Goal: Task Accomplishment & Management: Complete application form

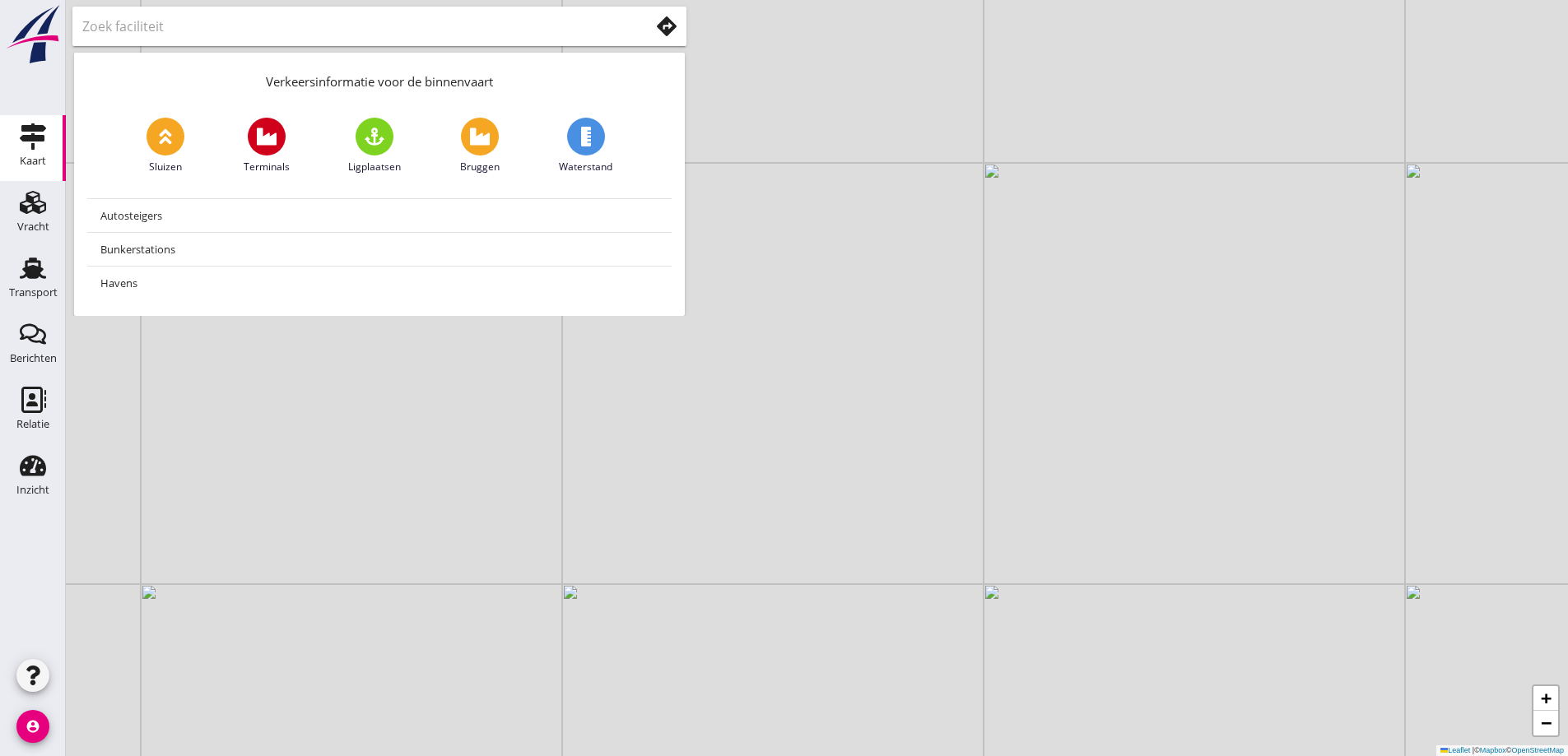
click at [299, 15] on input "text" at bounding box center [355, 26] width 544 height 26
click at [543, 20] on input "text" at bounding box center [355, 26] width 544 height 26
drag, startPoint x: 592, startPoint y: 452, endPoint x: 541, endPoint y: 411, distance: 65.4
click at [542, 411] on div "+ − Leaflet | © Mapbox © OpenStreetMap" at bounding box center [817, 378] width 1503 height 756
drag, startPoint x: 460, startPoint y: 497, endPoint x: 574, endPoint y: 455, distance: 121.5
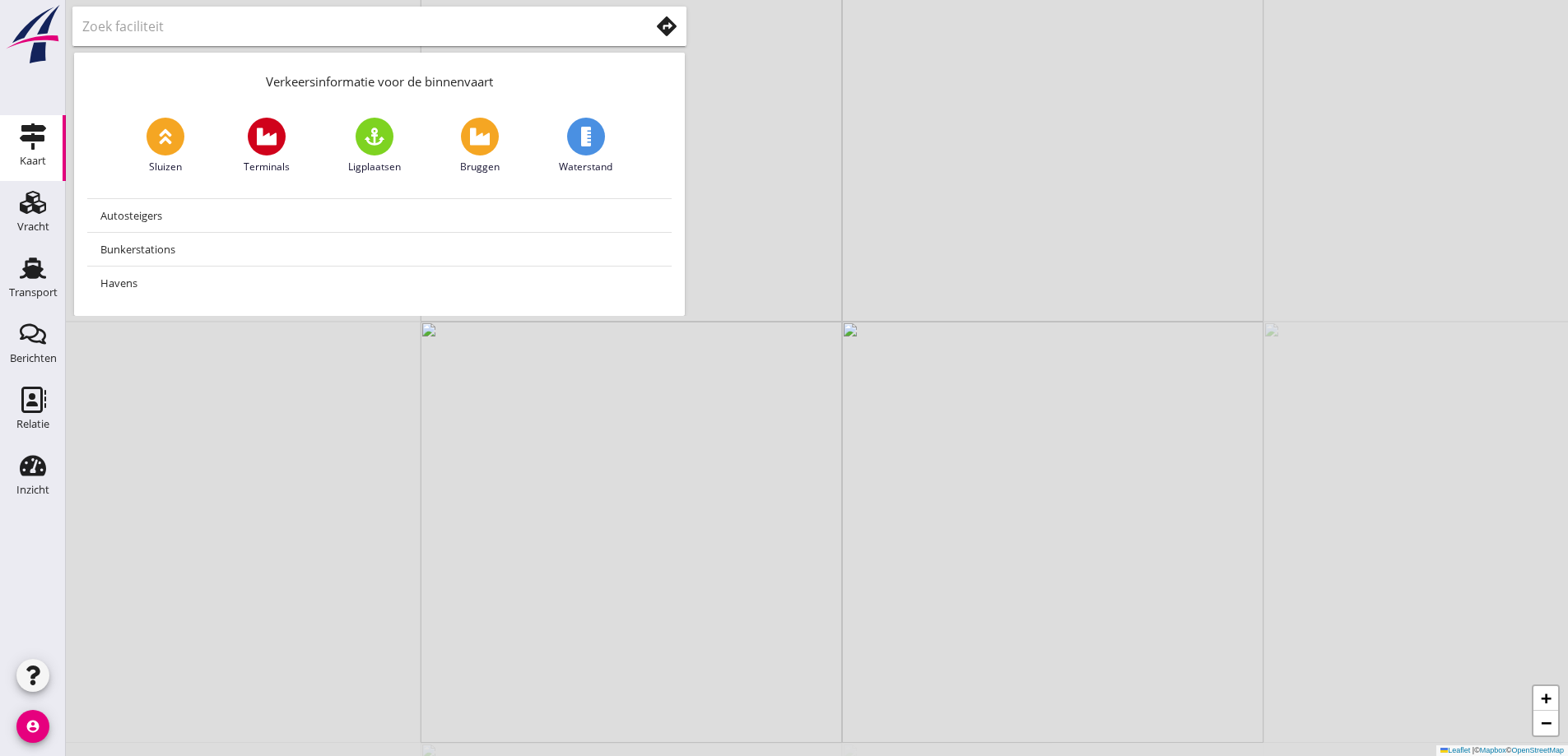
click at [574, 455] on div "+ − Leaflet | © Mapbox © OpenStreetMap" at bounding box center [817, 378] width 1503 height 756
drag, startPoint x: 270, startPoint y: 545, endPoint x: 498, endPoint y: 513, distance: 230.2
click at [498, 513] on div "+ − Leaflet | © Mapbox © OpenStreetMap" at bounding box center [817, 378] width 1503 height 756
drag, startPoint x: 403, startPoint y: 541, endPoint x: 421, endPoint y: 530, distance: 21.1
click at [426, 530] on div "+ − Leaflet | © Mapbox © OpenStreetMap" at bounding box center [817, 378] width 1503 height 756
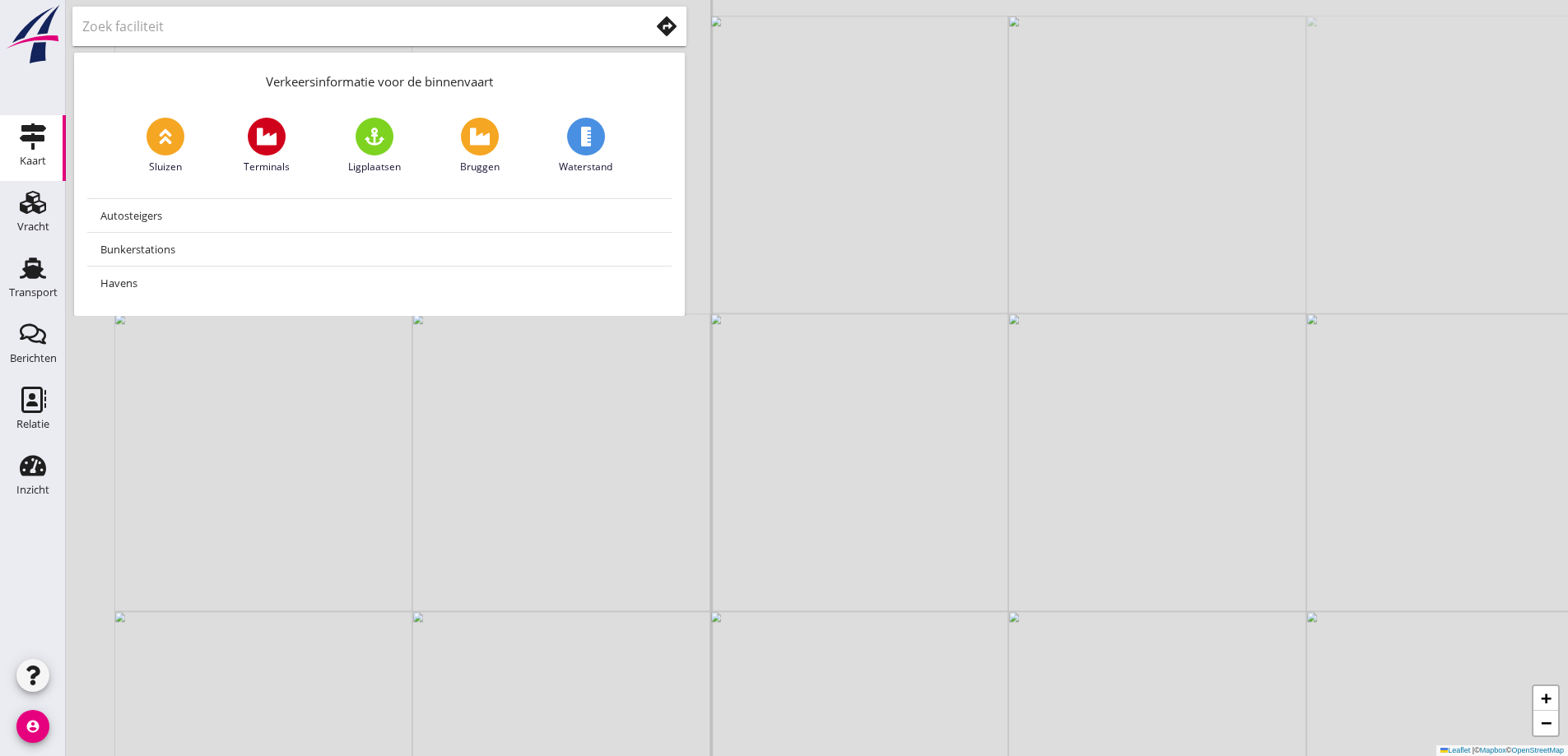
drag, startPoint x: 419, startPoint y: 526, endPoint x: 473, endPoint y: 619, distance: 107.5
click at [473, 619] on div "+ − Leaflet | © Mapbox © OpenStreetMap" at bounding box center [817, 378] width 1503 height 756
drag, startPoint x: 403, startPoint y: 568, endPoint x: 405, endPoint y: 449, distance: 119.0
click at [399, 458] on div "+ − Leaflet | © Mapbox © OpenStreetMap" at bounding box center [817, 378] width 1503 height 756
drag, startPoint x: 401, startPoint y: 464, endPoint x: 404, endPoint y: 410, distance: 54.1
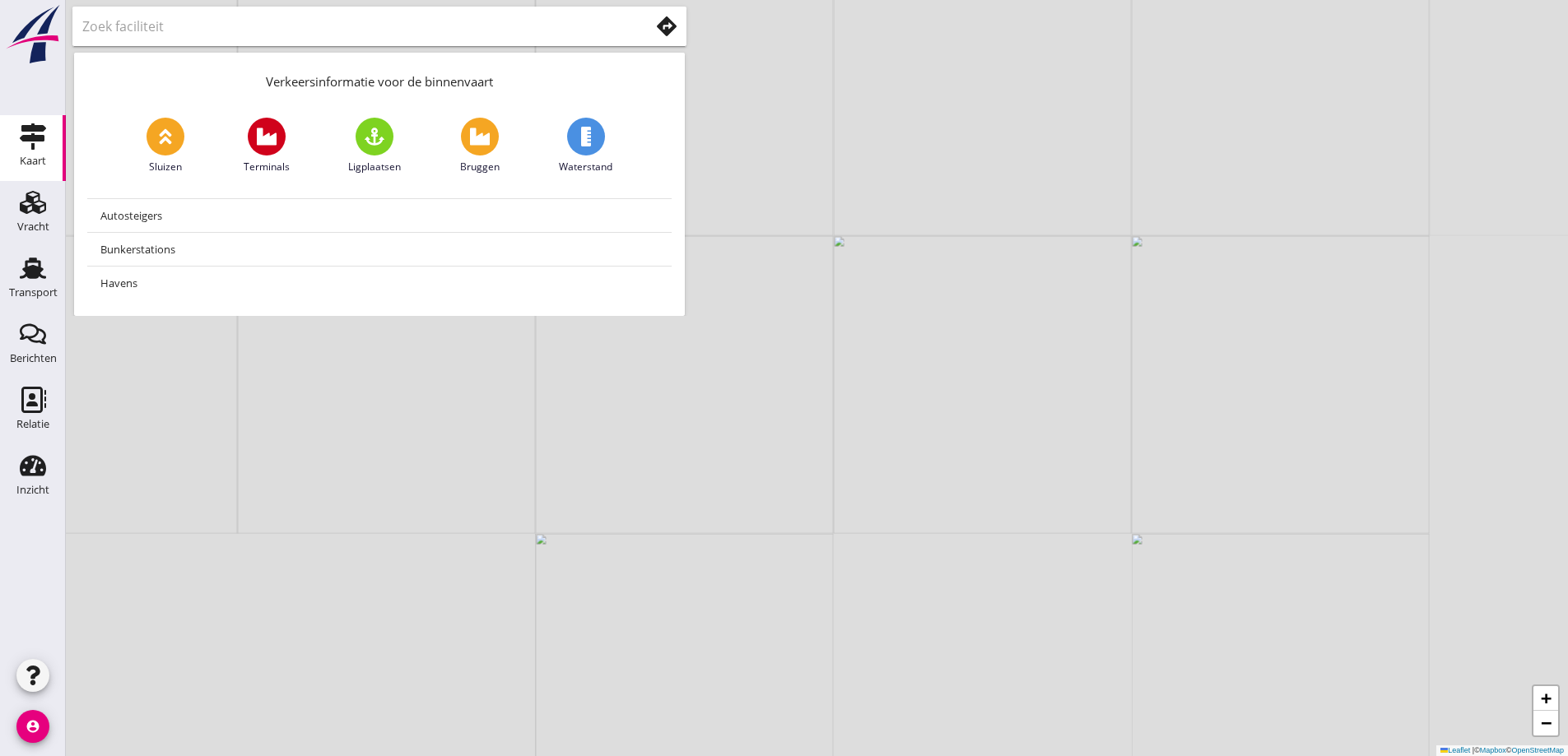
click at [402, 413] on div "+ − Leaflet | © Mapbox © OpenStreetMap" at bounding box center [817, 378] width 1503 height 756
drag, startPoint x: 415, startPoint y: 478, endPoint x: 413, endPoint y: 457, distance: 21.1
click at [413, 455] on div "+ − Leaflet | © Mapbox © OpenStreetMap" at bounding box center [817, 378] width 1503 height 756
drag, startPoint x: 400, startPoint y: 539, endPoint x: 418, endPoint y: 460, distance: 81.0
click at [417, 462] on div "+ − Leaflet | © Mapbox © OpenStreetMap" at bounding box center [817, 378] width 1503 height 756
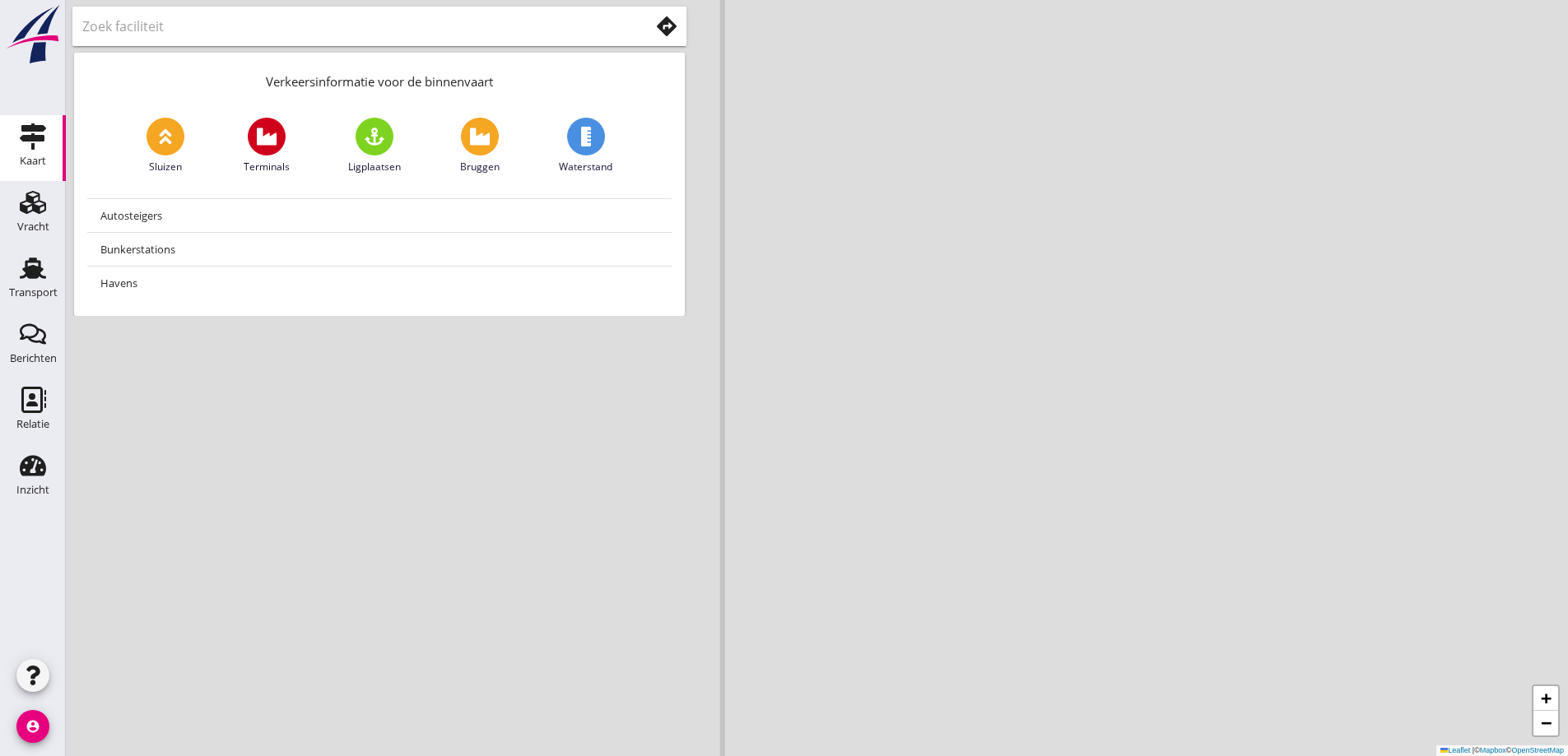
drag, startPoint x: 388, startPoint y: 559, endPoint x: 449, endPoint y: 474, distance: 104.6
click at [447, 476] on div "+ − Leaflet | © Mapbox © OpenStreetMap" at bounding box center [817, 378] width 1503 height 756
drag, startPoint x: 450, startPoint y: 520, endPoint x: 431, endPoint y: 573, distance: 56.3
click at [433, 580] on div "+ − Leaflet | © Mapbox © OpenStreetMap" at bounding box center [817, 378] width 1503 height 756
drag, startPoint x: 426, startPoint y: 572, endPoint x: 446, endPoint y: 451, distance: 122.6
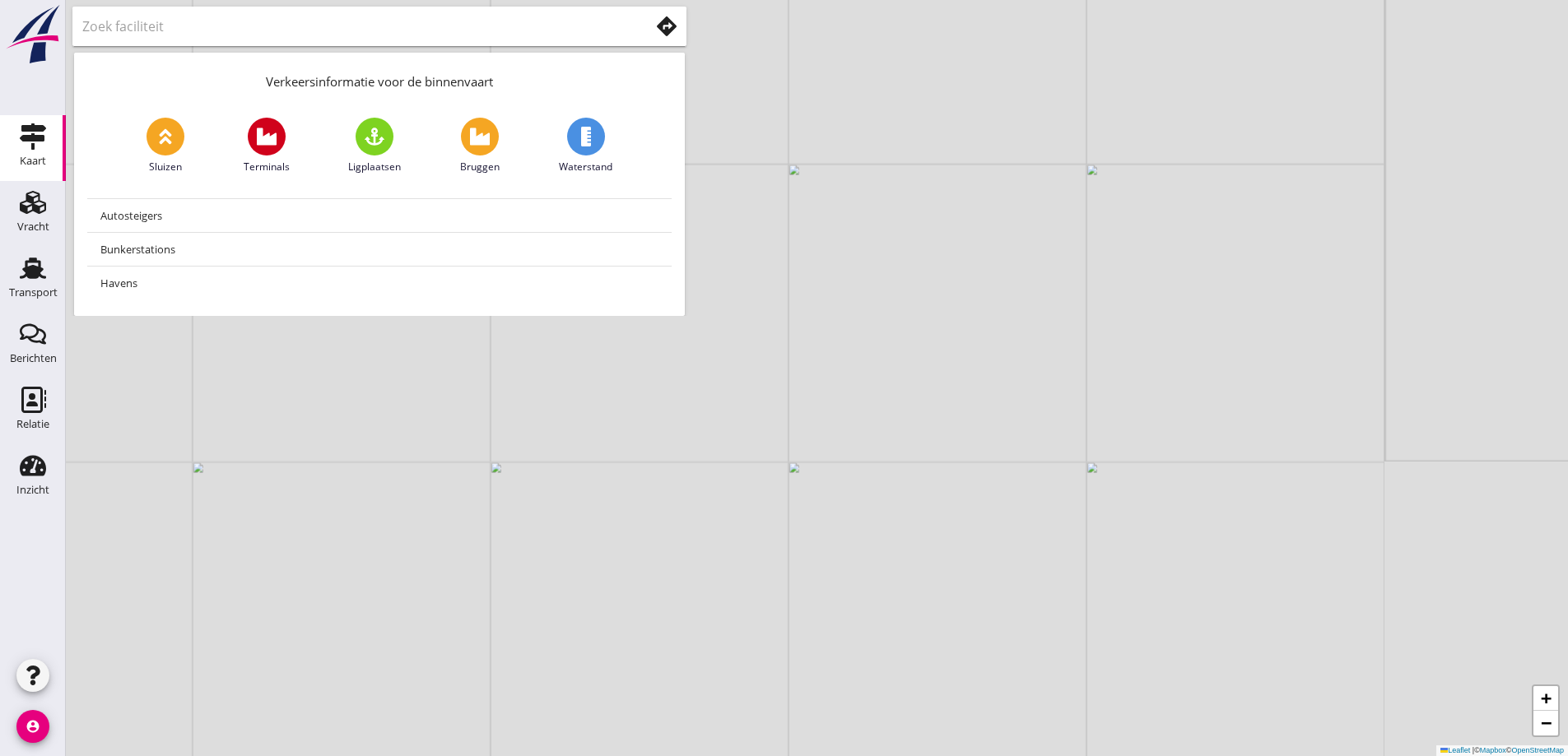
click at [446, 451] on div "+ − Leaflet | © Mapbox © OpenStreetMap" at bounding box center [817, 378] width 1503 height 756
drag, startPoint x: 441, startPoint y: 519, endPoint x: 443, endPoint y: 496, distance: 23.1
click at [443, 496] on div "+ − Leaflet | © Mapbox © OpenStreetMap" at bounding box center [817, 378] width 1503 height 756
drag, startPoint x: 433, startPoint y: 524, endPoint x: 435, endPoint y: 469, distance: 55.0
click at [434, 467] on div "+ − Leaflet | © Mapbox © OpenStreetMap" at bounding box center [817, 378] width 1503 height 756
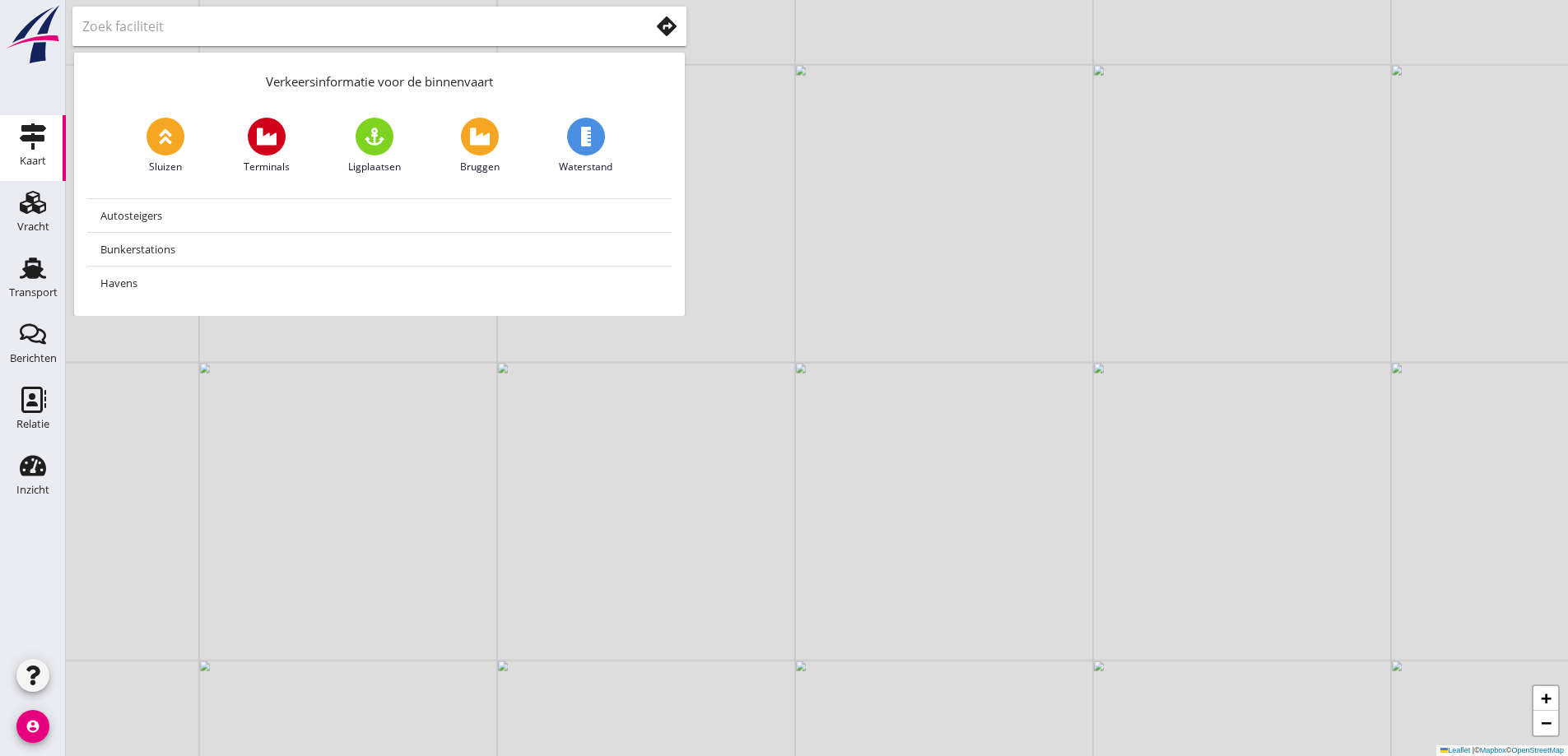
click at [563, 500] on div "+ − Leaflet | © Mapbox © OpenStreetMap" at bounding box center [817, 378] width 1503 height 756
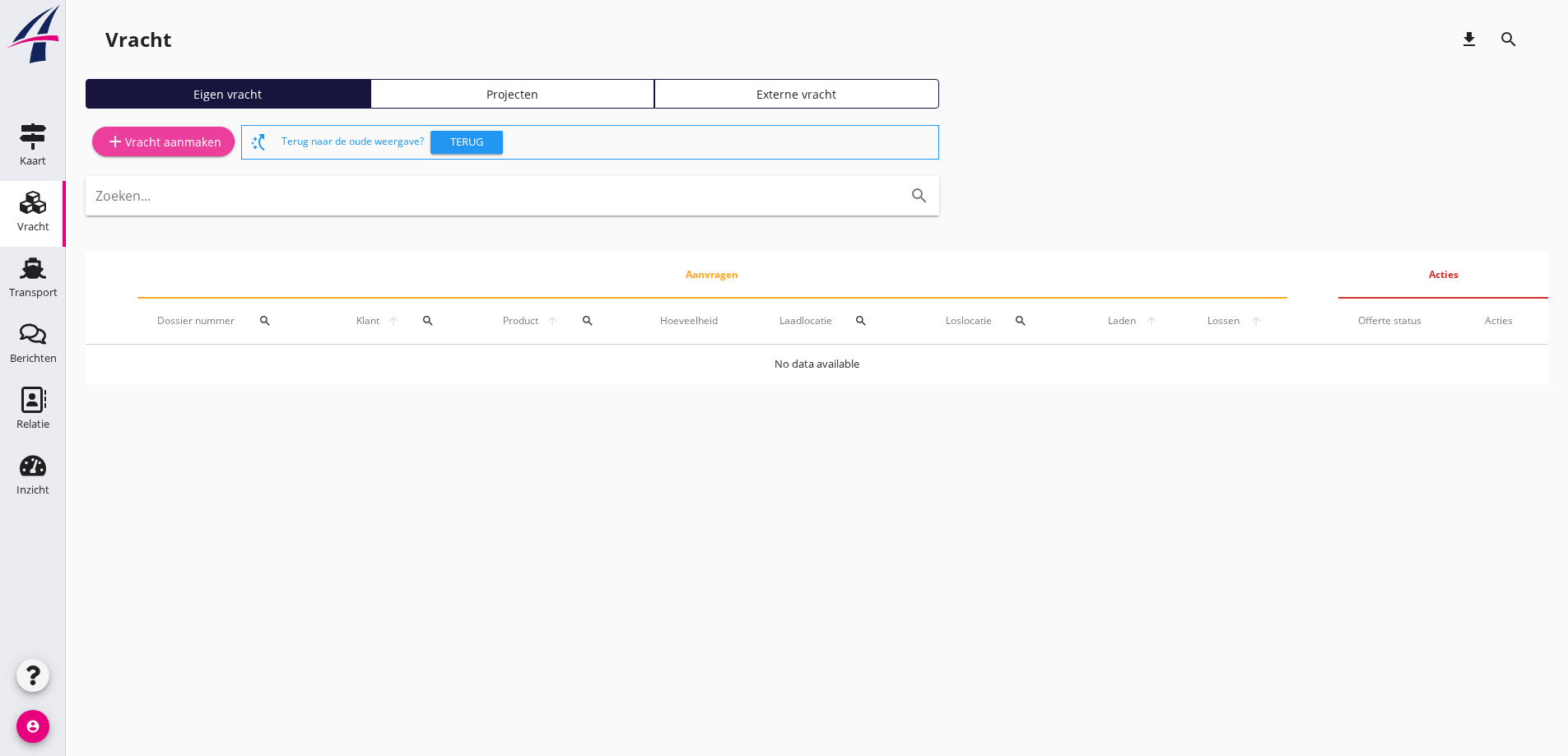
click at [180, 148] on div "add Vracht aanmaken" at bounding box center [163, 141] width 116 height 20
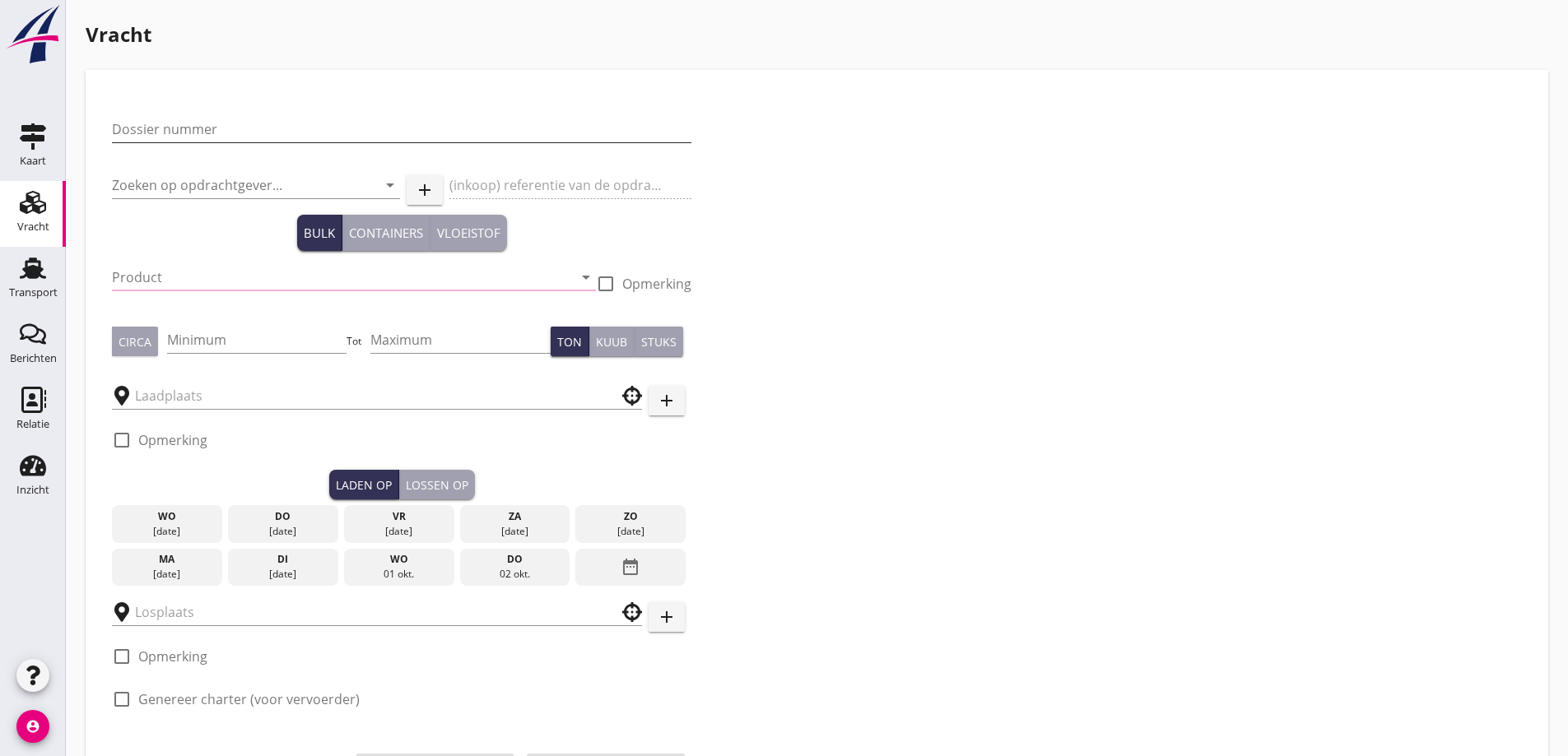
click at [265, 129] on input "Dossier nummer" at bounding box center [401, 129] width 579 height 26
click at [174, 186] on input "Zoeken op opdrachtgever..." at bounding box center [232, 185] width 242 height 26
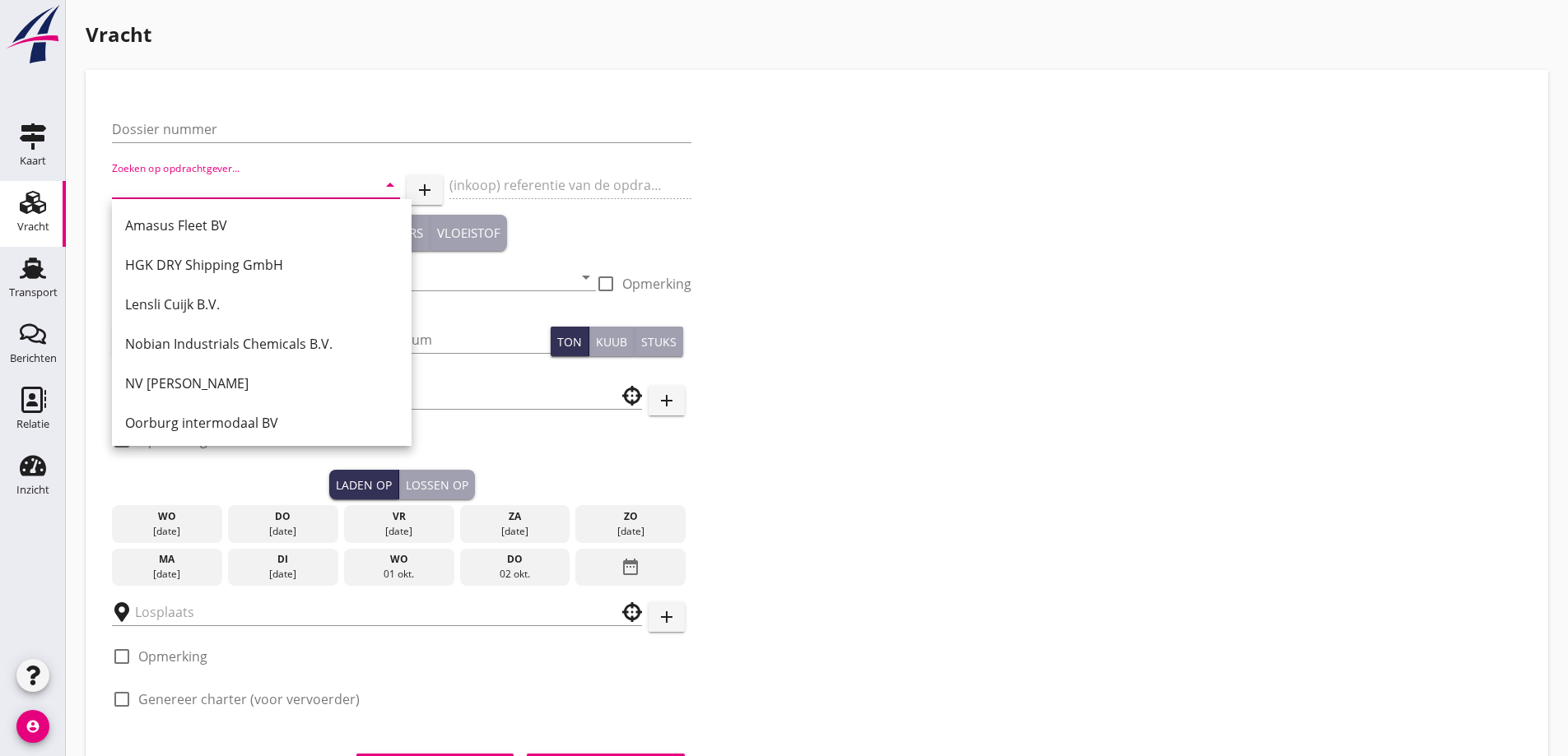
click at [534, 188] on div "(inkoop) referentie van de opdrachtgever" at bounding box center [570, 187] width 242 height 56
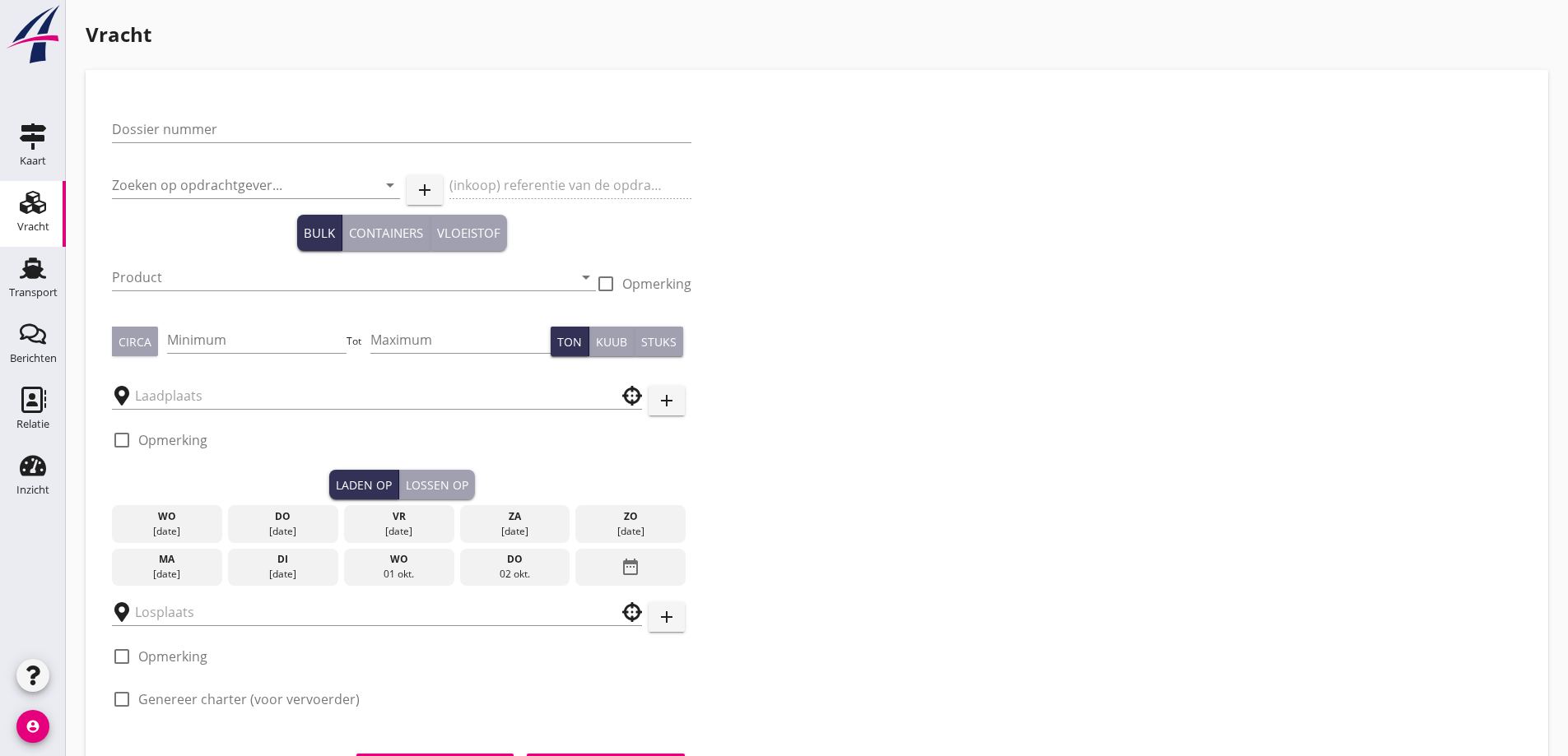
click at [514, 185] on div "(inkoop) referentie van de opdrachtgever" at bounding box center [570, 187] width 242 height 56
click at [264, 182] on input "Zoeken op opdrachtgever..." at bounding box center [232, 185] width 242 height 26
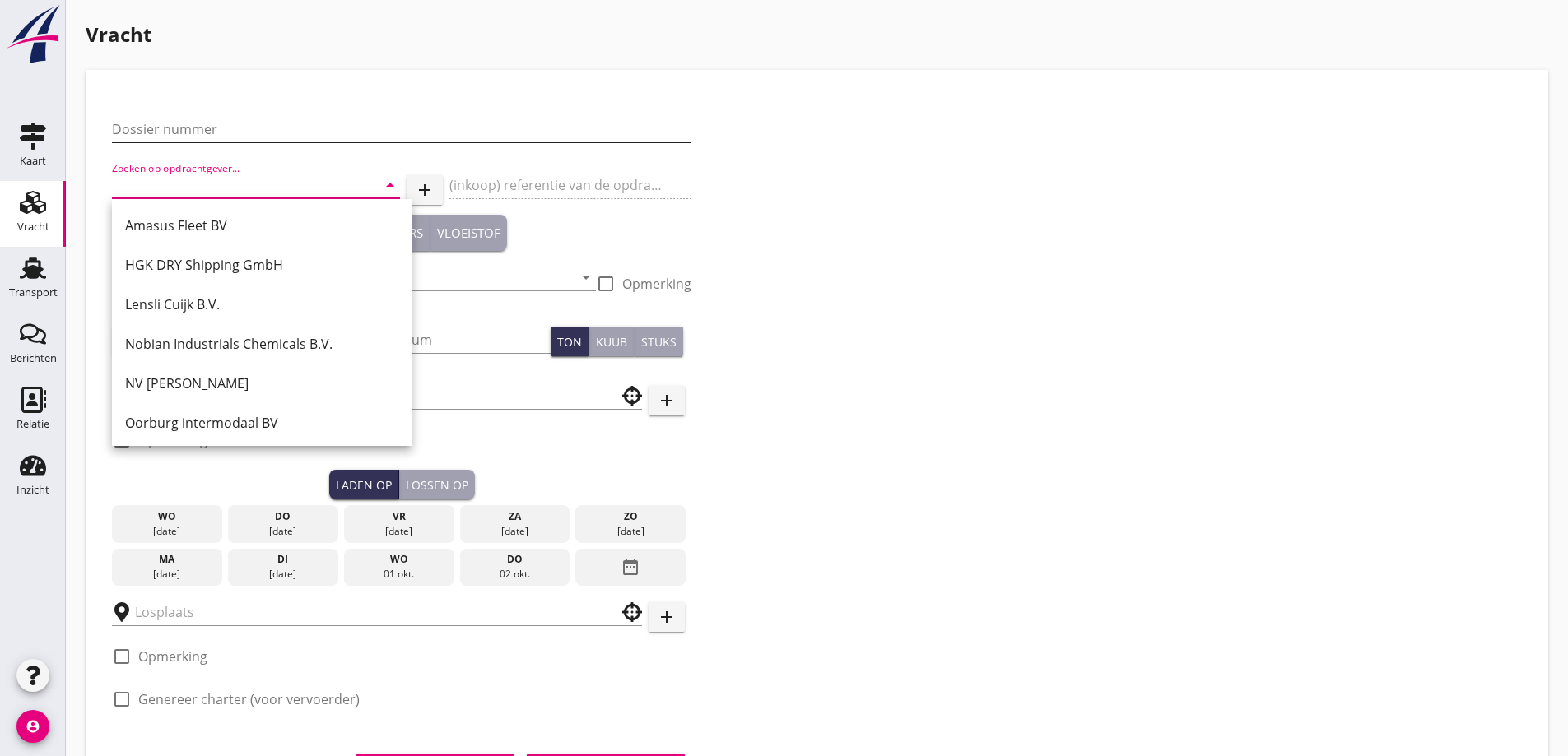
click at [253, 127] on input "Dossier nummer" at bounding box center [401, 129] width 579 height 26
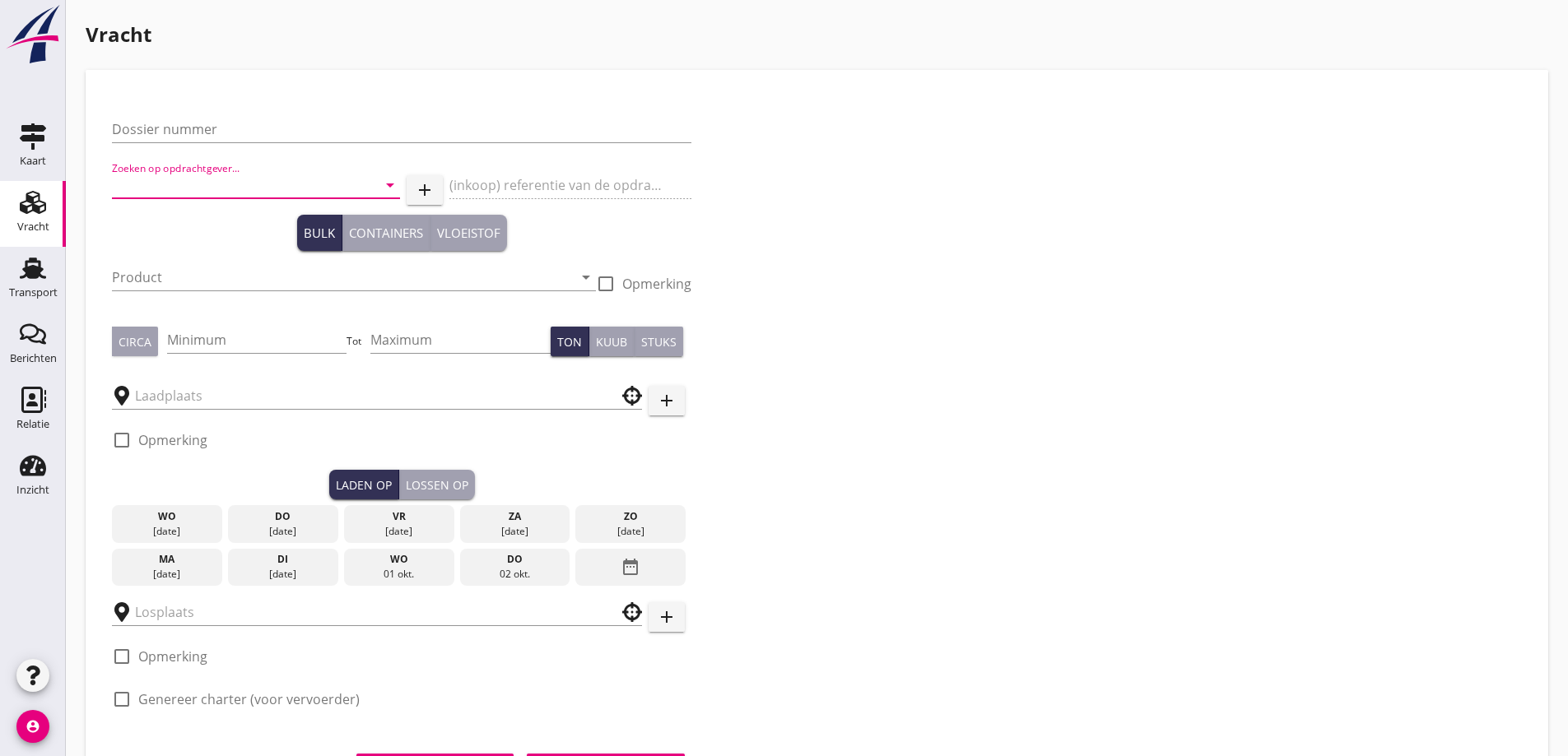
click at [171, 186] on input "Zoeken op opdrachtgever..." at bounding box center [232, 185] width 242 height 26
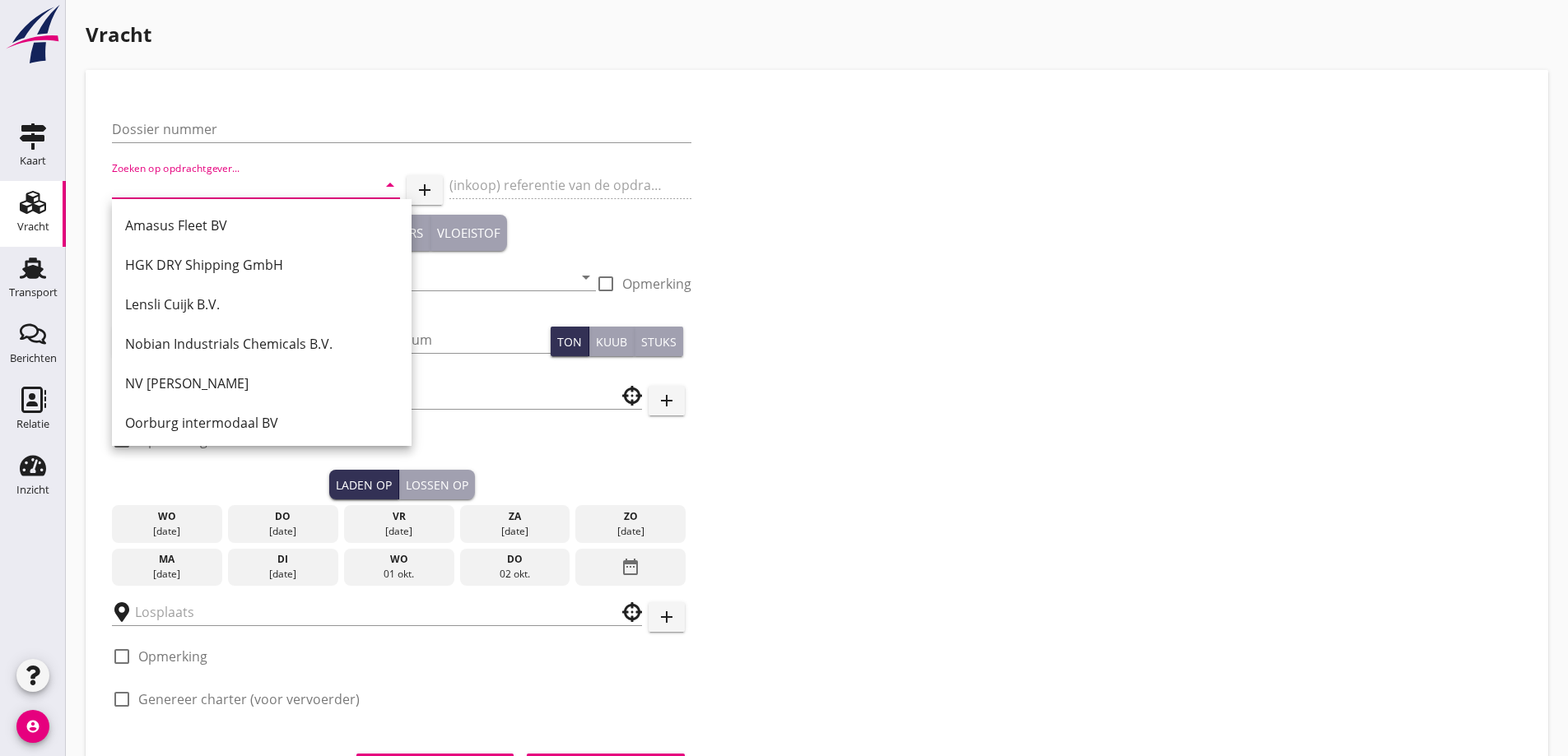
click at [500, 183] on div "(inkoop) referentie van de opdrachtgever" at bounding box center [570, 187] width 242 height 56
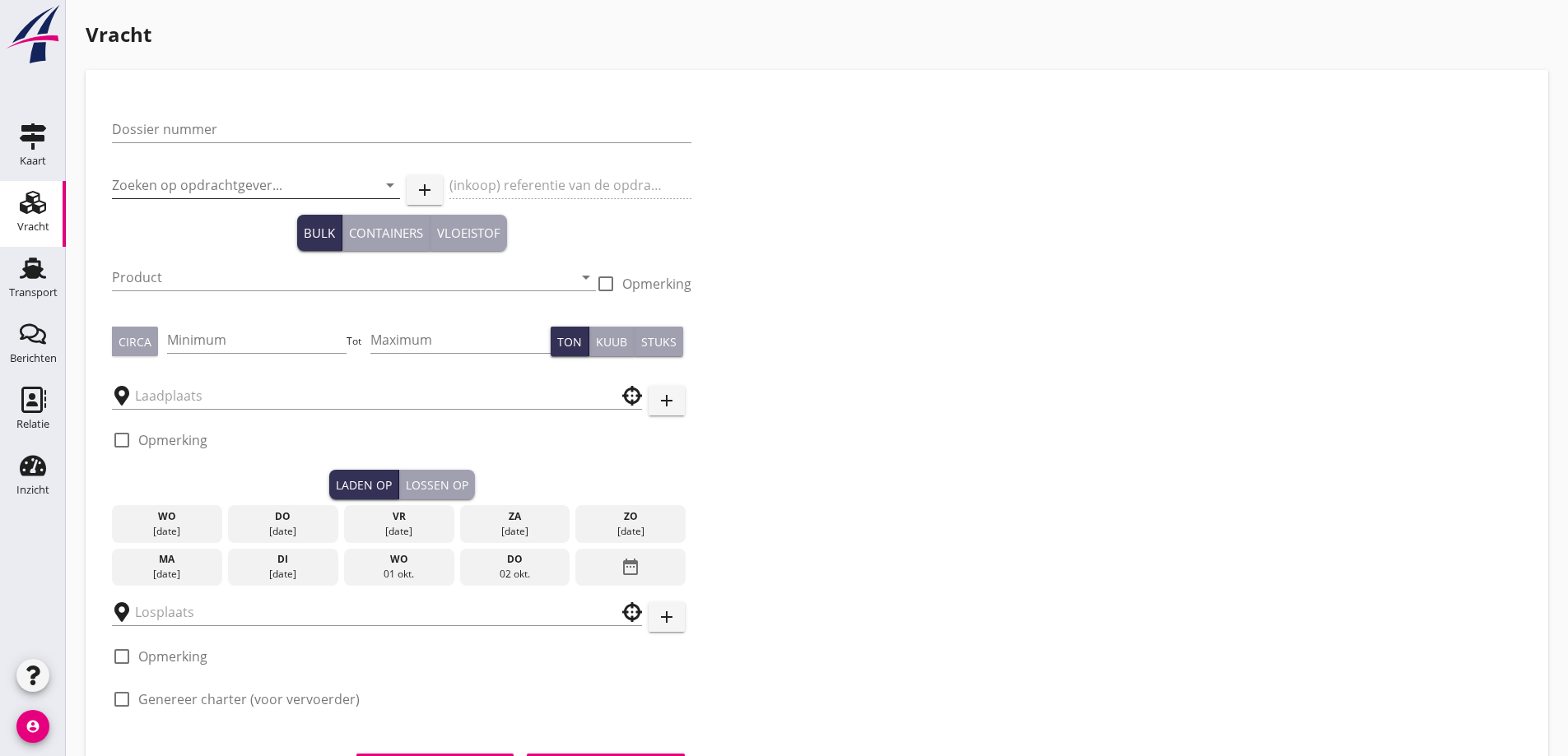
click at [277, 183] on input "Zoeken op opdrachtgever..." at bounding box center [232, 185] width 242 height 26
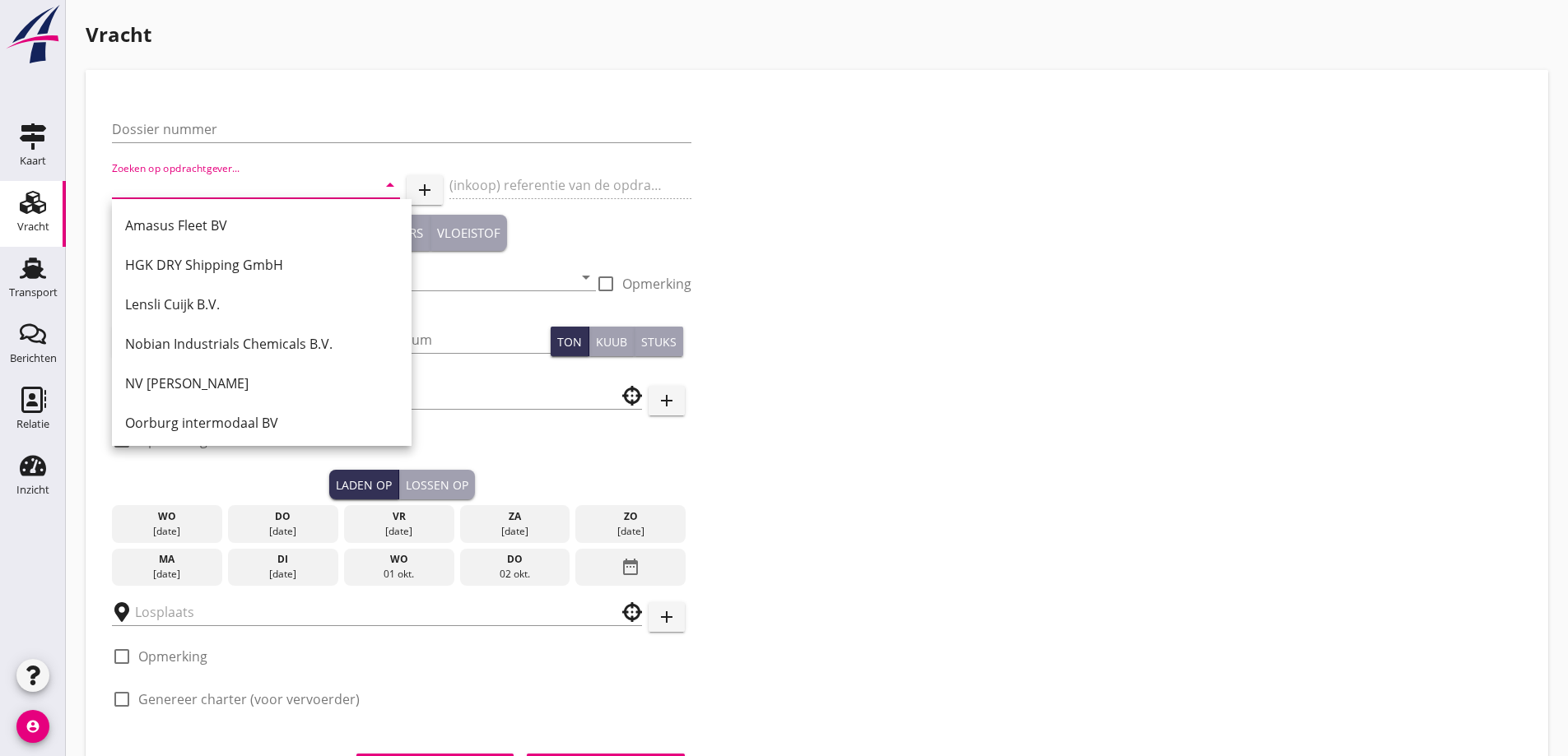
drag, startPoint x: 495, startPoint y: 176, endPoint x: 465, endPoint y: 178, distance: 30.1
click at [494, 176] on div "(inkoop) referentie van de opdrachtgever" at bounding box center [570, 187] width 242 height 56
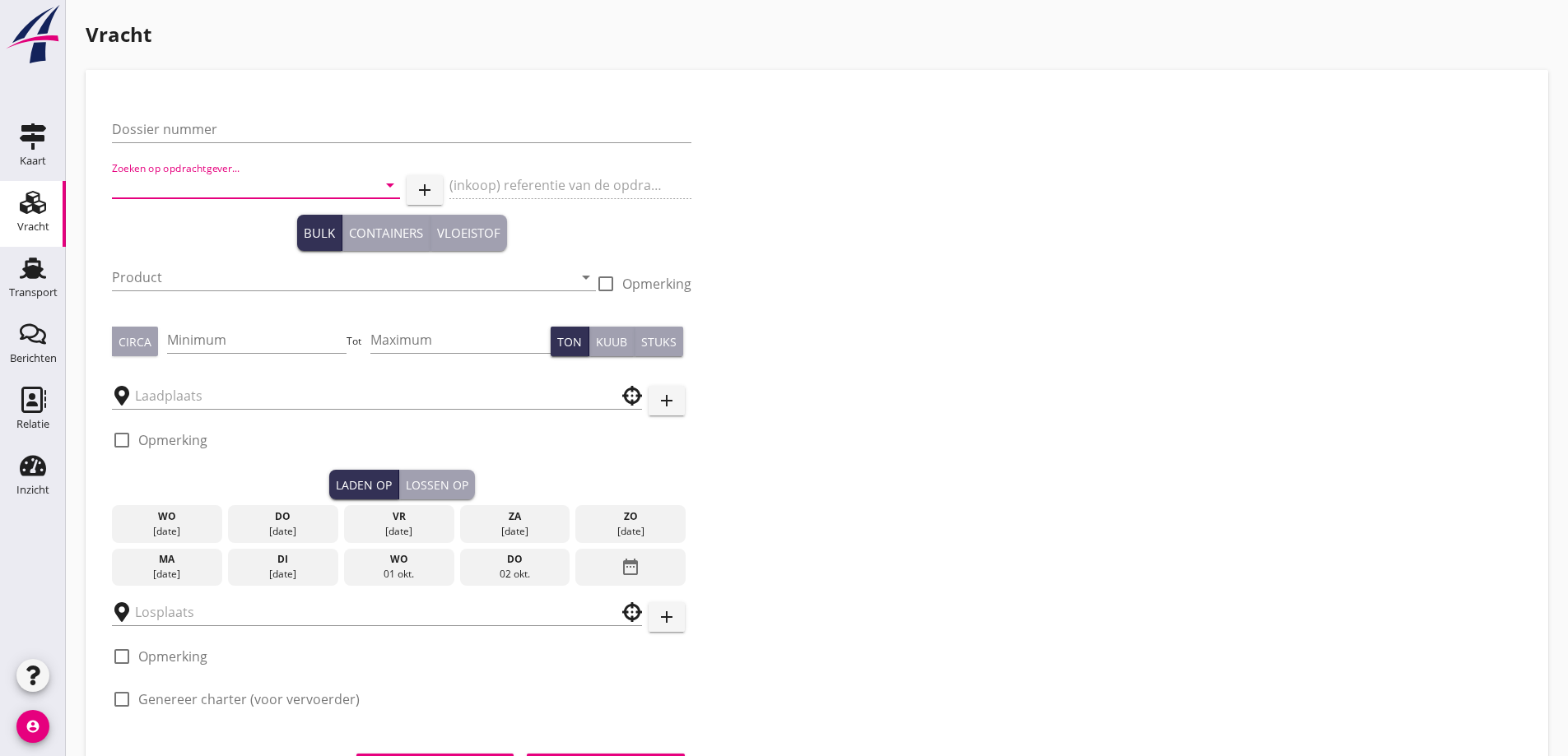
click at [284, 177] on input "Zoeken op opdrachtgever..." at bounding box center [232, 185] width 242 height 26
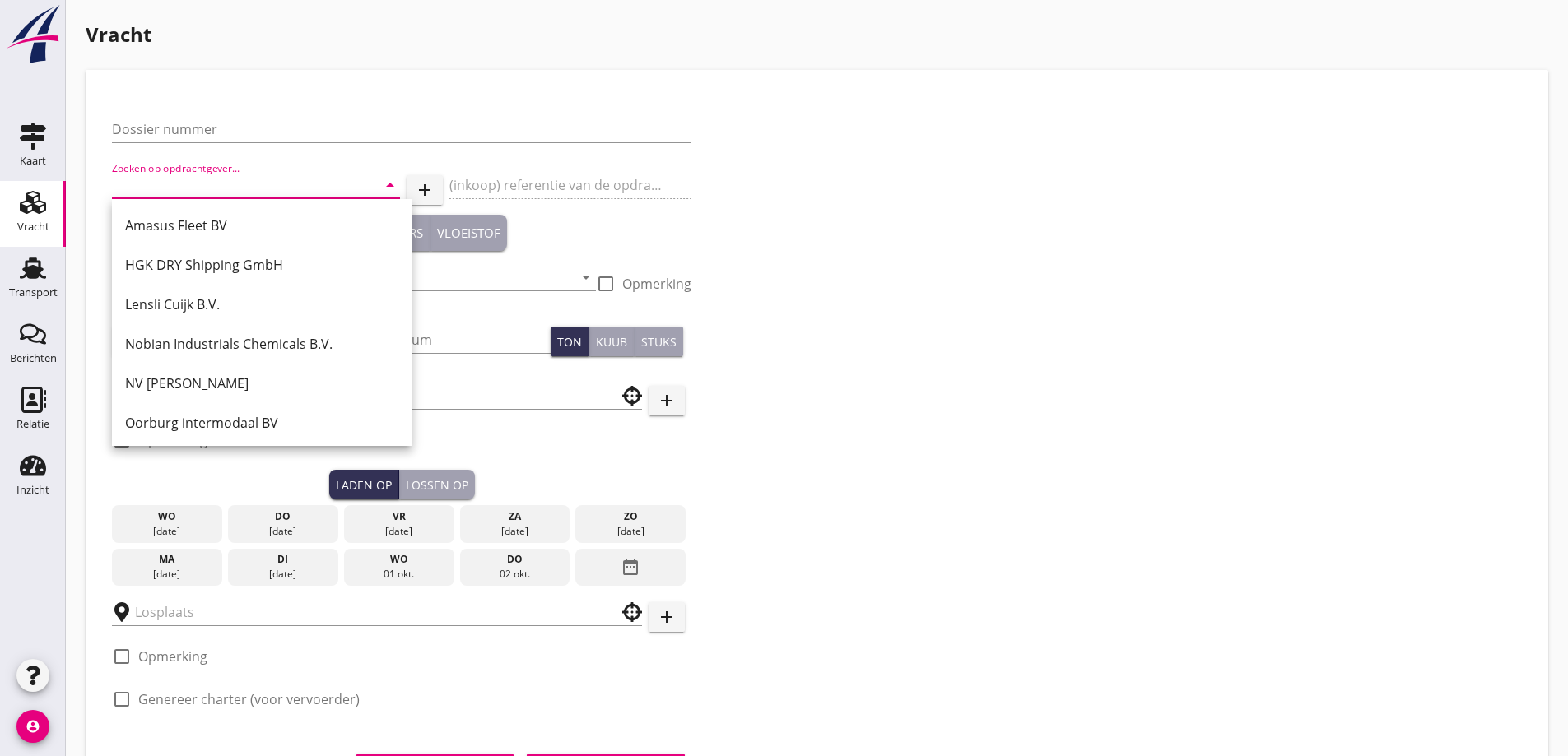
click at [622, 254] on div "check_box_outline_blank Opmerking" at bounding box center [644, 283] width 96 height 63
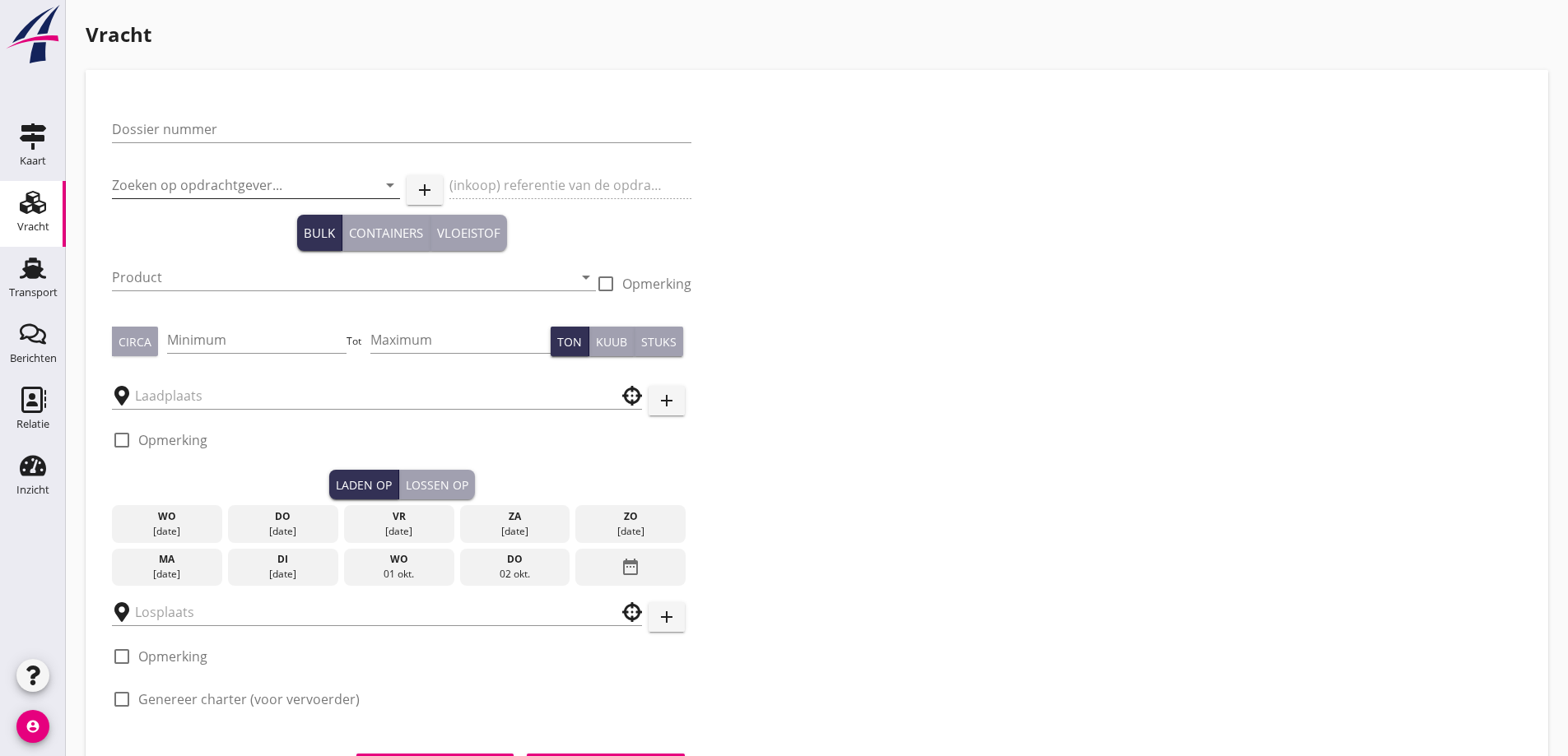
click at [263, 181] on input "Zoeken op opdrachtgever..." at bounding box center [232, 185] width 242 height 26
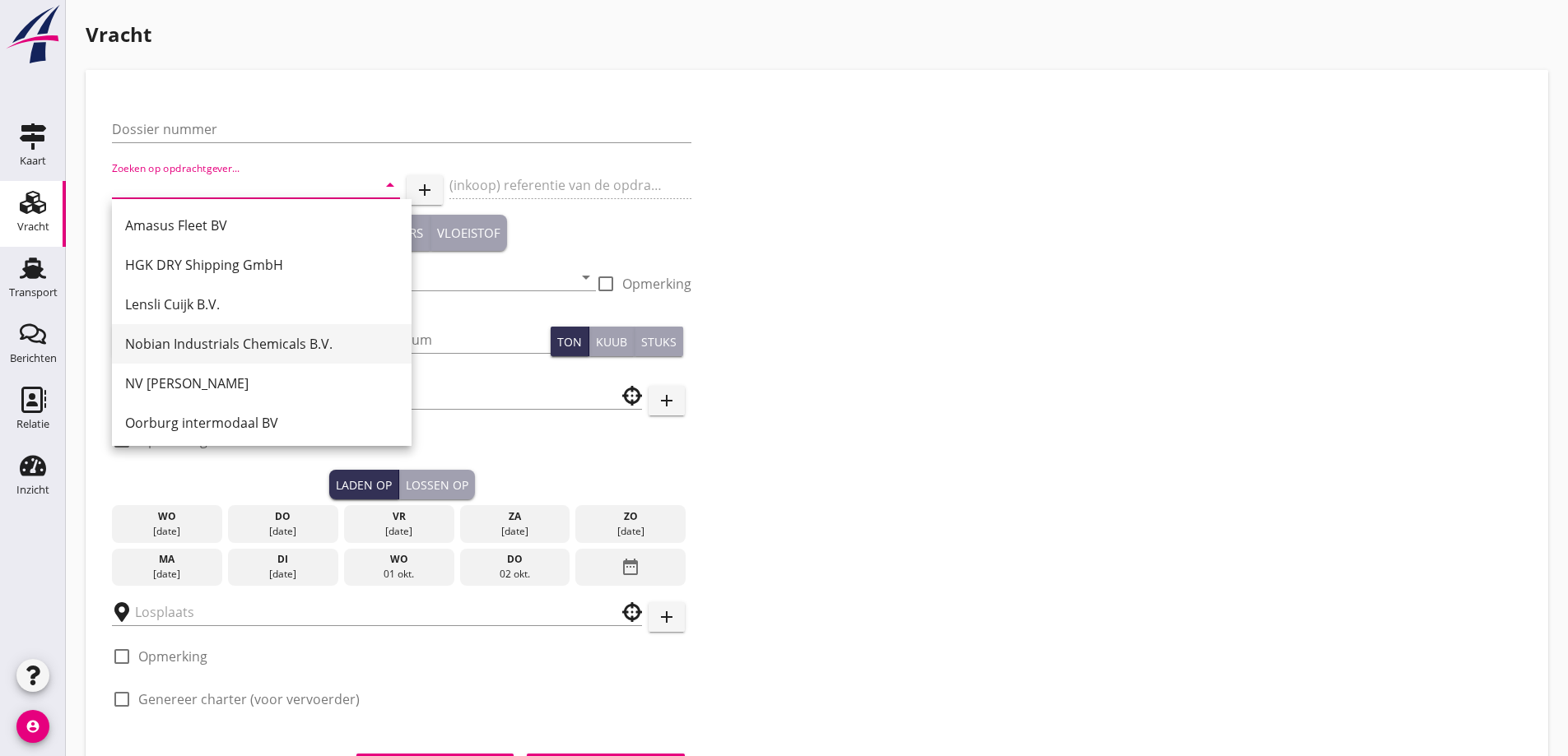
scroll to position [83, 0]
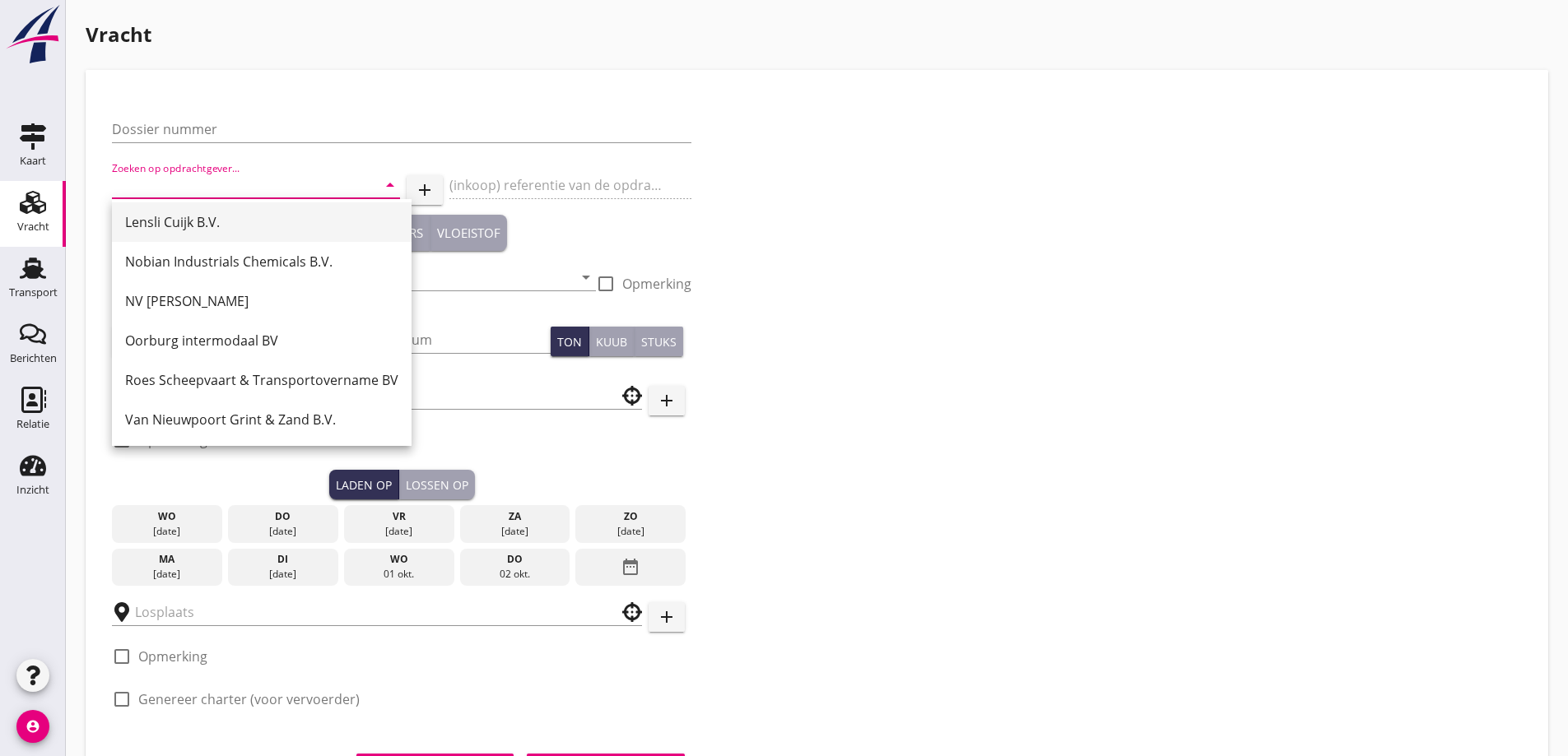
click at [234, 220] on div "Lensli Cuijk B.V." at bounding box center [261, 222] width 274 height 20
type input "Lensli Cuijk B.V."
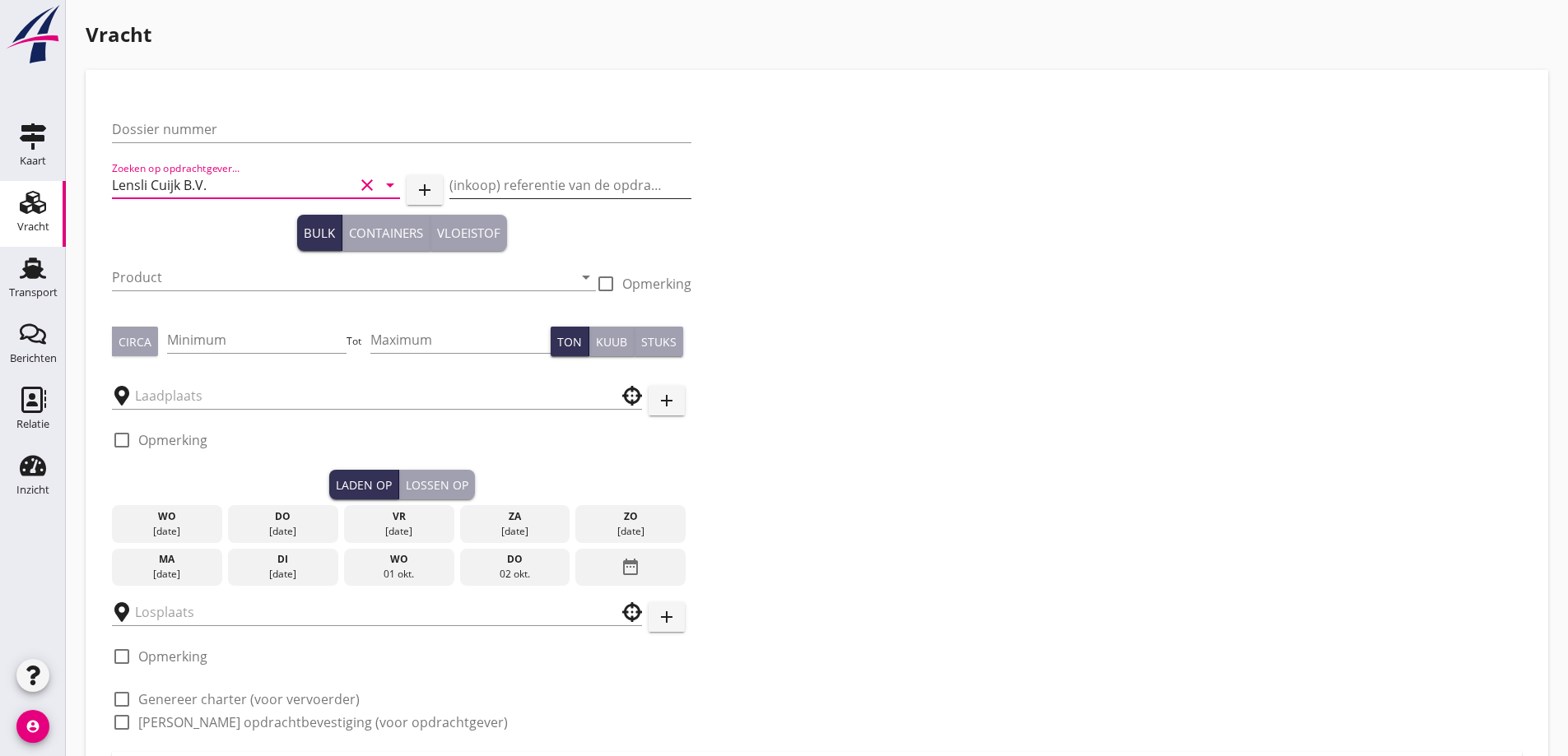
click at [518, 187] on input "(inkoop) referentie van de opdrachtgever" at bounding box center [570, 185] width 242 height 26
click at [269, 293] on div "Product arrow_drop_down" at bounding box center [354, 286] width 484 height 43
click at [266, 281] on input "Product" at bounding box center [342, 278] width 461 height 26
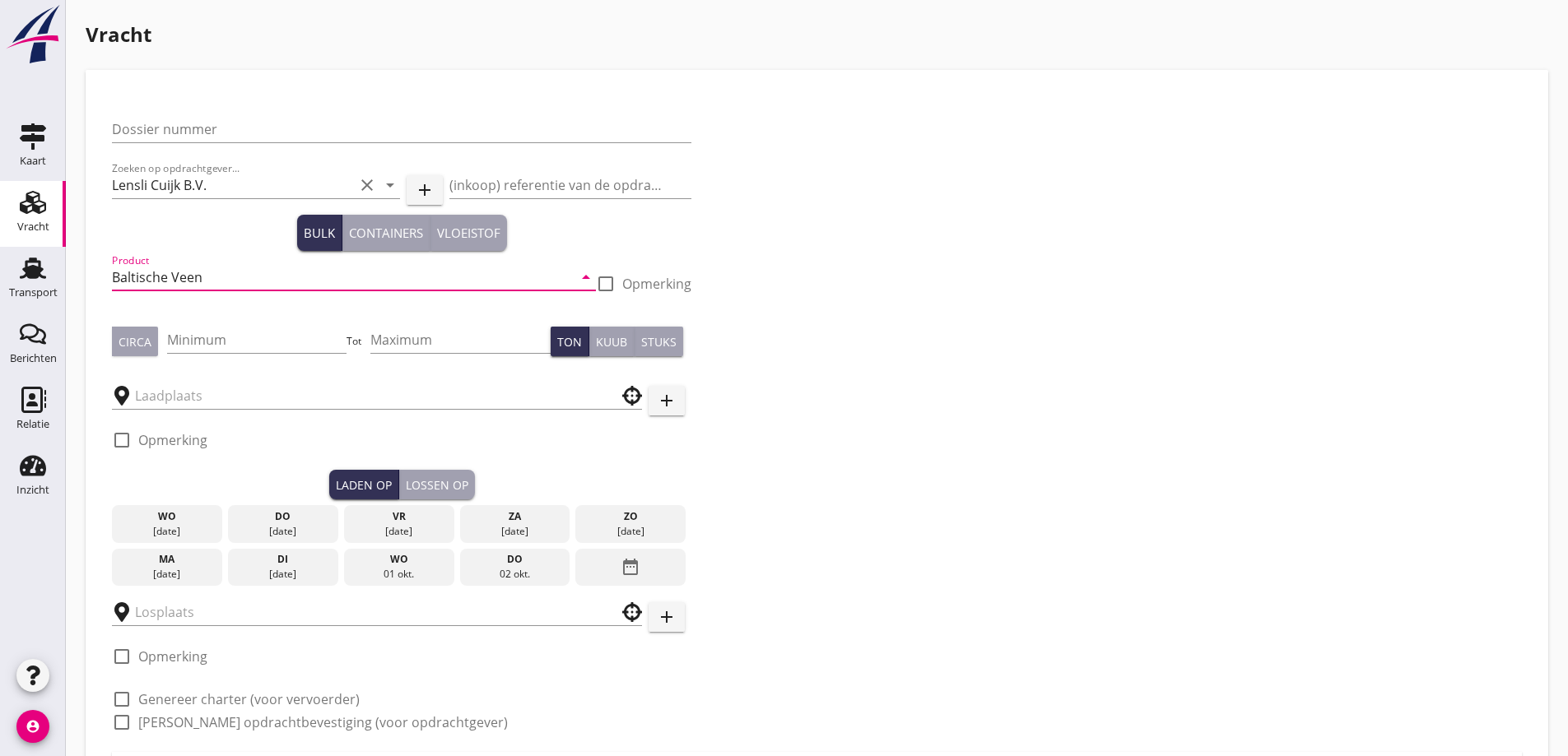
type input "Baltische Veen"
click at [244, 321] on div "Minimum" at bounding box center [257, 343] width 180 height 53
drag, startPoint x: 238, startPoint y: 334, endPoint x: 164, endPoint y: 335, distance: 74.0
click at [237, 334] on input "Minimum" at bounding box center [257, 340] width 180 height 26
click at [143, 339] on div "Circa" at bounding box center [135, 341] width 33 height 17
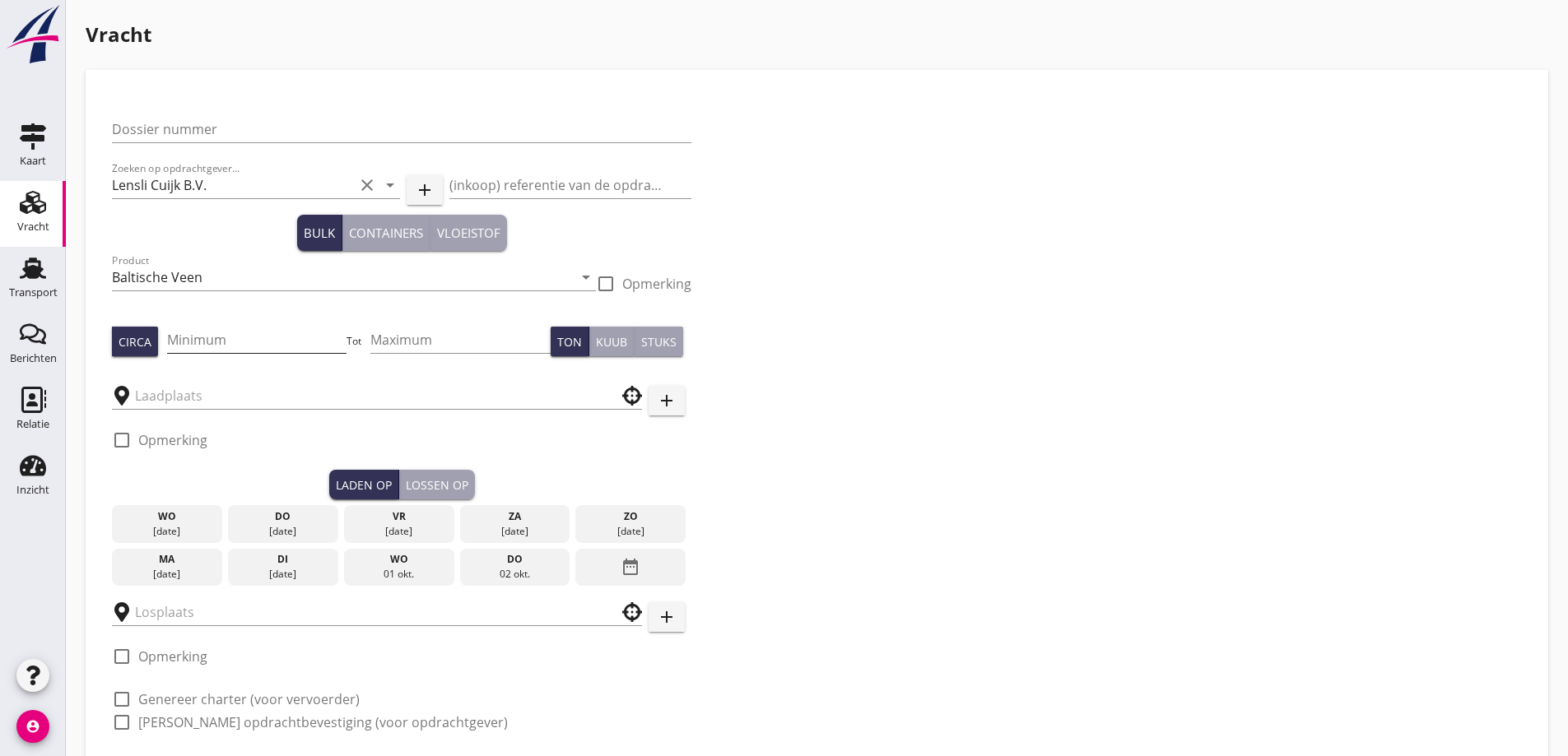
click at [282, 343] on input "Minimum" at bounding box center [257, 340] width 180 height 26
click at [412, 351] on input "Maximum" at bounding box center [460, 340] width 180 height 26
click at [199, 333] on input "Minimum" at bounding box center [257, 340] width 180 height 26
click at [410, 343] on input "Maximum" at bounding box center [460, 340] width 180 height 26
click at [263, 346] on input "Minimum" at bounding box center [257, 340] width 180 height 26
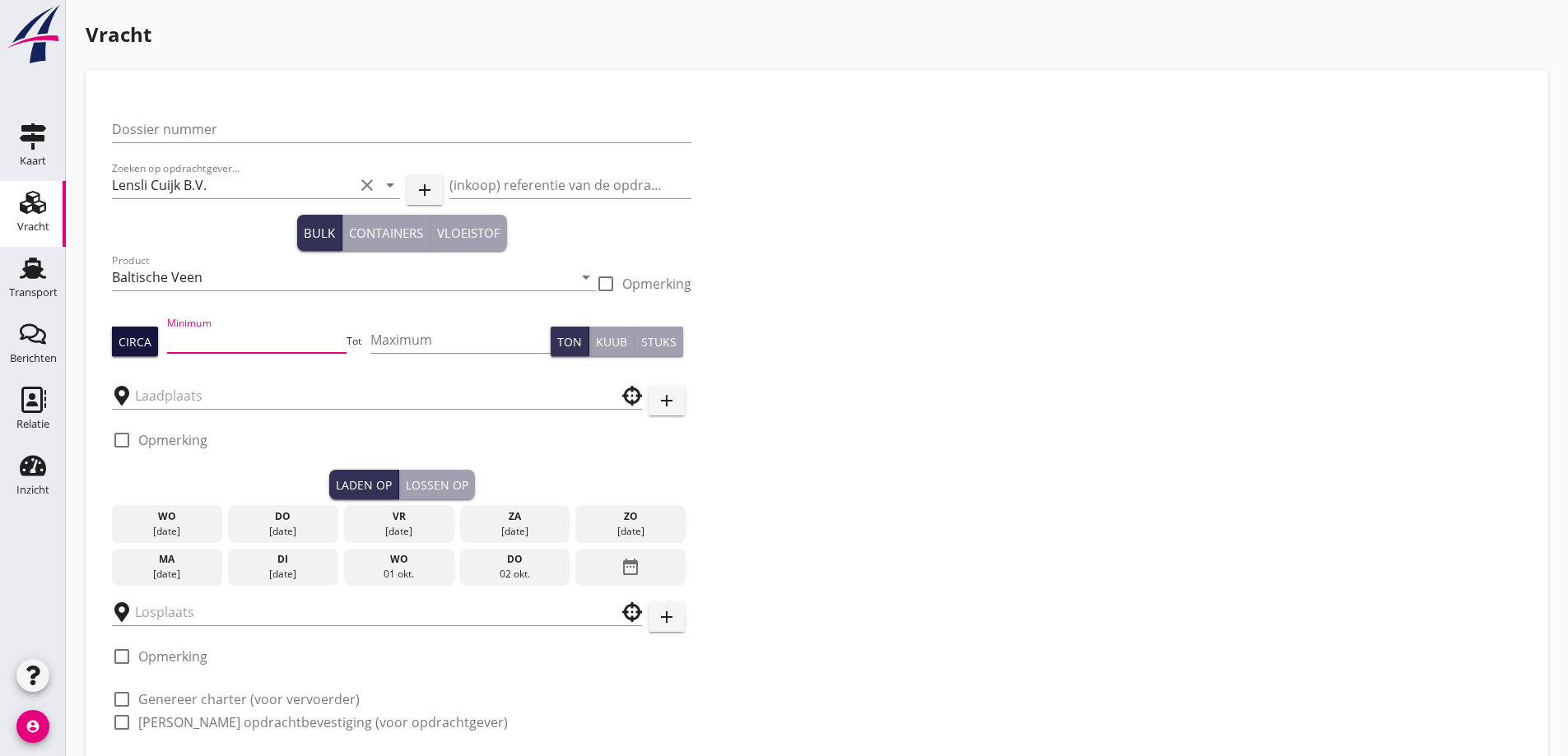
click at [157, 332] on button "Circa" at bounding box center [135, 341] width 46 height 30
drag, startPoint x: 145, startPoint y: 337, endPoint x: 159, endPoint y: 337, distance: 14.0
click at [146, 337] on div "Circa" at bounding box center [135, 341] width 33 height 17
click at [218, 347] on input "Minimum" at bounding box center [257, 340] width 180 height 26
type input "1000"
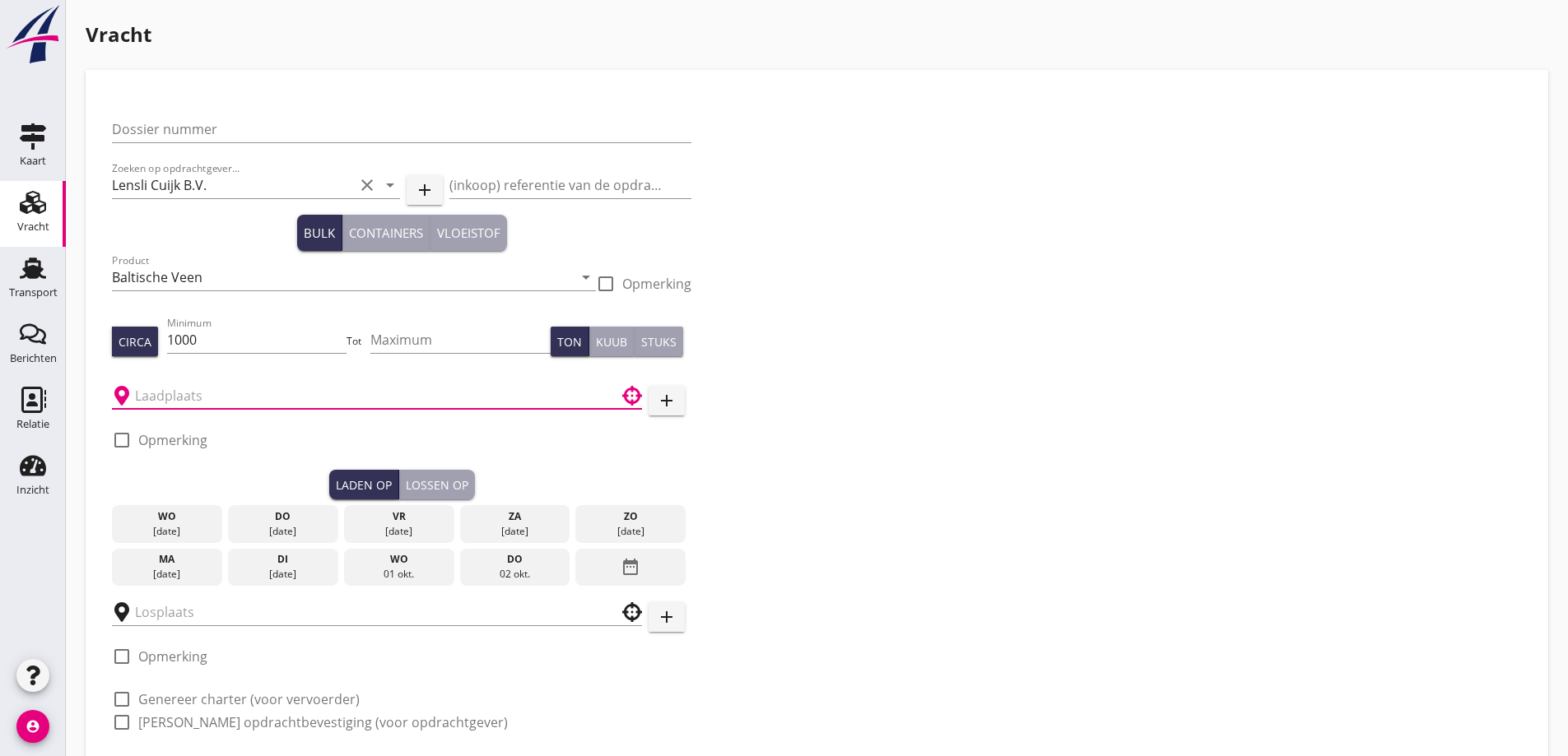
click at [277, 383] on input "text" at bounding box center [365, 396] width 461 height 26
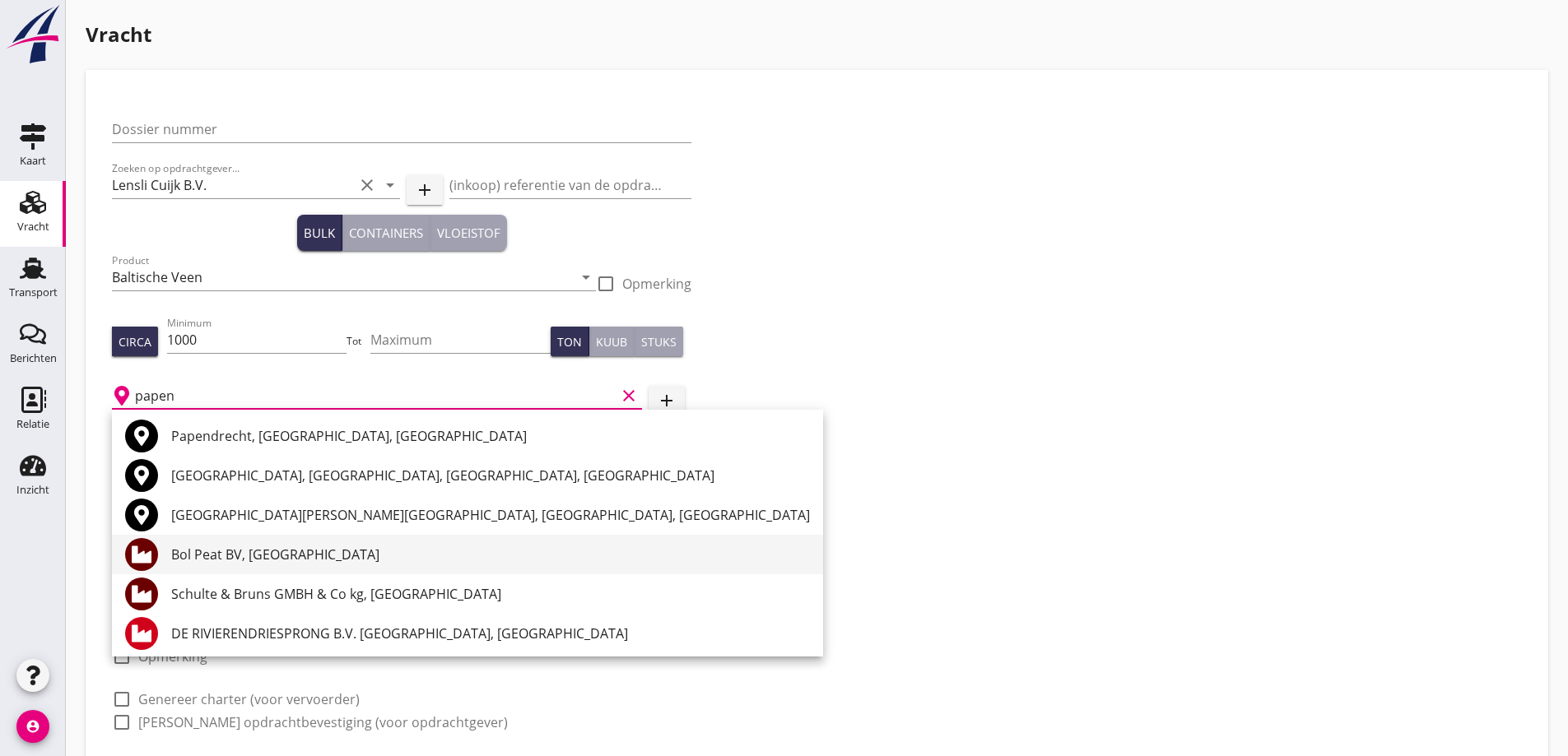
click at [359, 536] on div "Bol Peat BV, [GEOGRAPHIC_DATA]" at bounding box center [490, 554] width 639 height 40
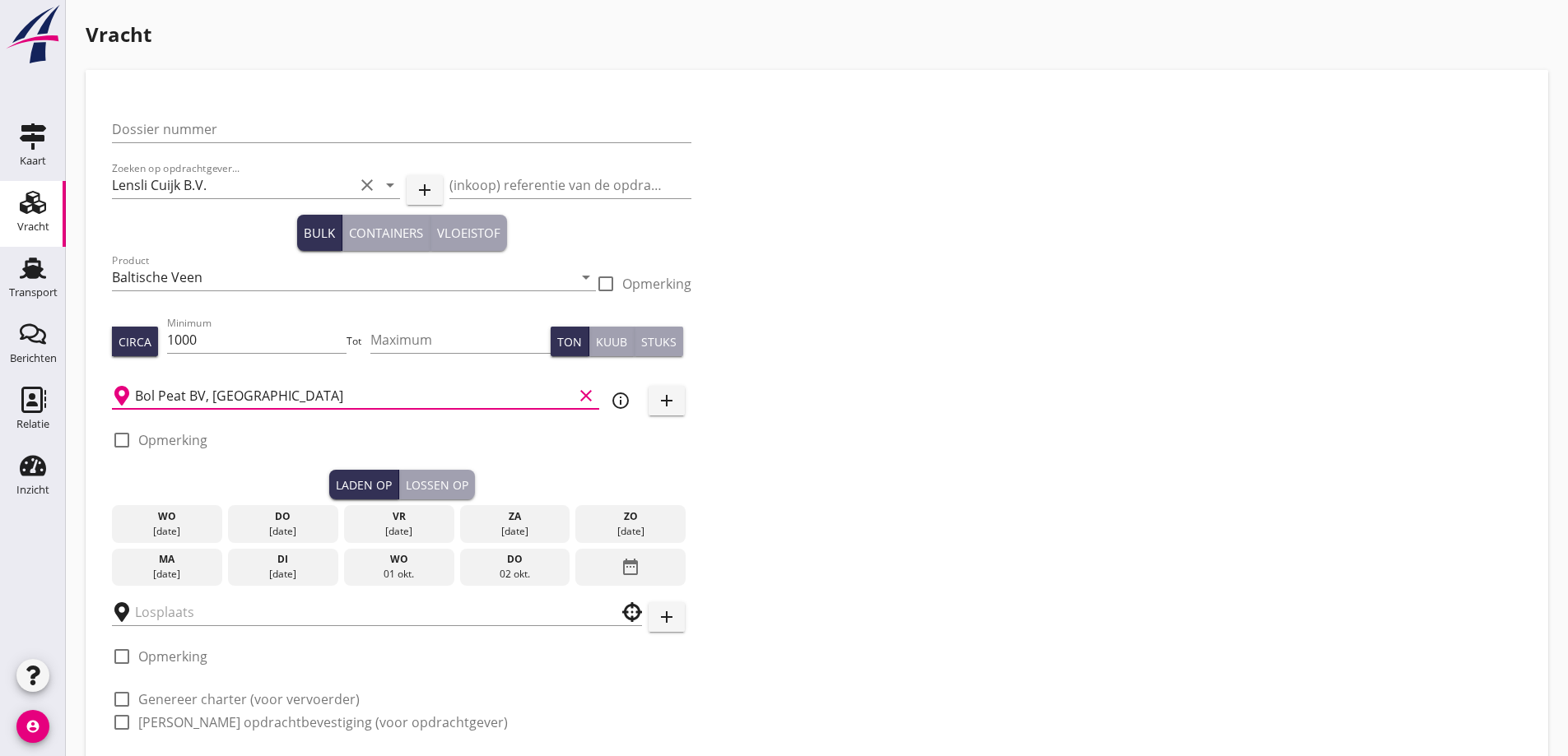
type input "Bol Peat BV, [GEOGRAPHIC_DATA]"
click at [437, 430] on div "check_box_outline_blank Opmerking" at bounding box center [401, 445] width 579 height 50
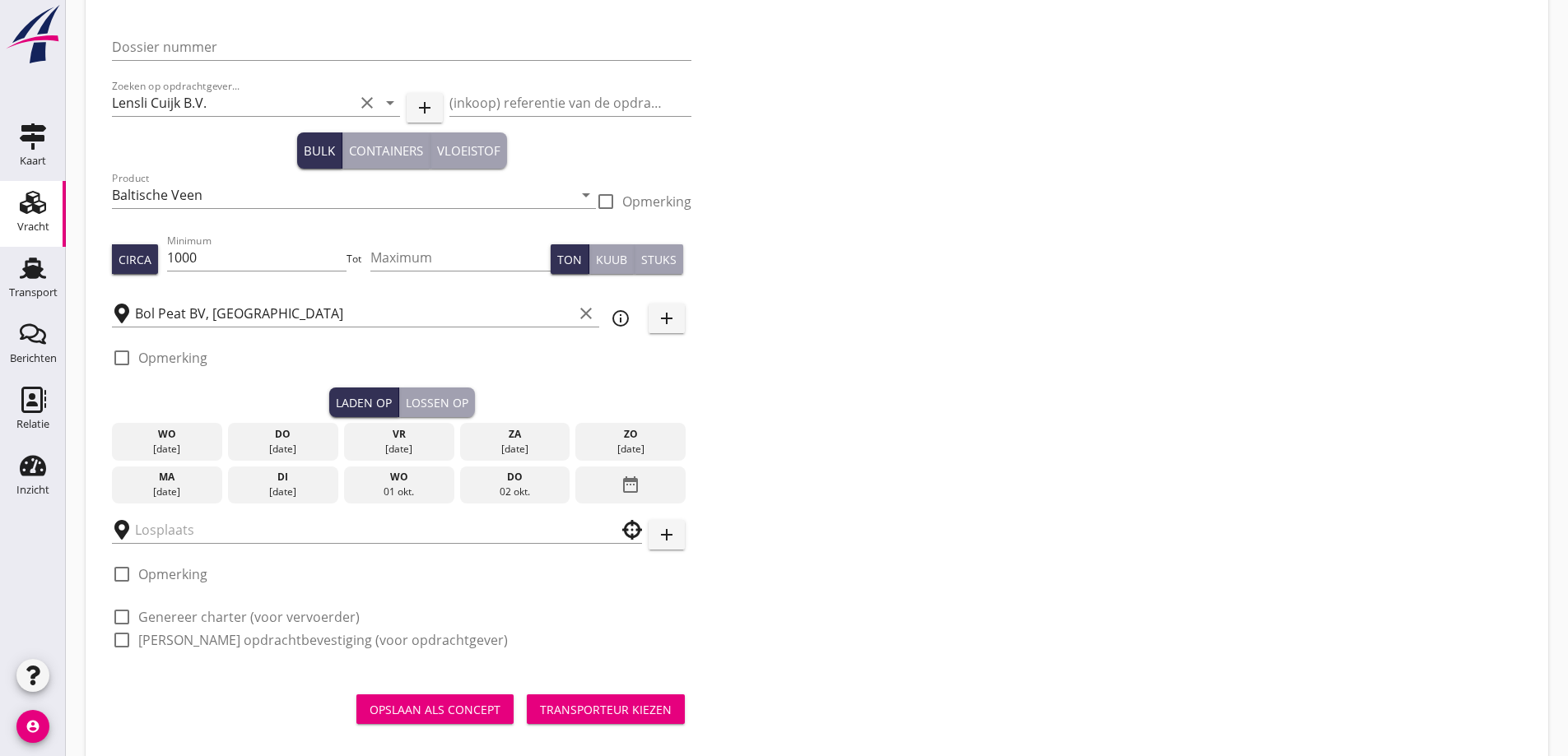
click at [384, 480] on div "wo" at bounding box center [399, 478] width 102 height 15
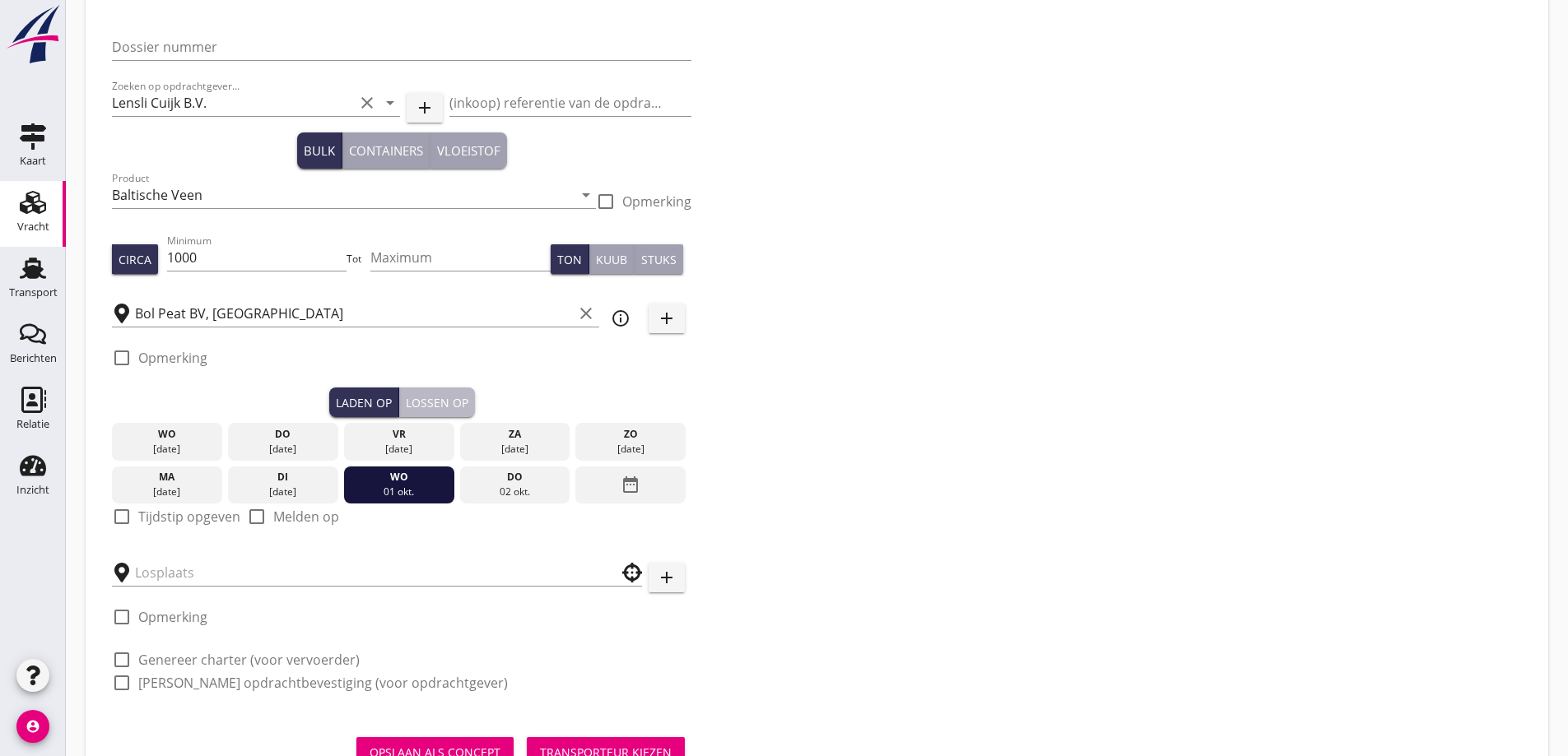
click at [440, 402] on div "Lossen op" at bounding box center [437, 402] width 63 height 17
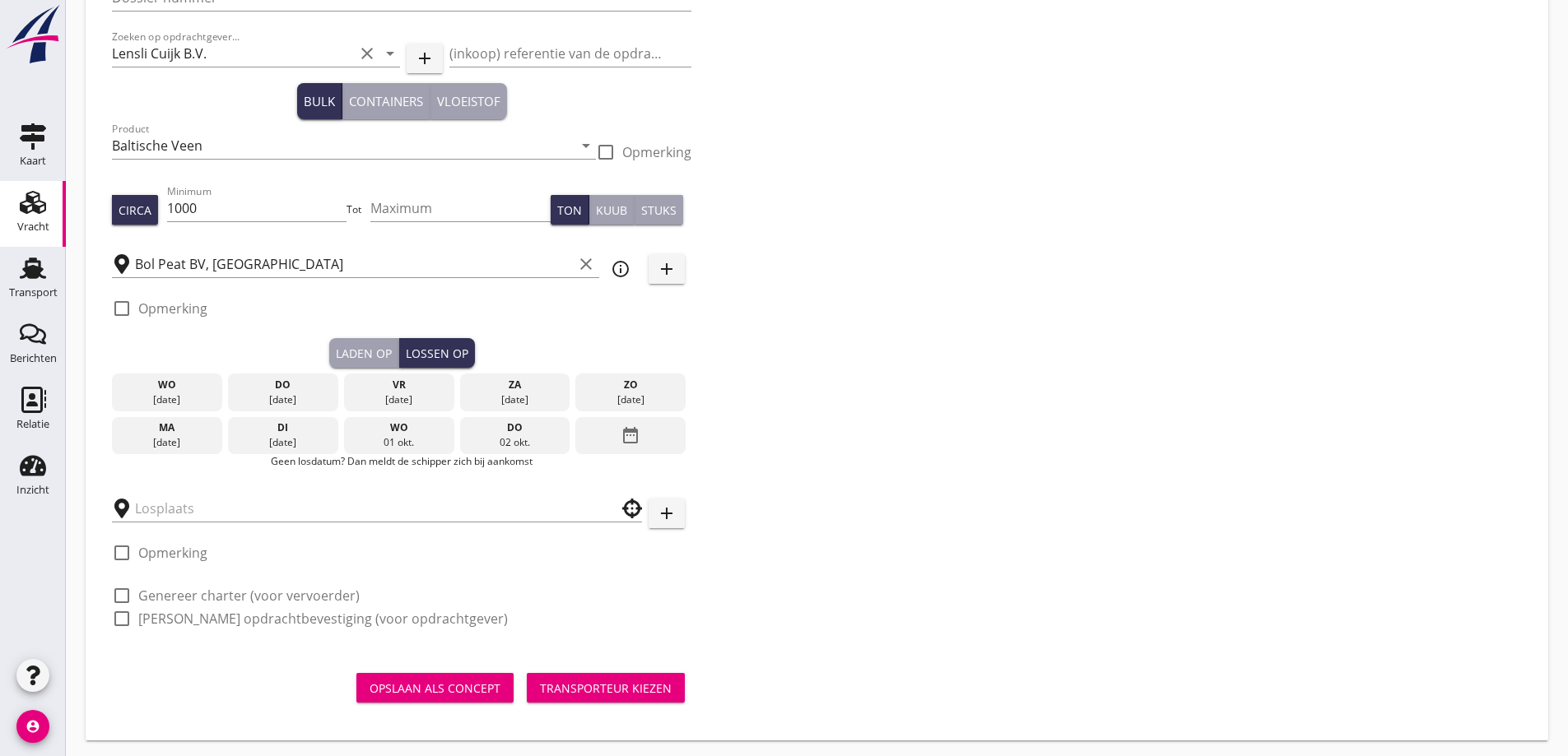
scroll to position [136, 0]
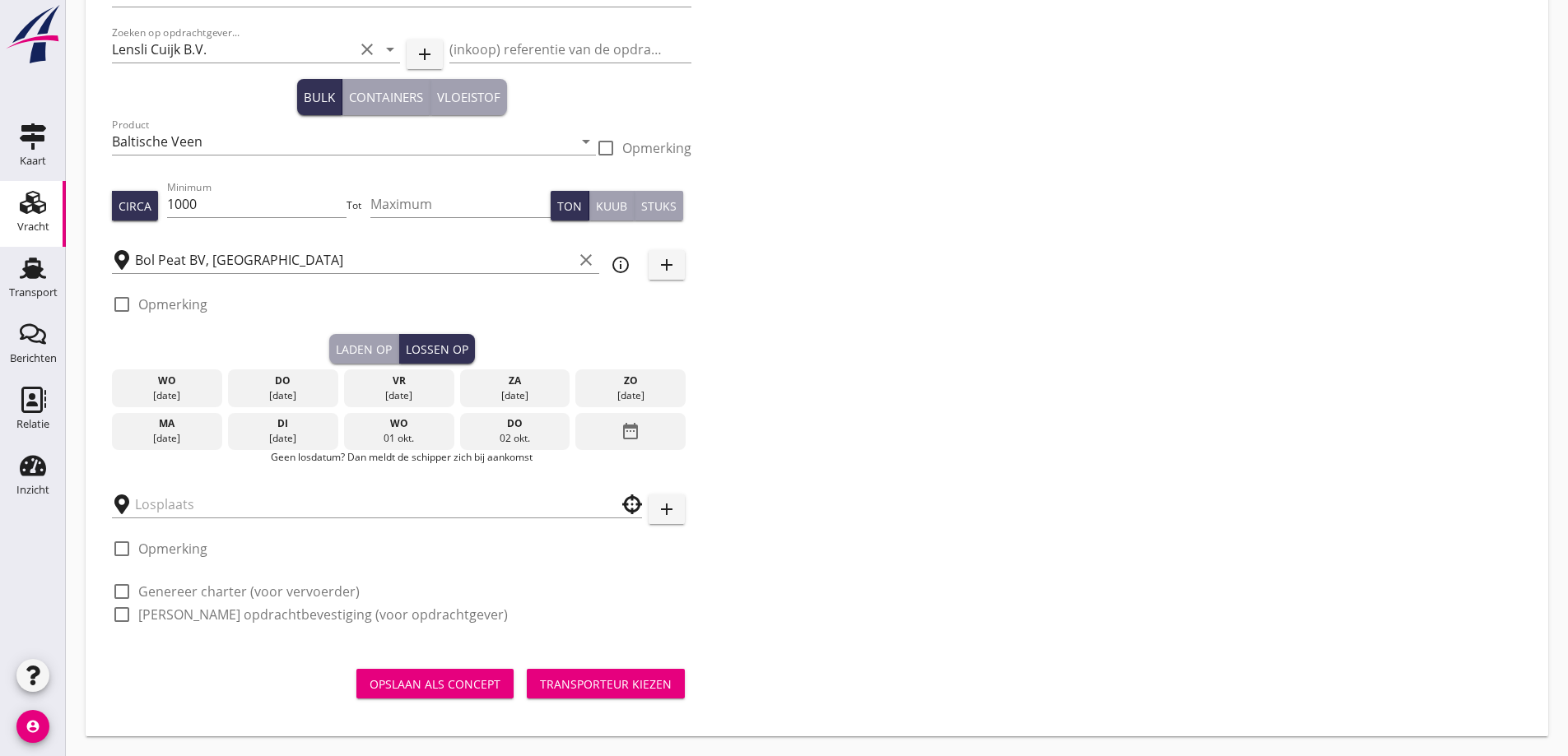
click at [636, 426] on icon "date_range" at bounding box center [631, 431] width 20 height 30
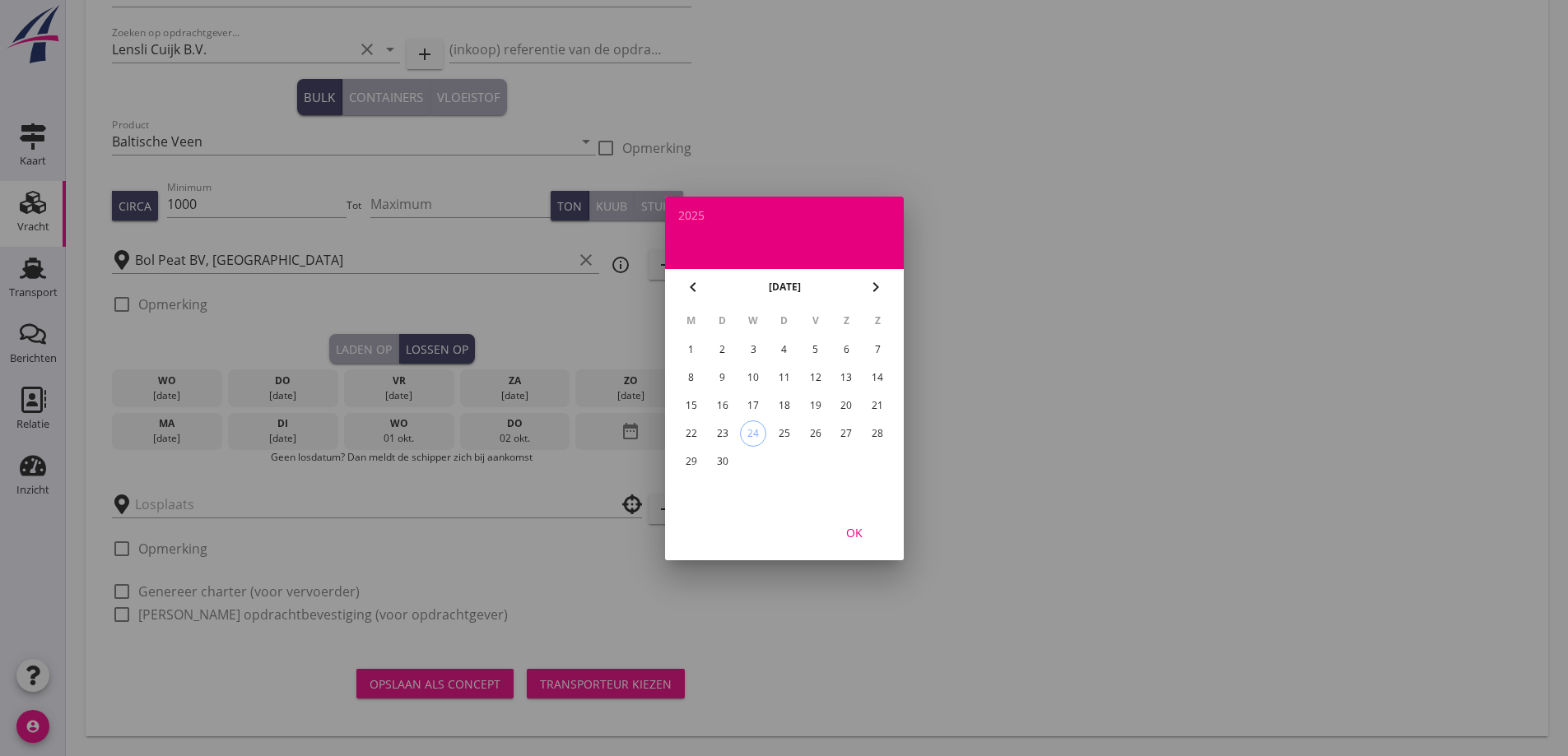
click at [850, 354] on div "6" at bounding box center [846, 349] width 26 height 26
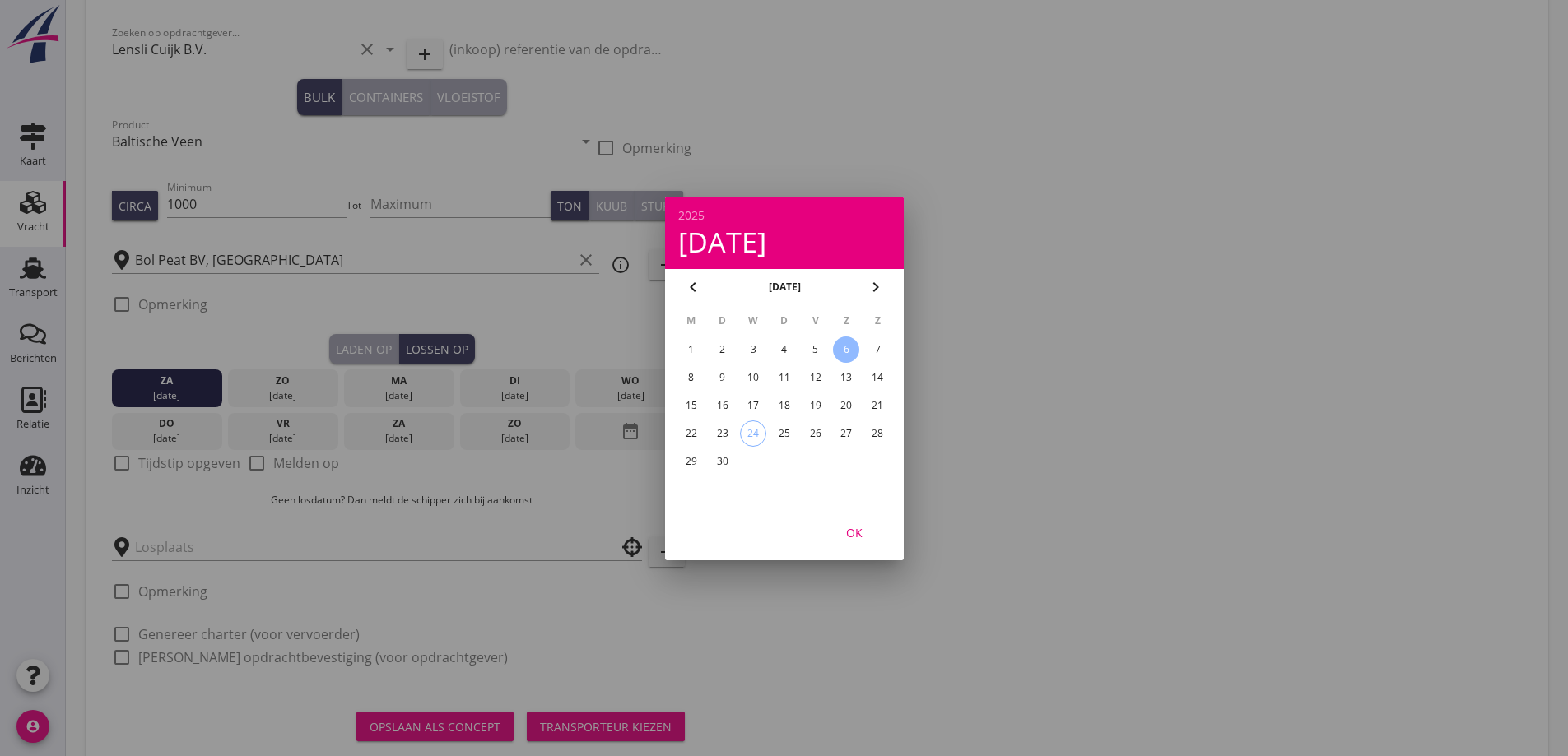
click at [852, 540] on div "OK" at bounding box center [855, 531] width 46 height 17
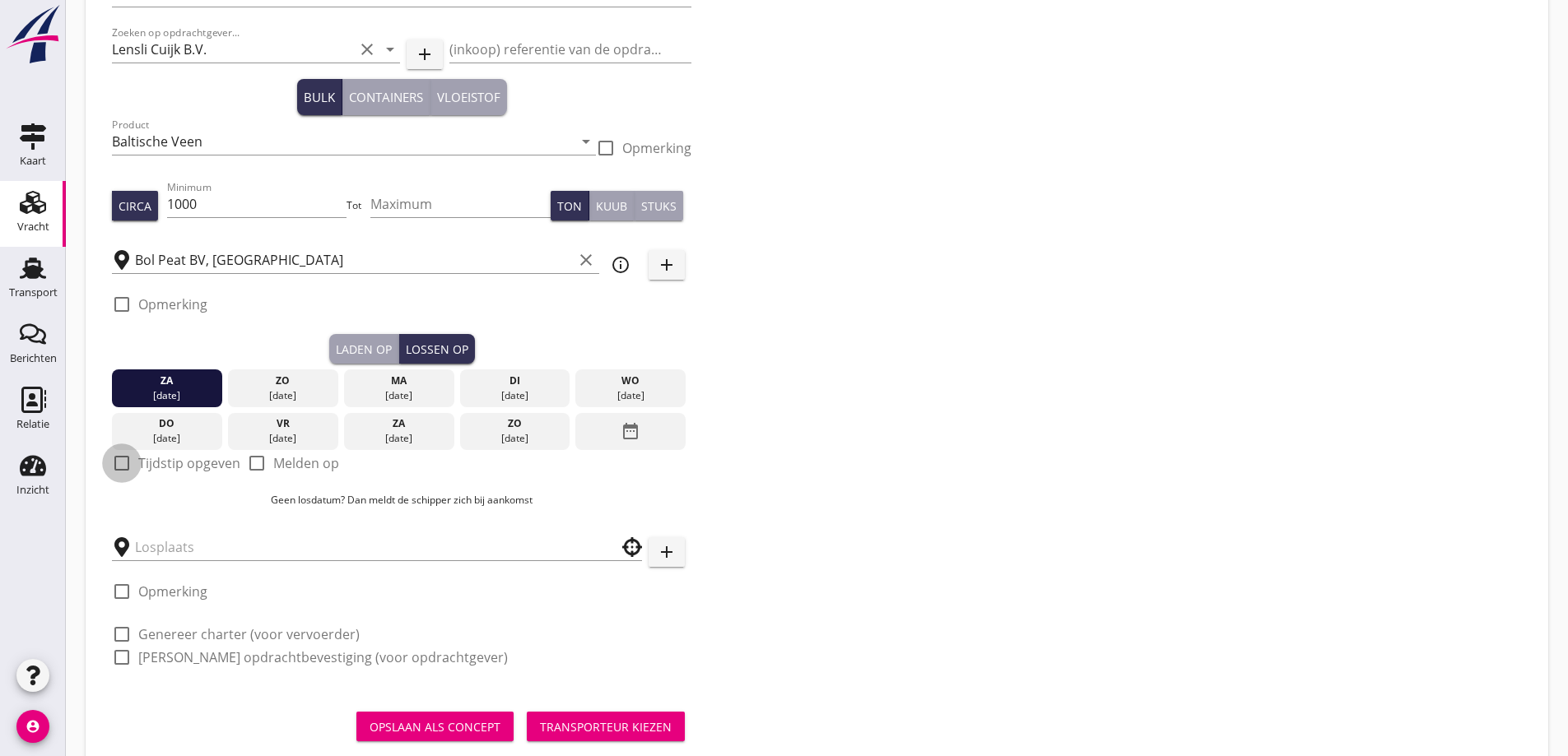
click at [132, 461] on div at bounding box center [122, 464] width 28 height 28
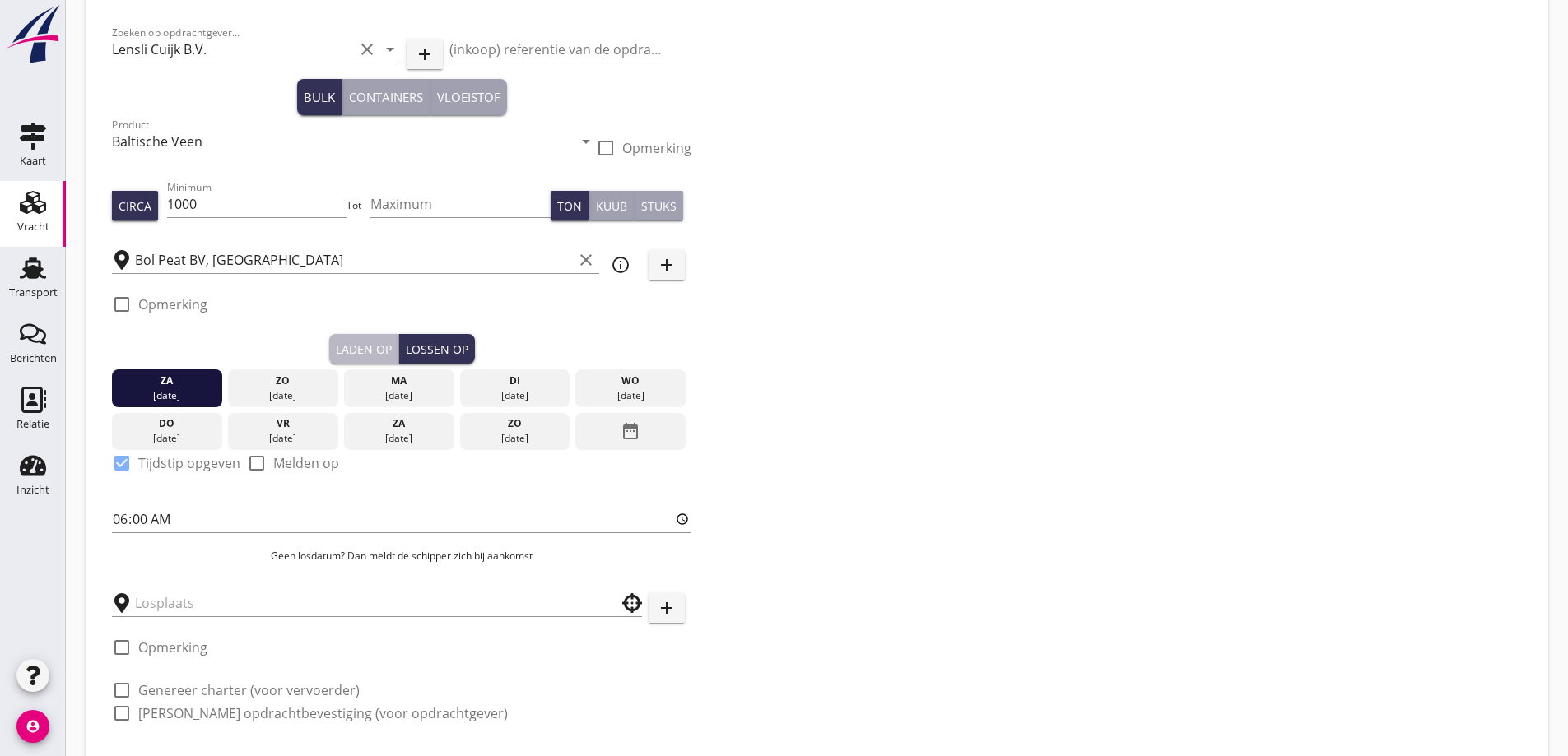
click at [367, 352] on div "Laden op" at bounding box center [364, 349] width 56 height 17
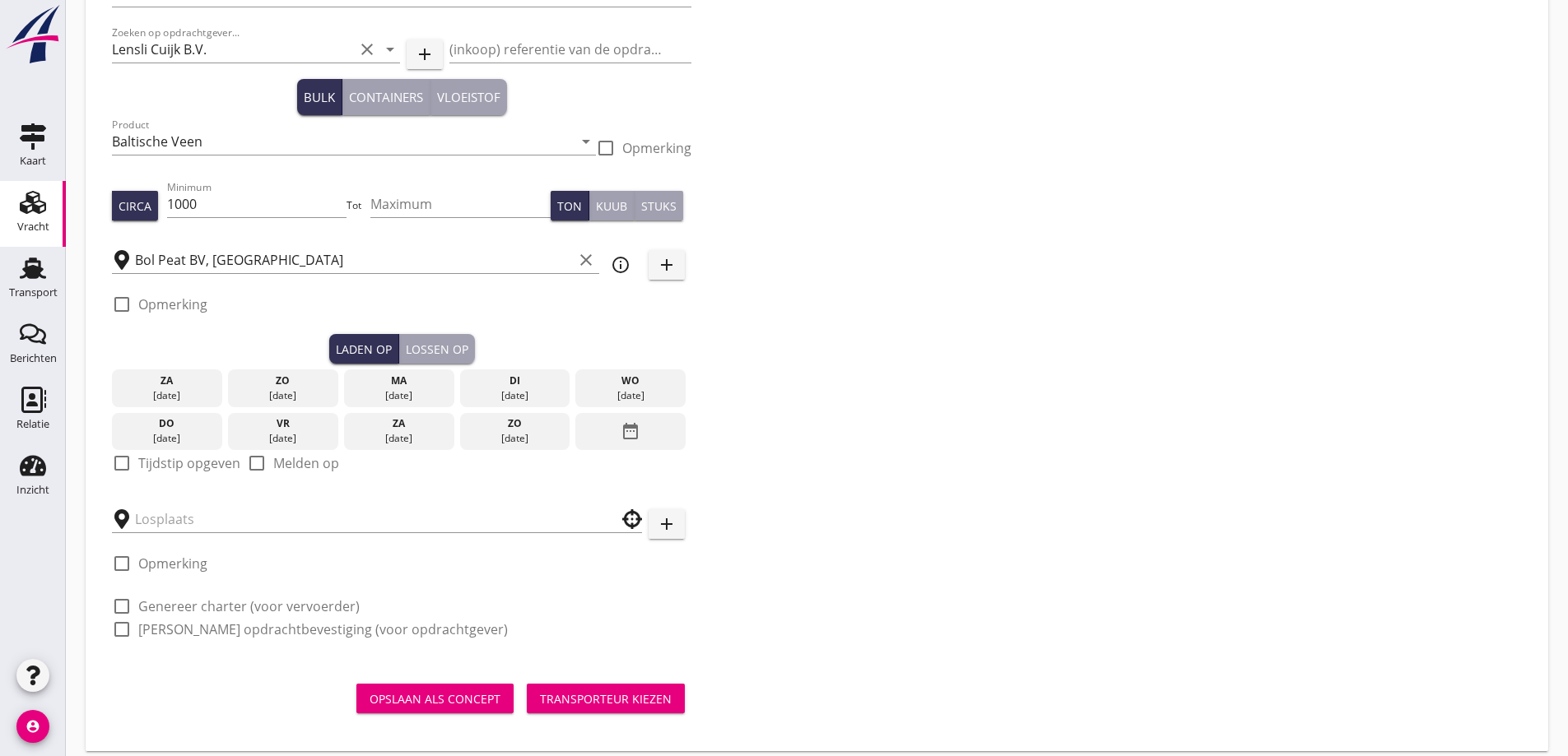
click at [139, 465] on label "Tijdstip opgeven" at bounding box center [189, 464] width 102 height 17
checkbox input "true"
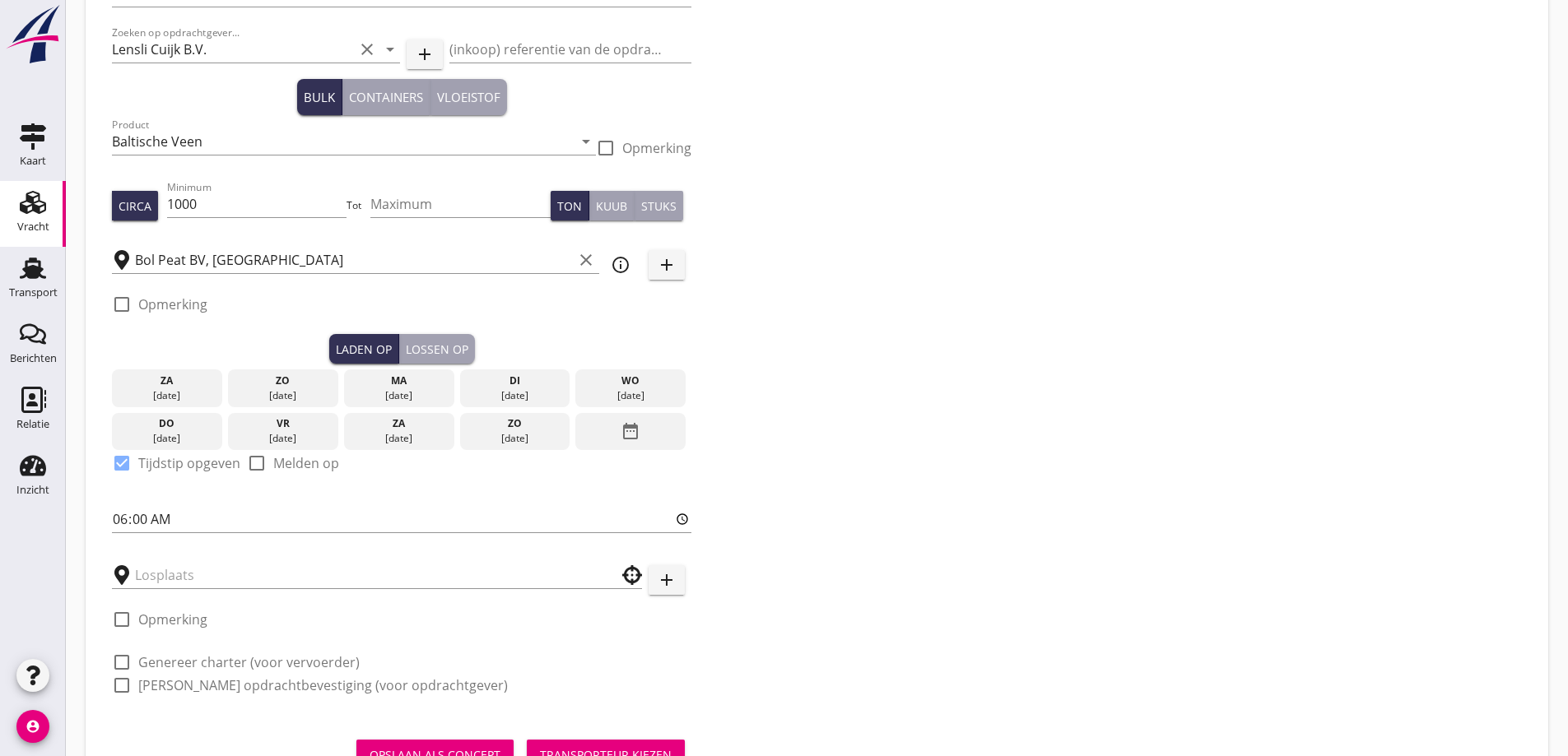
click at [443, 359] on button "Lossen op" at bounding box center [437, 349] width 76 height 30
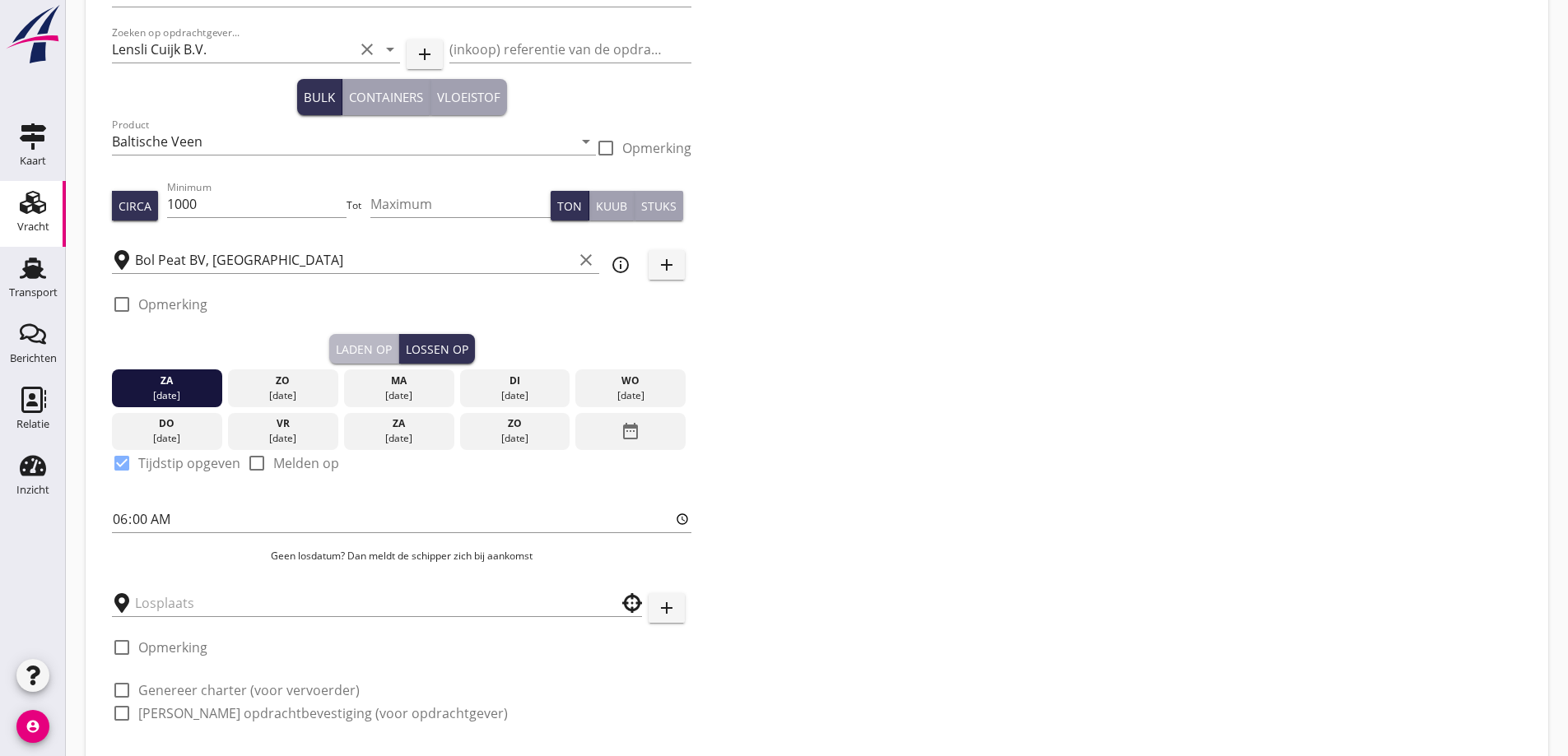
click at [357, 346] on div "Laden op" at bounding box center [364, 349] width 56 height 17
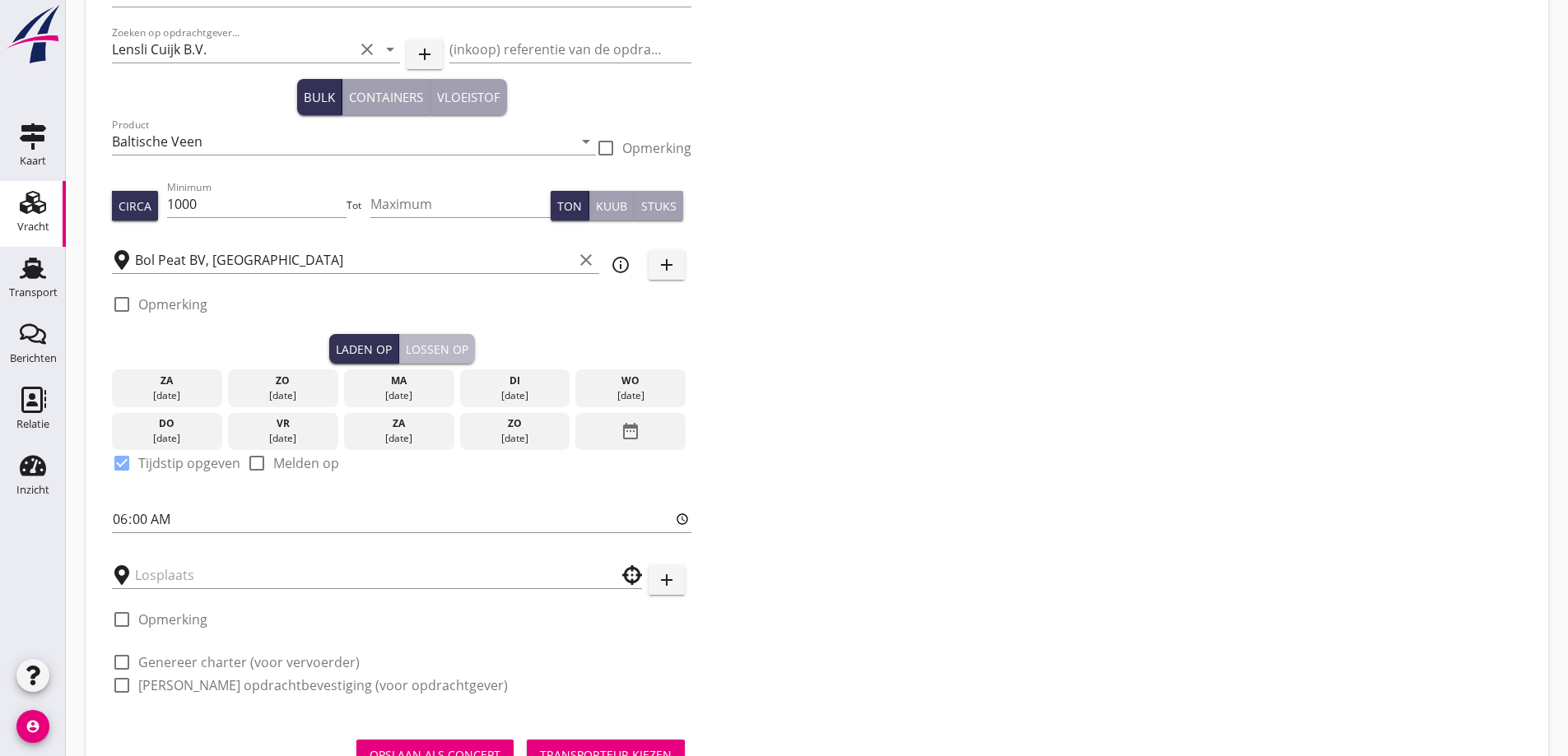
click at [427, 347] on div "Lossen op" at bounding box center [437, 349] width 63 height 17
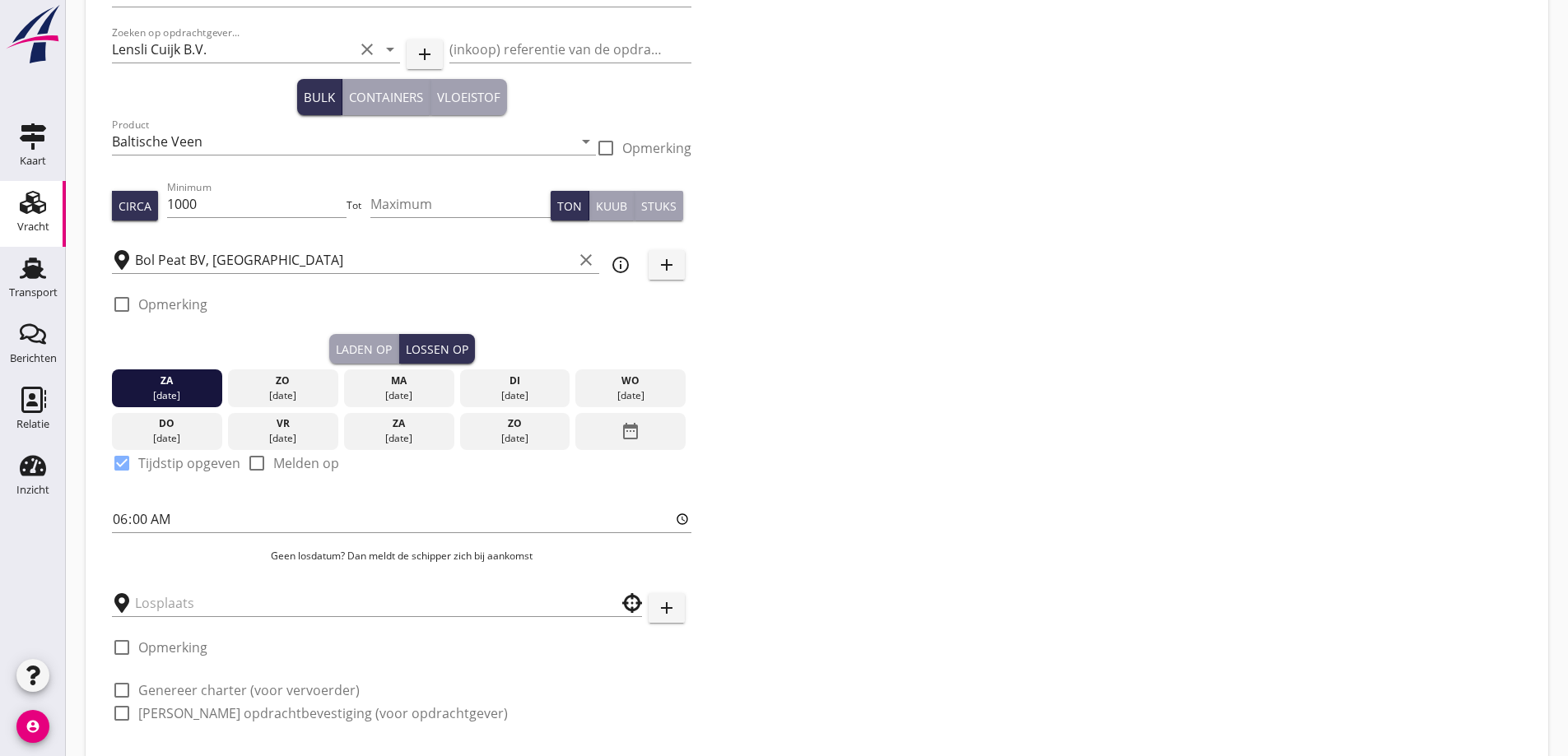
click at [366, 345] on div "Laden op" at bounding box center [364, 349] width 56 height 17
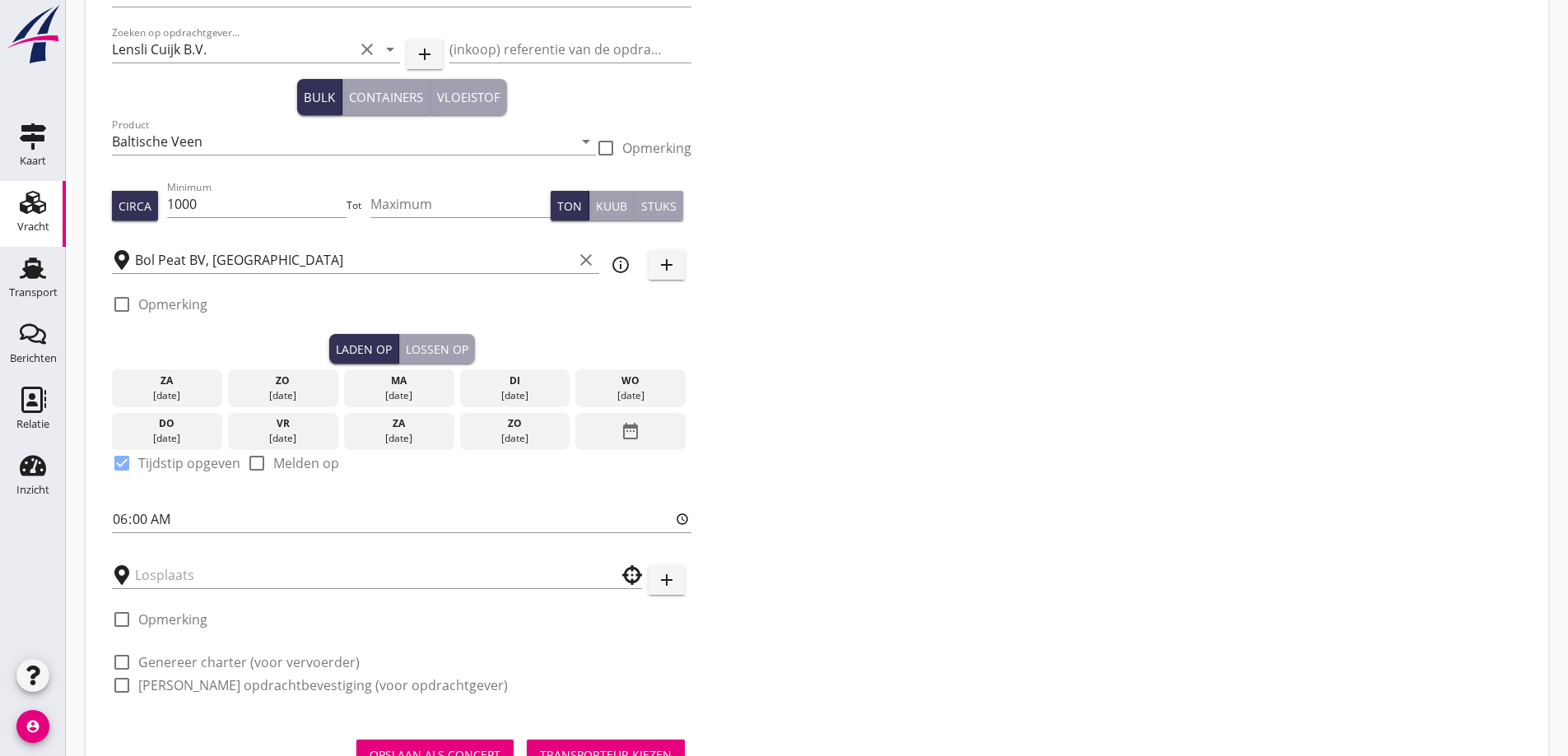
click at [400, 347] on button "Lossen op" at bounding box center [437, 349] width 76 height 30
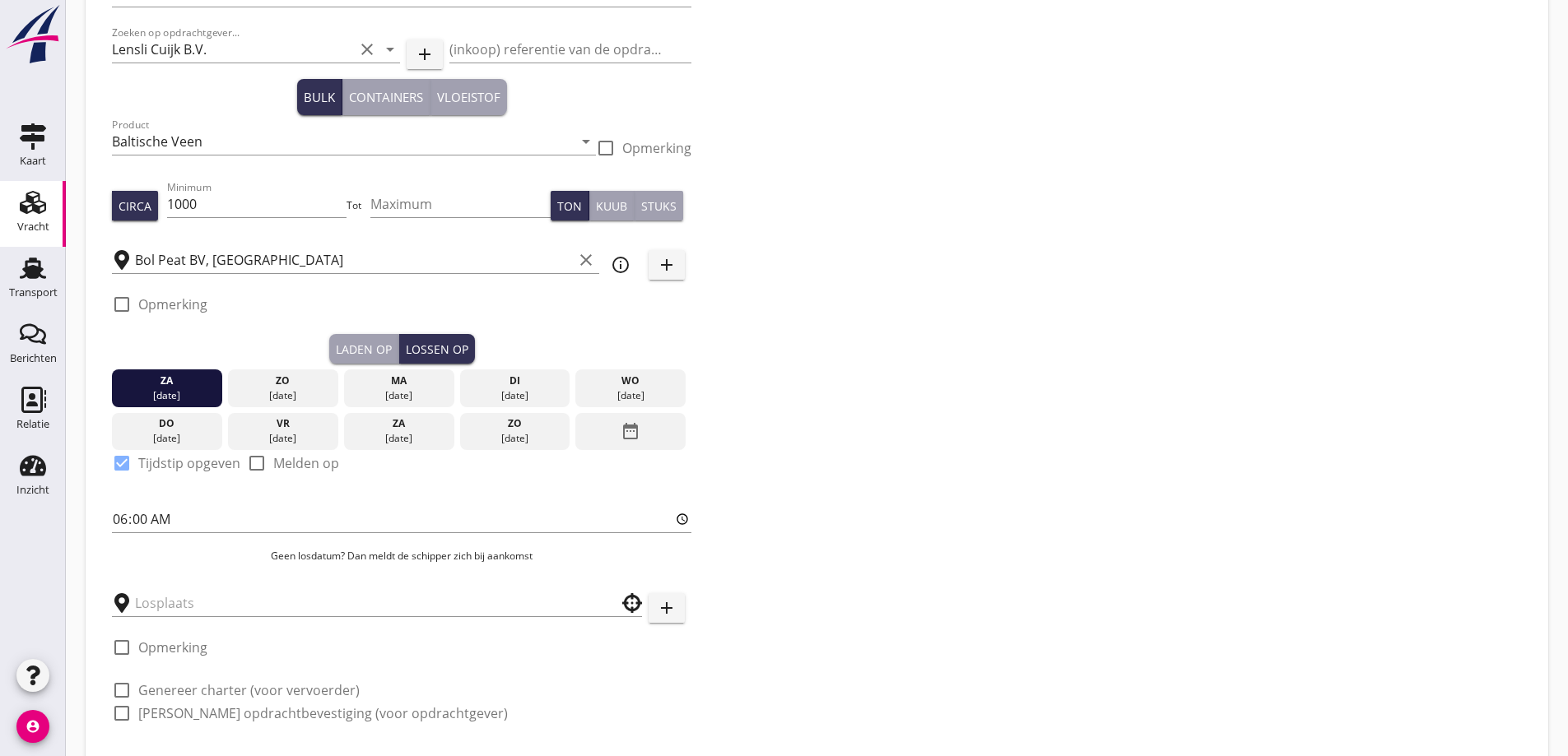
click at [352, 347] on div "Laden op" at bounding box center [364, 349] width 56 height 17
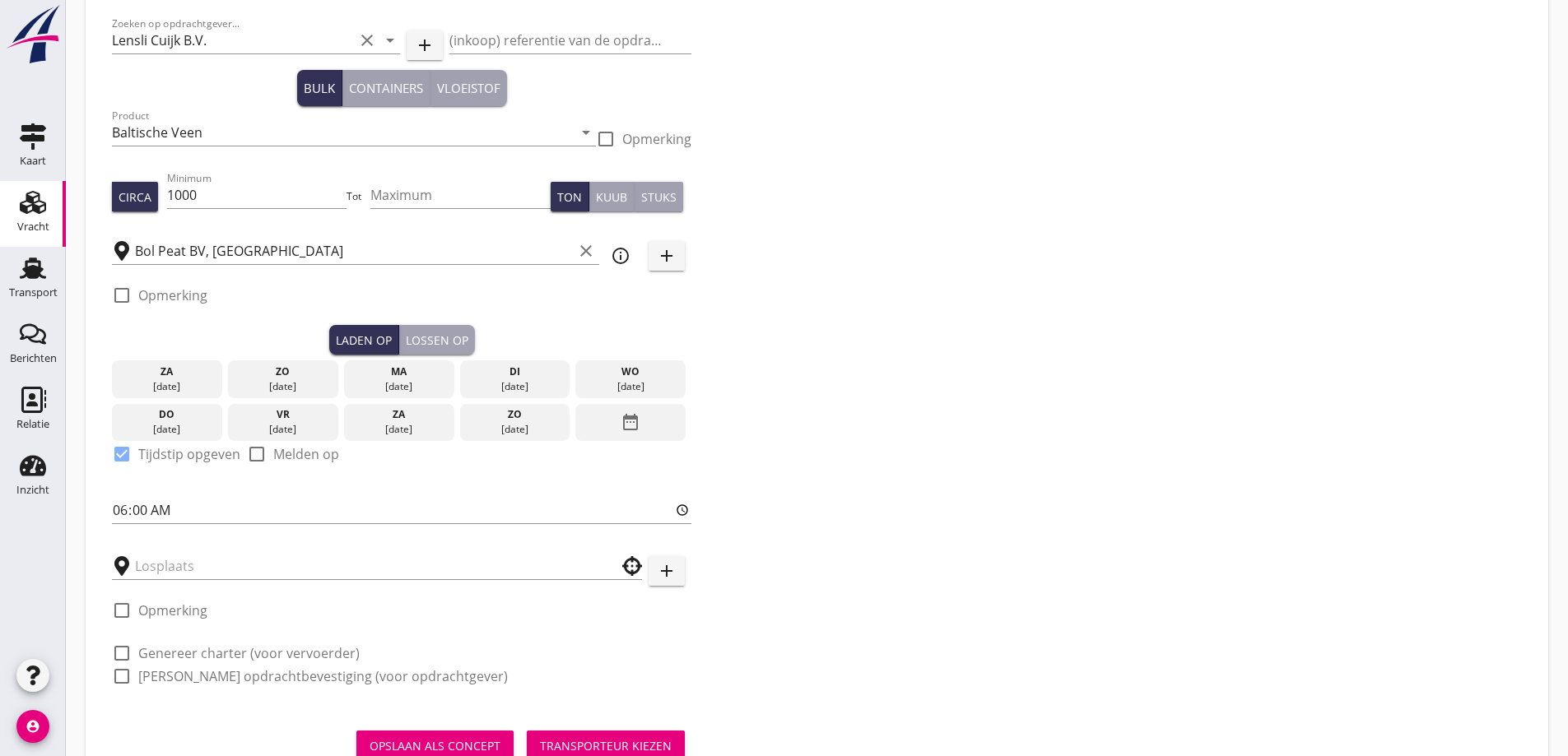
scroll to position [207, 0]
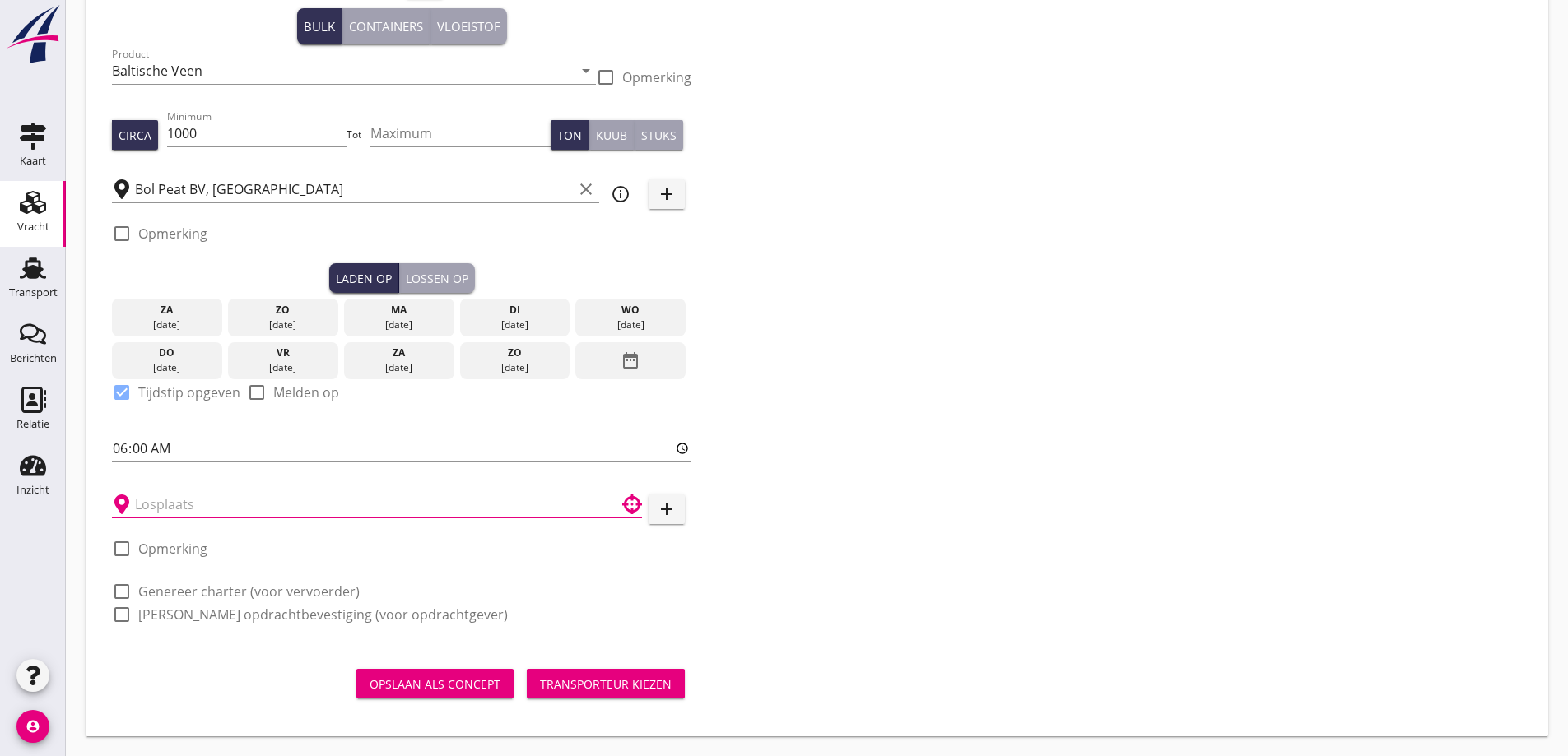
click at [311, 502] on input "text" at bounding box center [365, 505] width 461 height 26
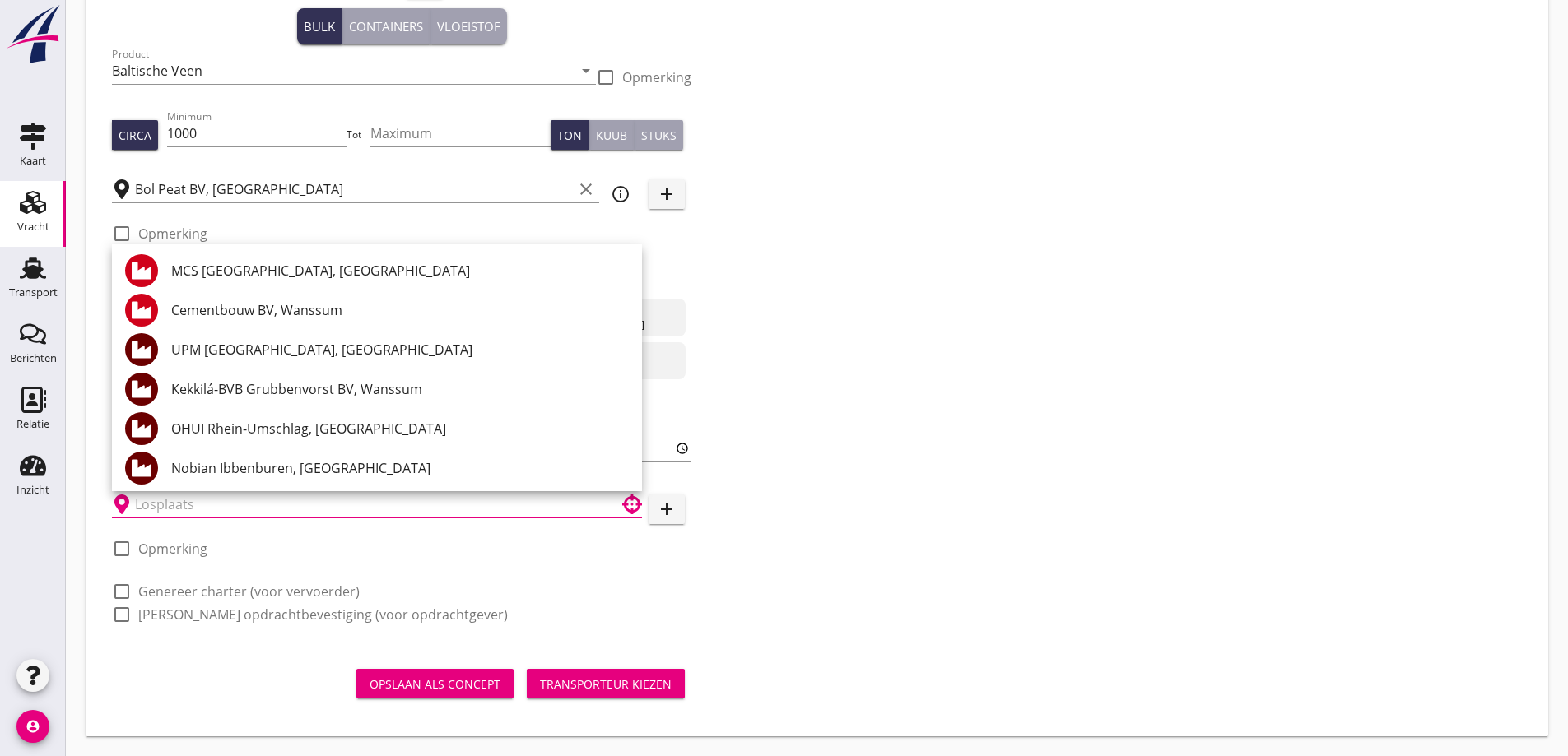
click at [770, 531] on div "Dossier nummer Zoeken op opdrachtgever... Lensli Cuijk B.V. clear arrow_drop_do…" at bounding box center [817, 267] width 1423 height 754
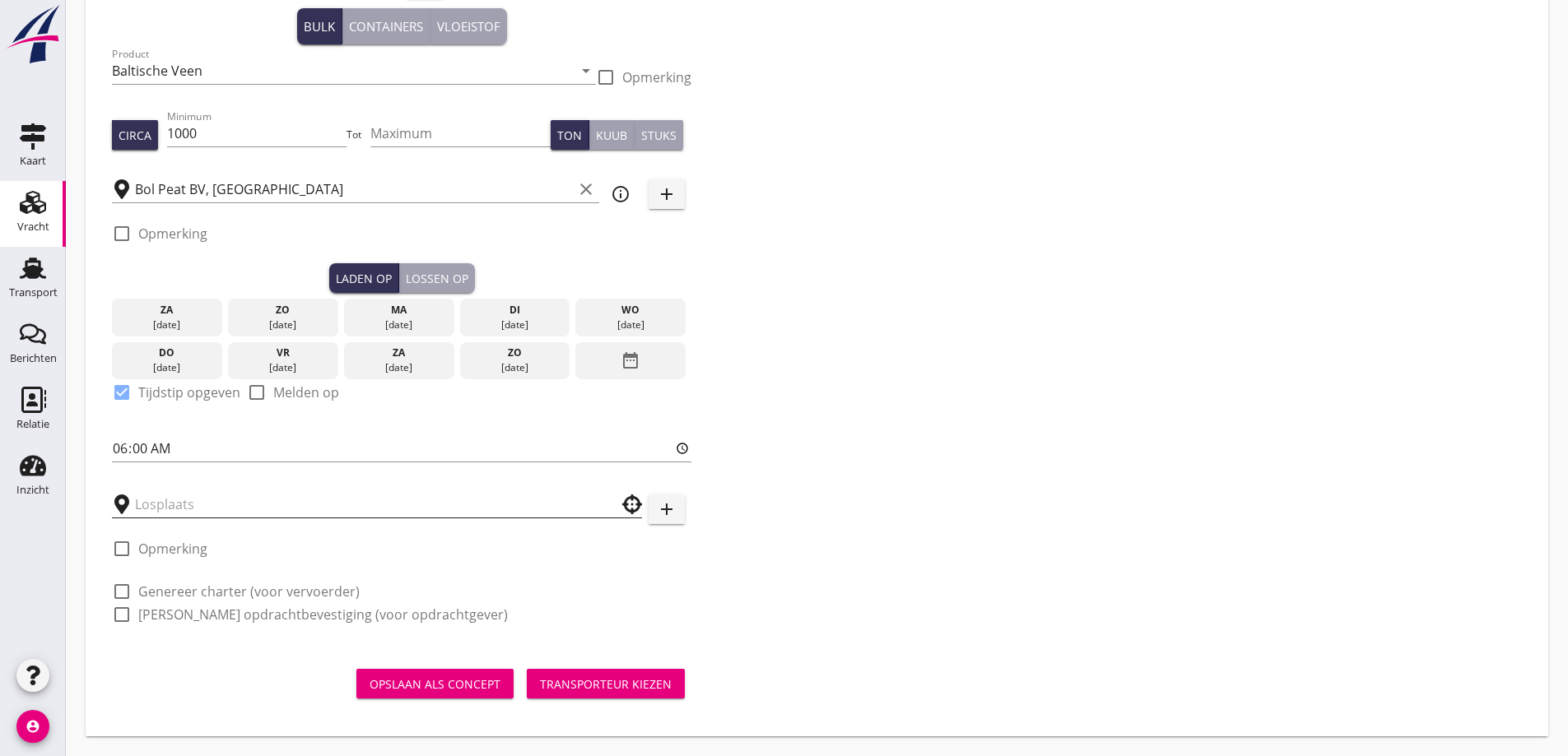
click at [502, 506] on input "text" at bounding box center [365, 505] width 461 height 26
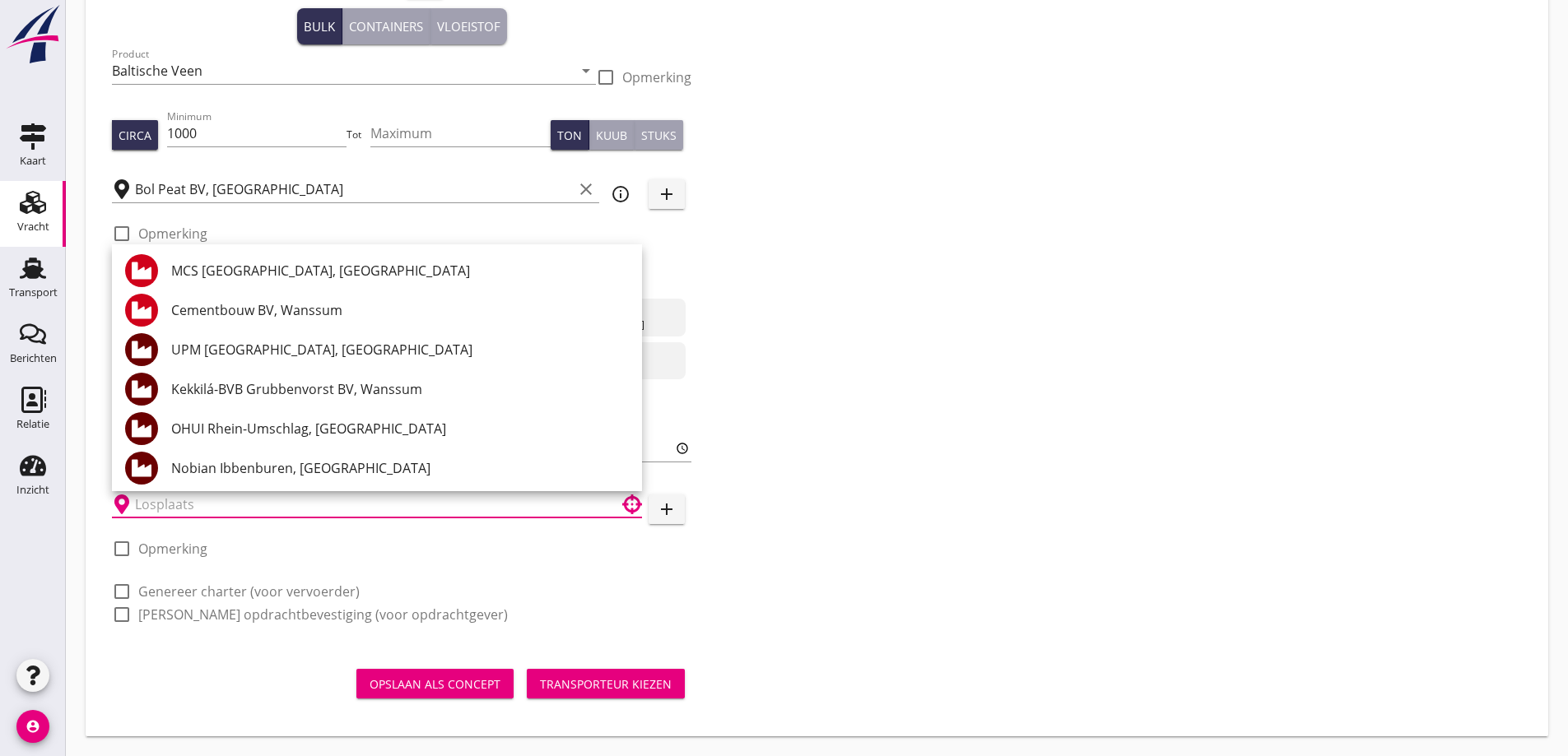
click at [847, 506] on div "Dossier nummer Zoeken op opdrachtgever... Lensli Cuijk B.V. clear arrow_drop_do…" at bounding box center [817, 267] width 1423 height 754
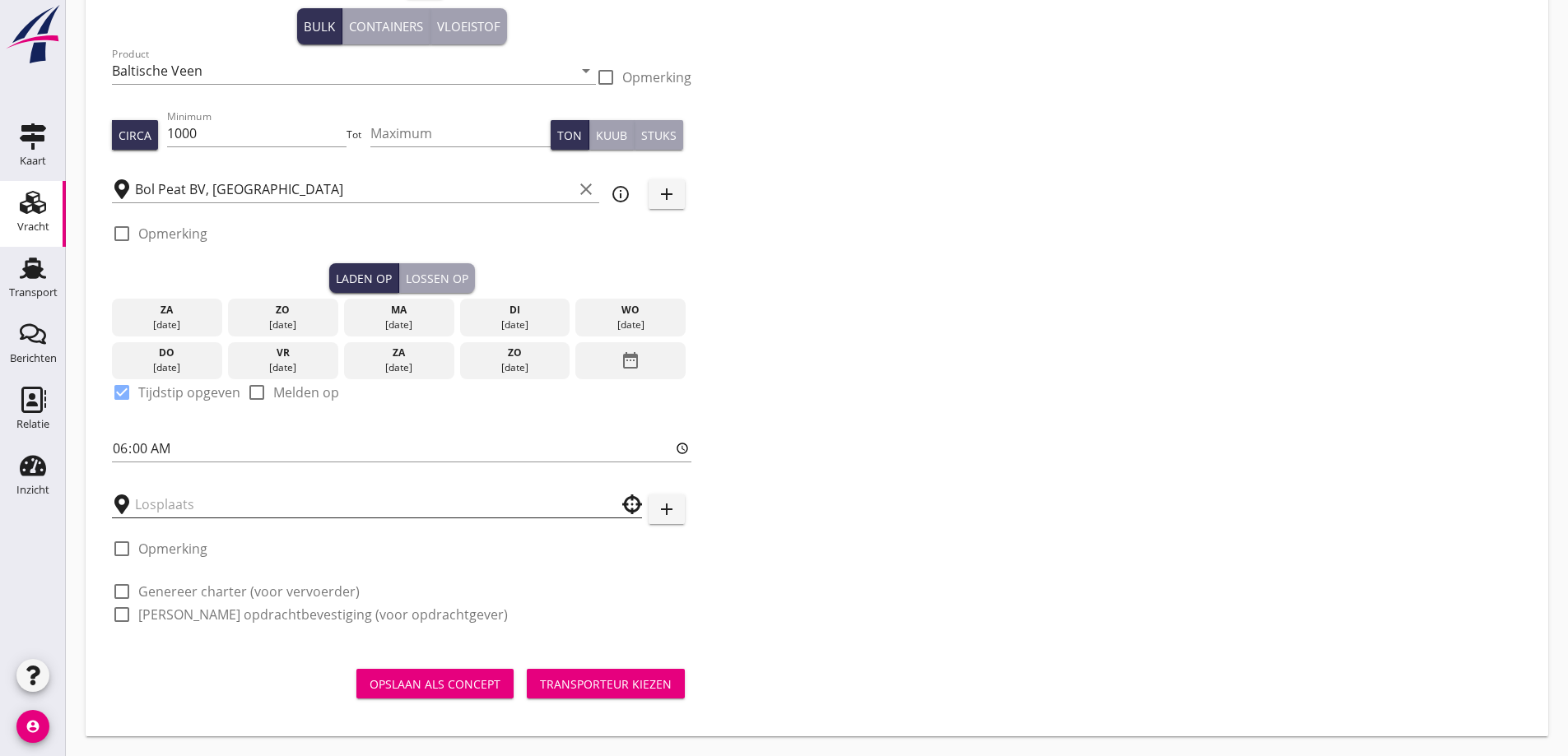
click at [486, 506] on input "text" at bounding box center [365, 505] width 461 height 26
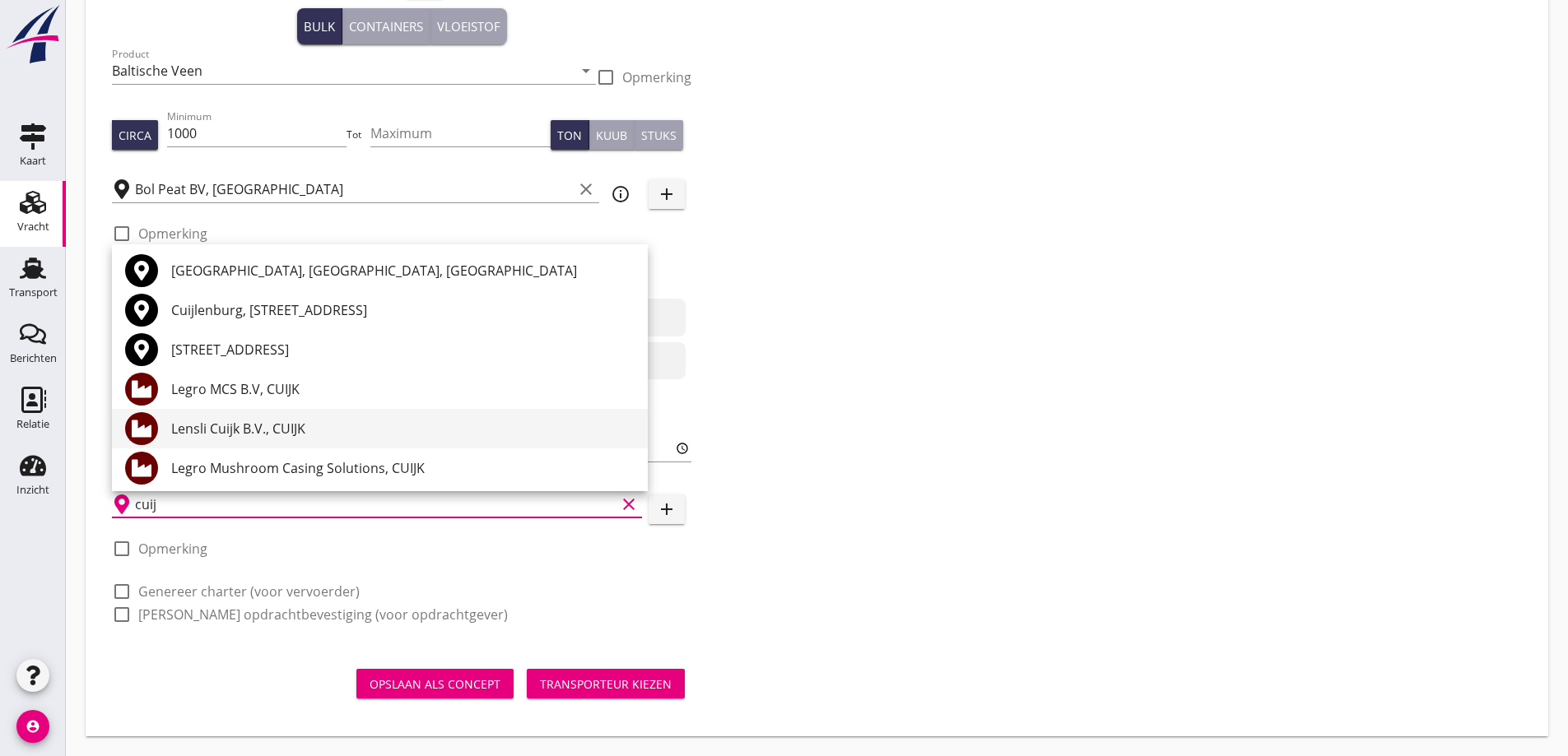
click at [307, 424] on div "Lensli Cuijk B.V., CUIJK" at bounding box center [403, 429] width 464 height 20
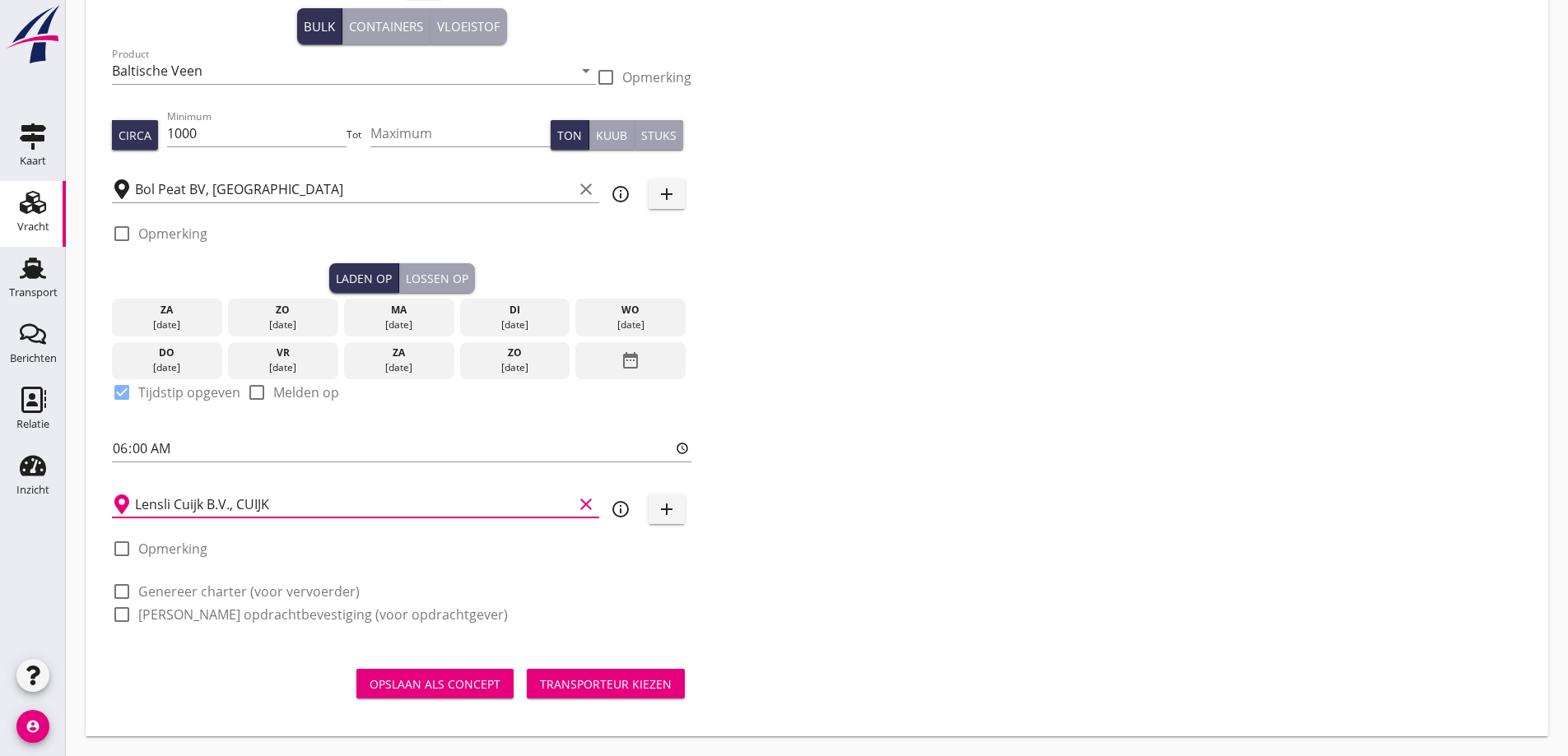
type input "Lensli Cuijk B.V., CUIJK"
click at [122, 591] on div at bounding box center [122, 592] width 28 height 28
checkbox input "true"
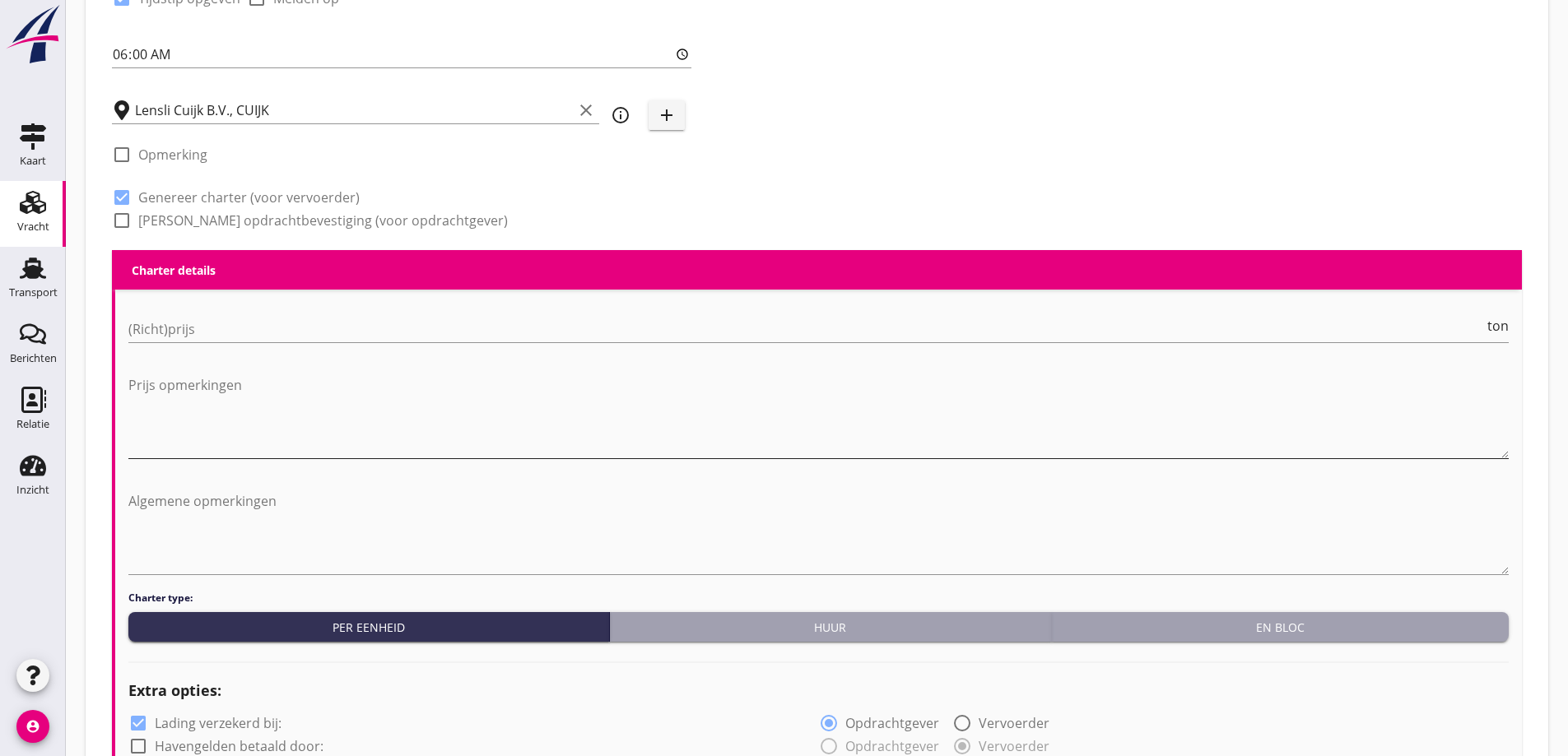
scroll to position [701, 0]
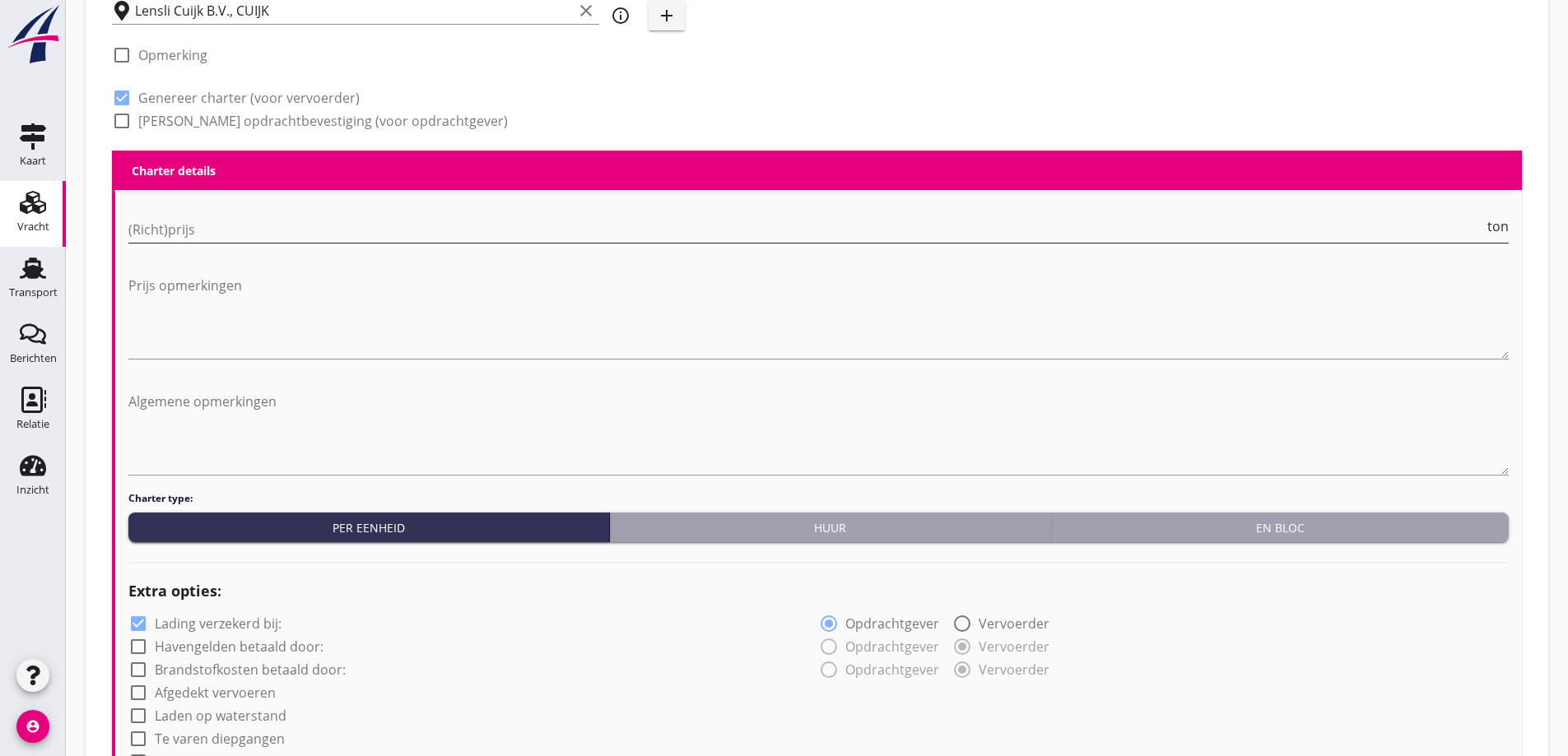
click at [259, 243] on div "(Richt)prijs ton" at bounding box center [818, 230] width 1380 height 26
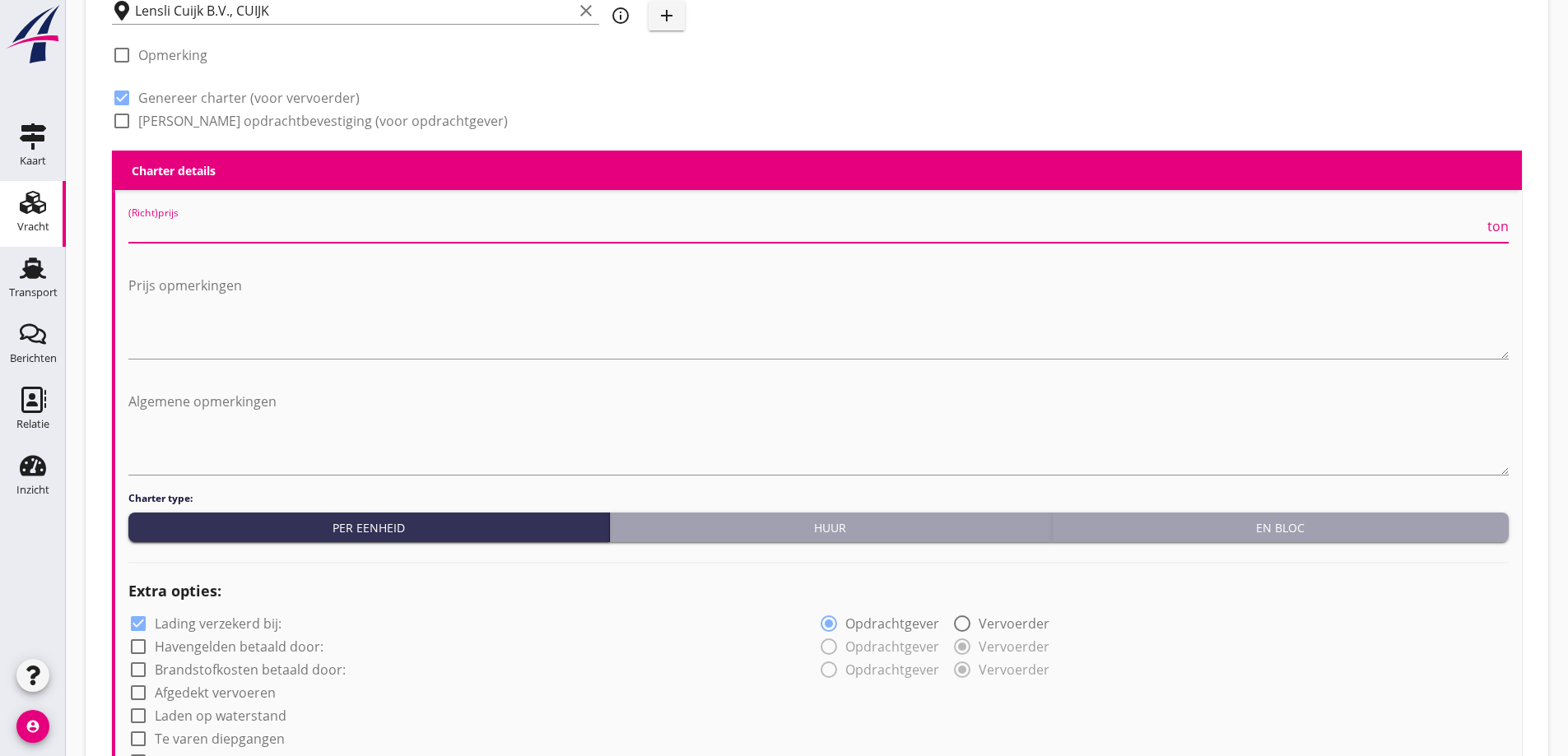
click at [262, 226] on input "(Richt)prijs" at bounding box center [806, 230] width 1356 height 26
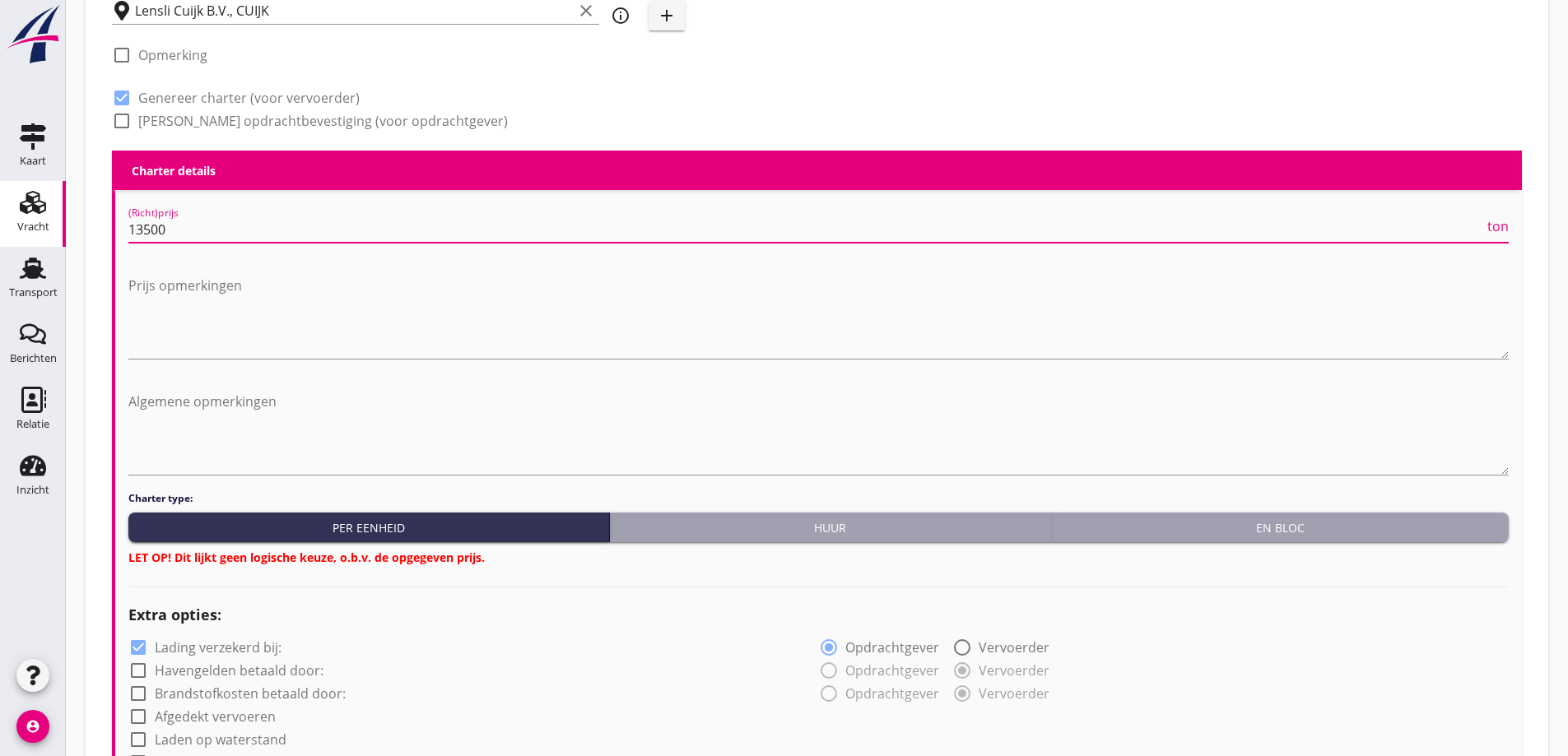
click at [1499, 226] on span "ton" at bounding box center [1499, 226] width 21 height 13
click at [1494, 232] on span "TEU" at bounding box center [1497, 226] width 25 height 13
click at [1495, 232] on span "m3" at bounding box center [1499, 226] width 20 height 13
click at [1495, 232] on span "Stuk" at bounding box center [1495, 226] width 27 height 13
click at [1496, 231] on span "ton" at bounding box center [1499, 226] width 21 height 13
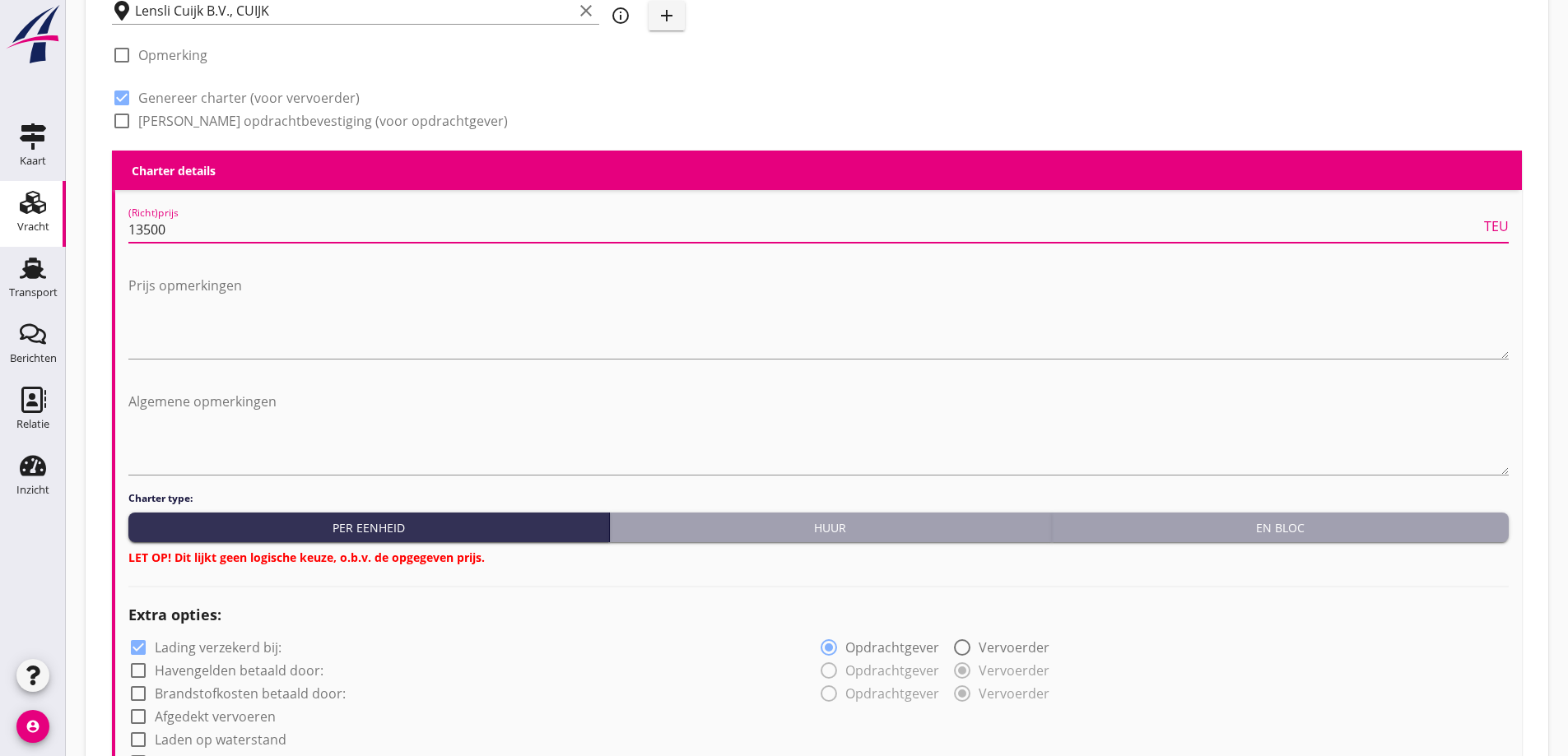
click at [1496, 231] on span "TEU" at bounding box center [1497, 226] width 25 height 13
click at [1496, 231] on span "m3" at bounding box center [1499, 226] width 20 height 13
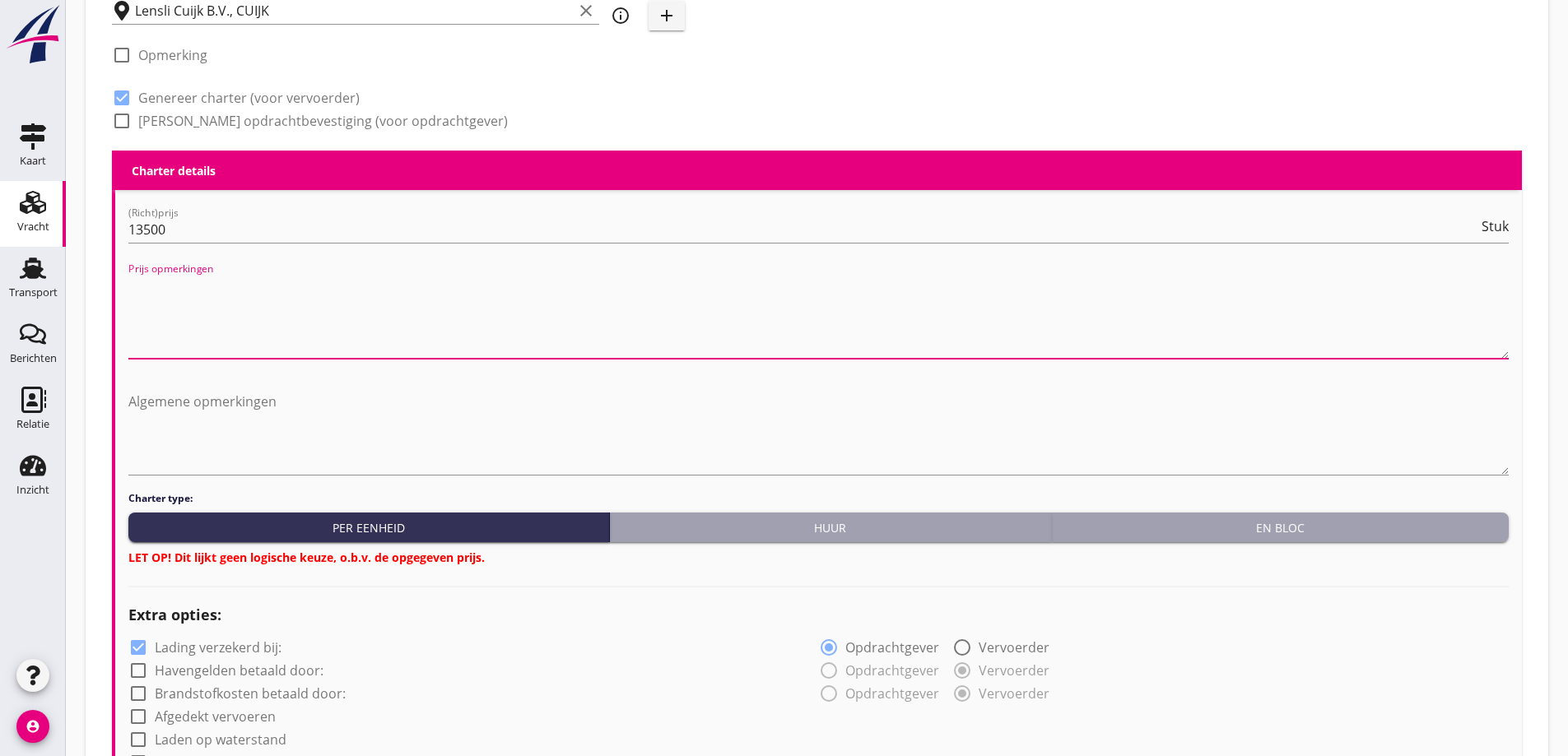
click at [320, 312] on textarea "Prijs opmerkingen" at bounding box center [818, 316] width 1380 height 87
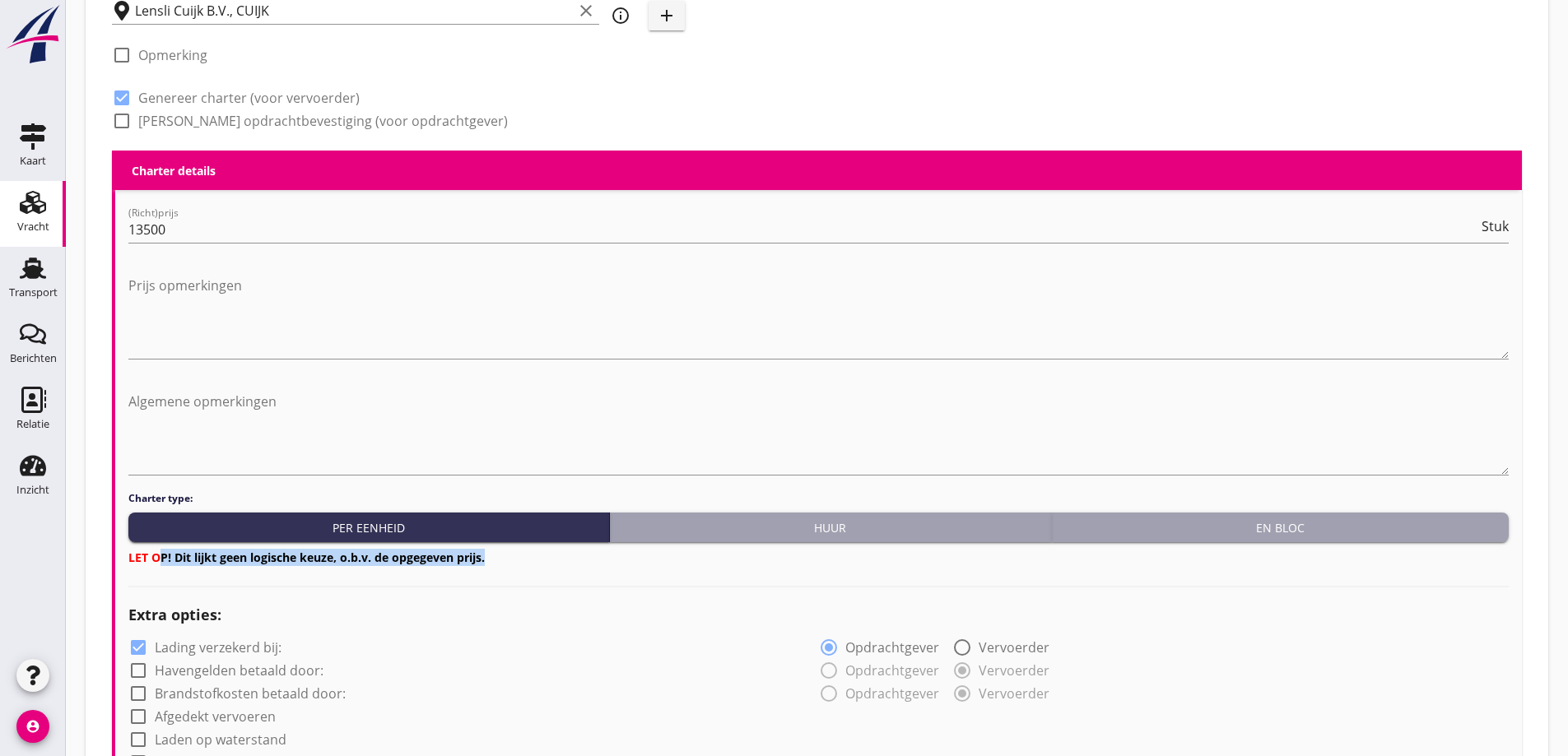
drag, startPoint x: 488, startPoint y: 568, endPoint x: 163, endPoint y: 565, distance: 325.0
click at [143, 221] on input "13500" at bounding box center [803, 230] width 1350 height 26
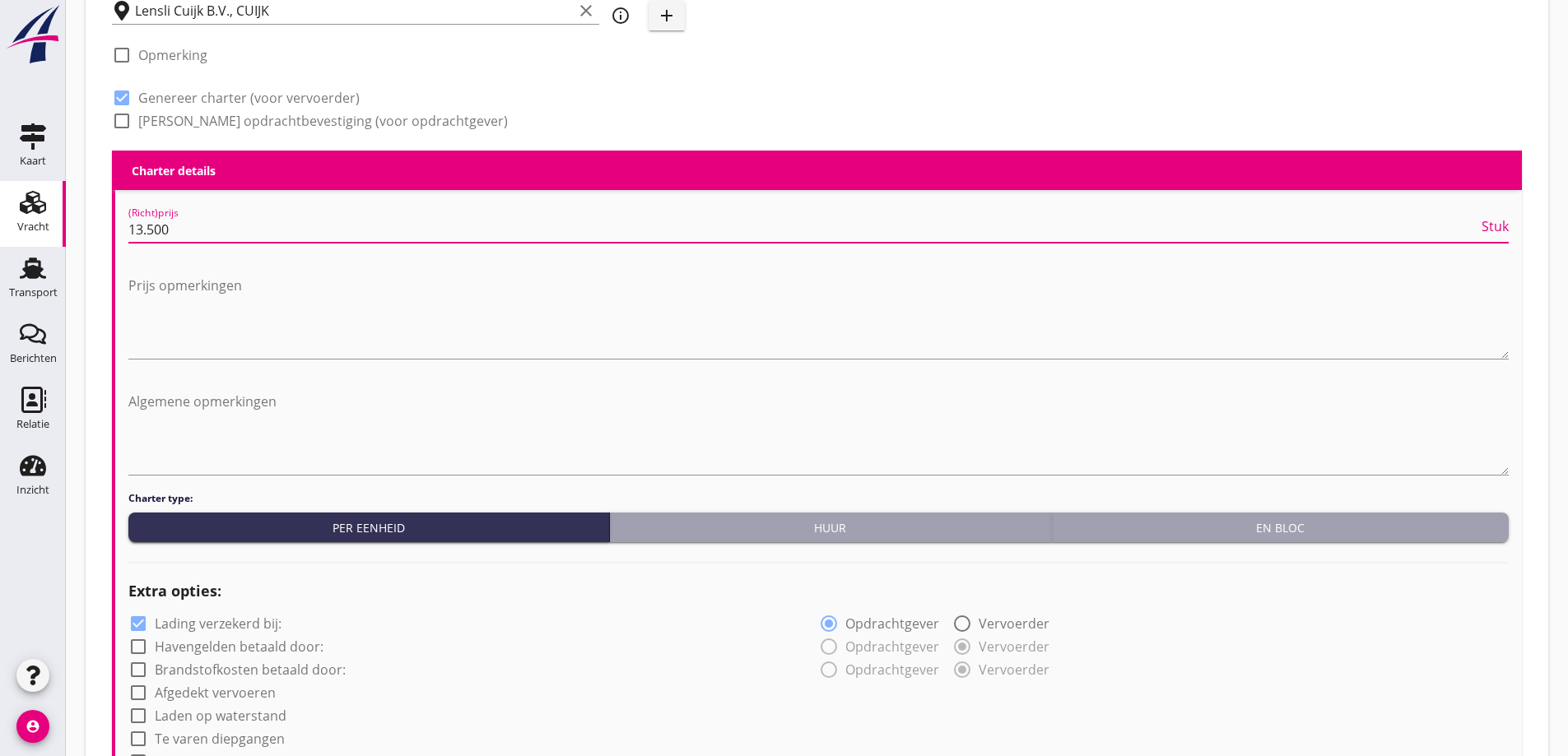
click at [177, 224] on input "13.500" at bounding box center [803, 230] width 1350 height 26
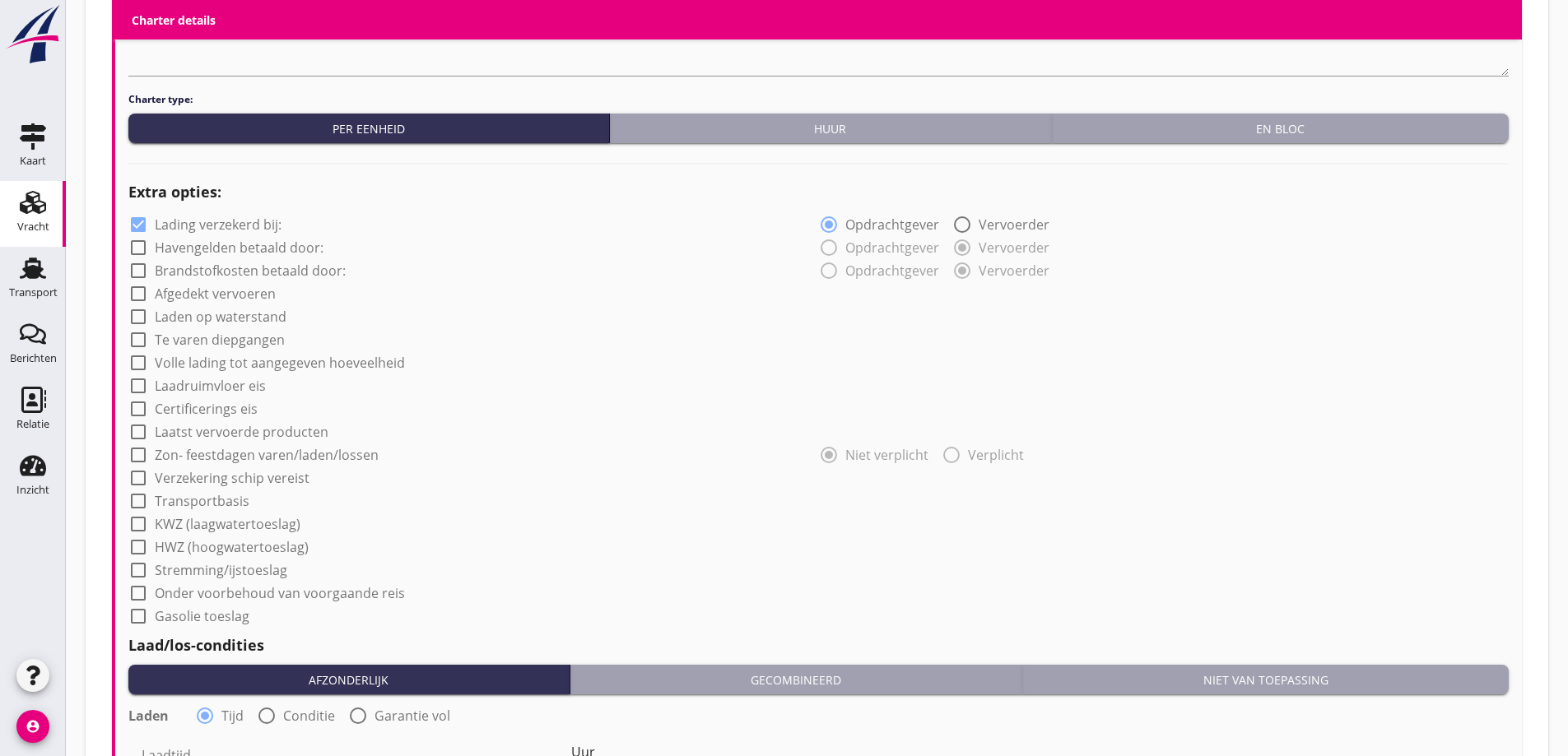
scroll to position [1194, 0]
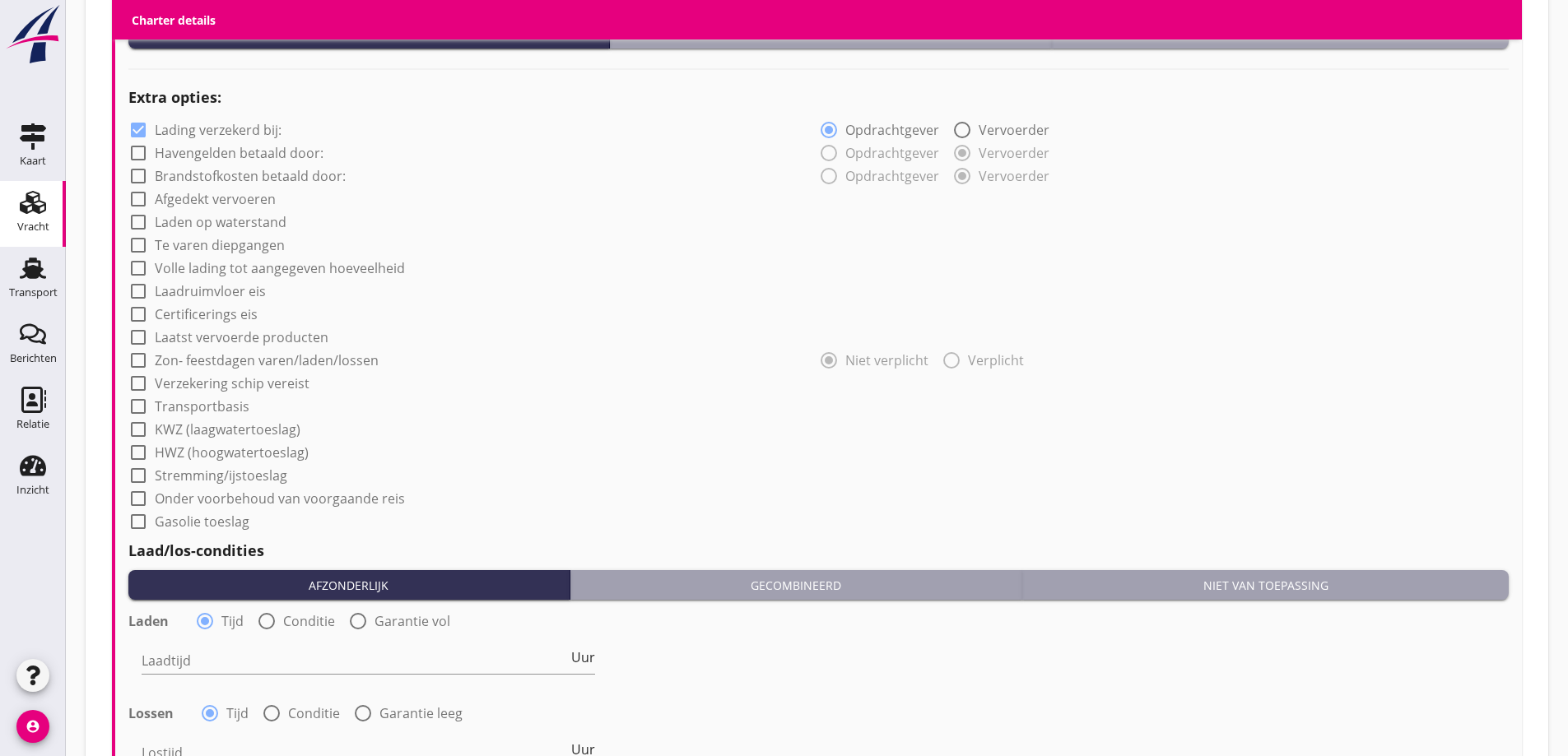
type input "13.500"
click at [145, 524] on div at bounding box center [138, 522] width 28 height 28
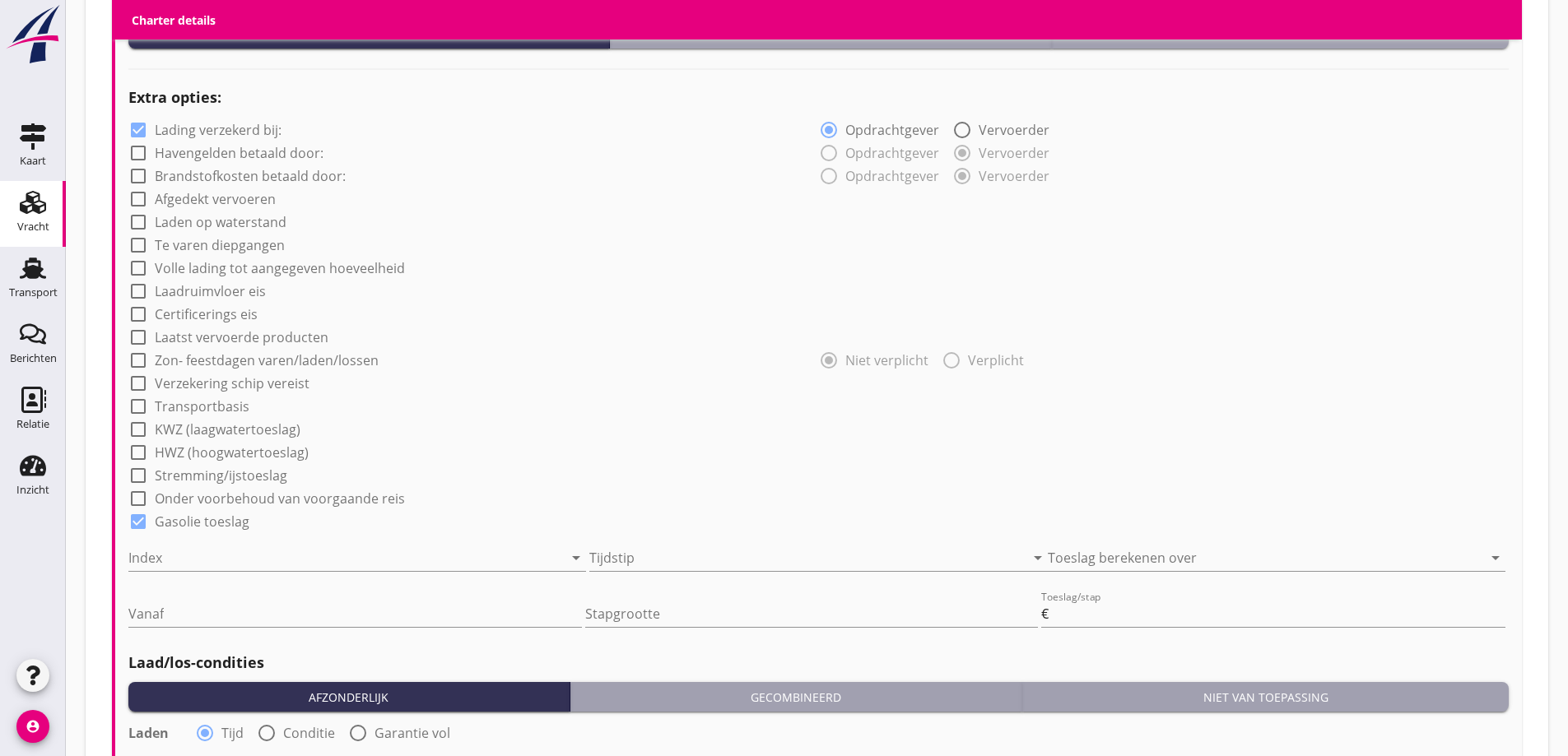
click at [145, 524] on div at bounding box center [138, 522] width 28 height 28
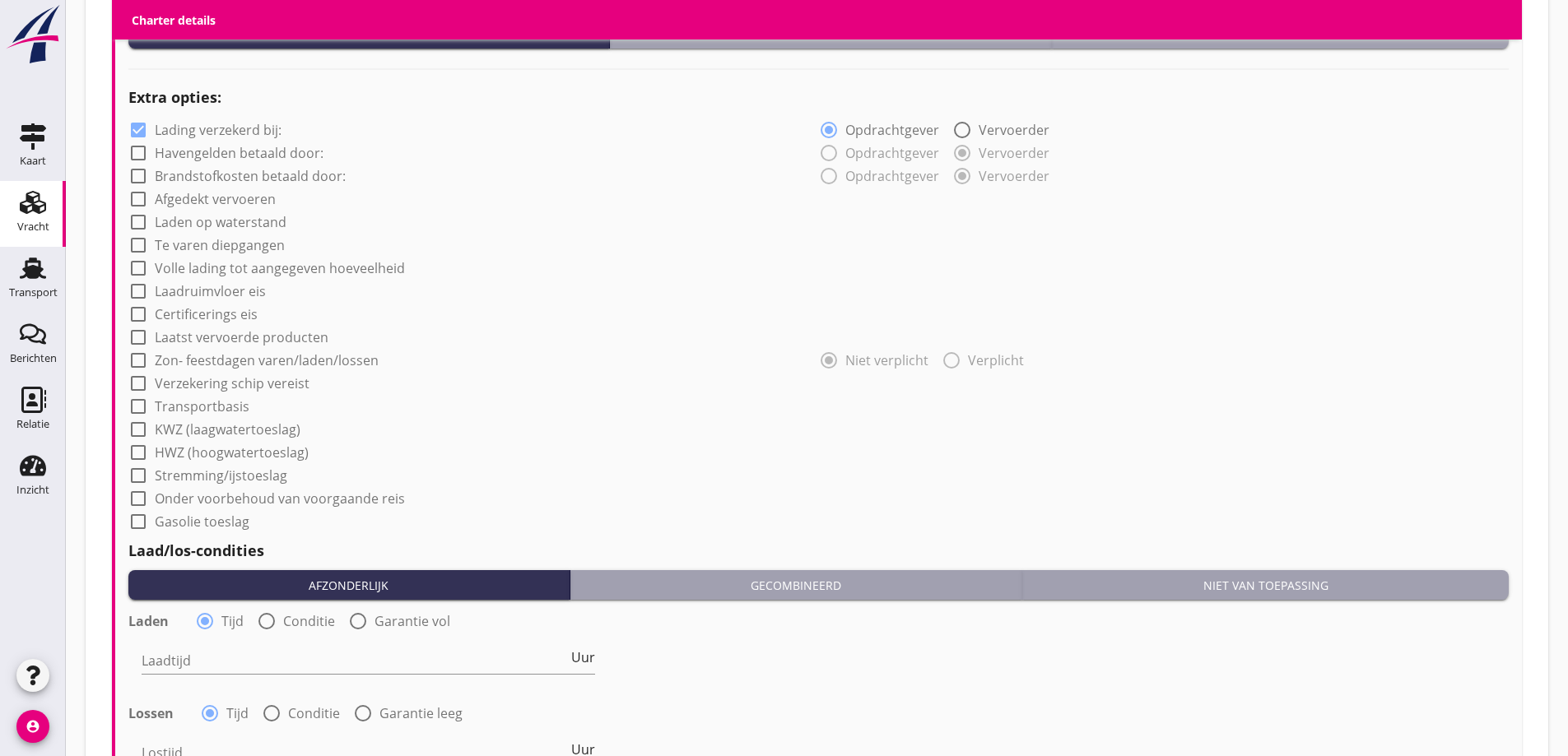
click at [145, 524] on div at bounding box center [138, 522] width 28 height 28
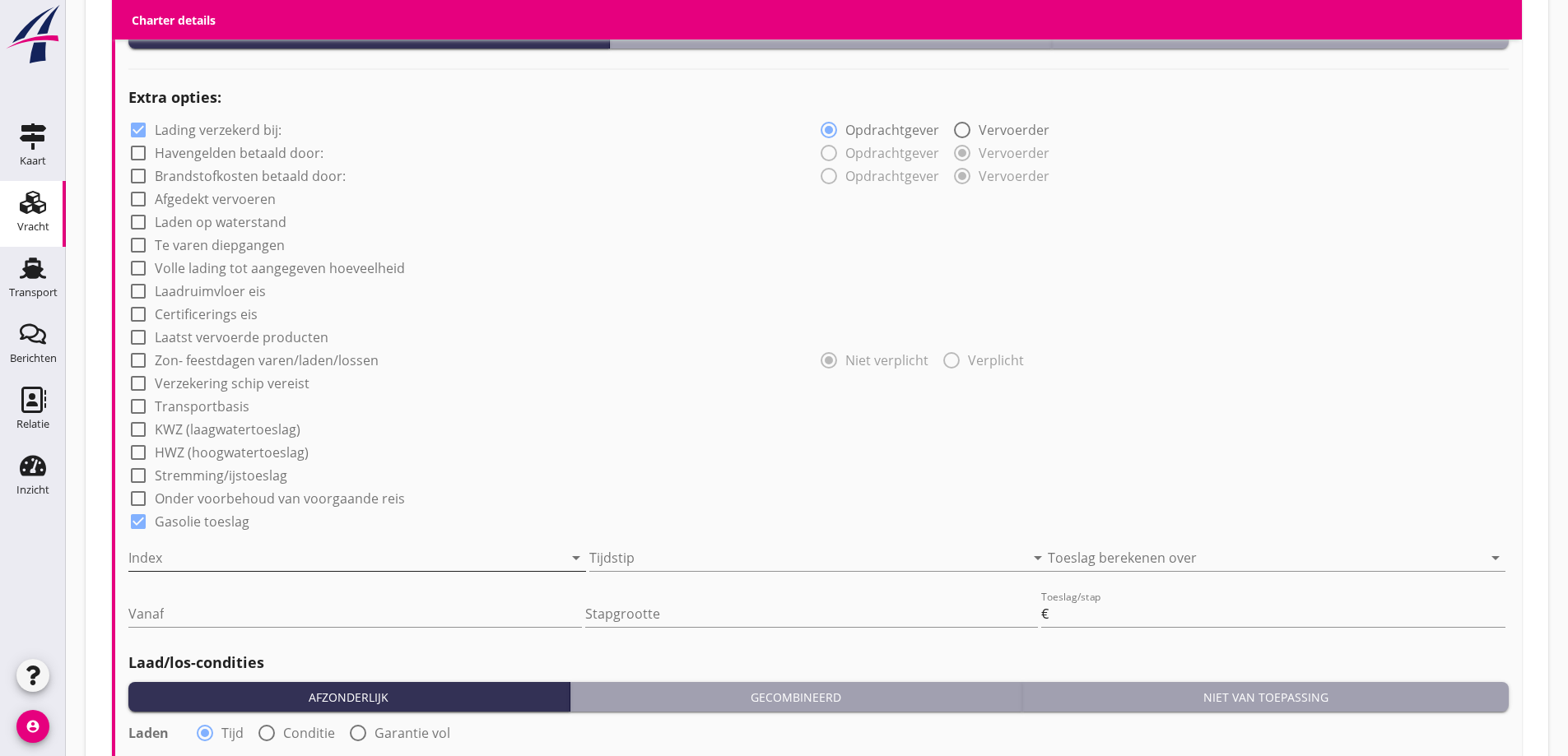
click at [462, 555] on div at bounding box center [334, 558] width 412 height 26
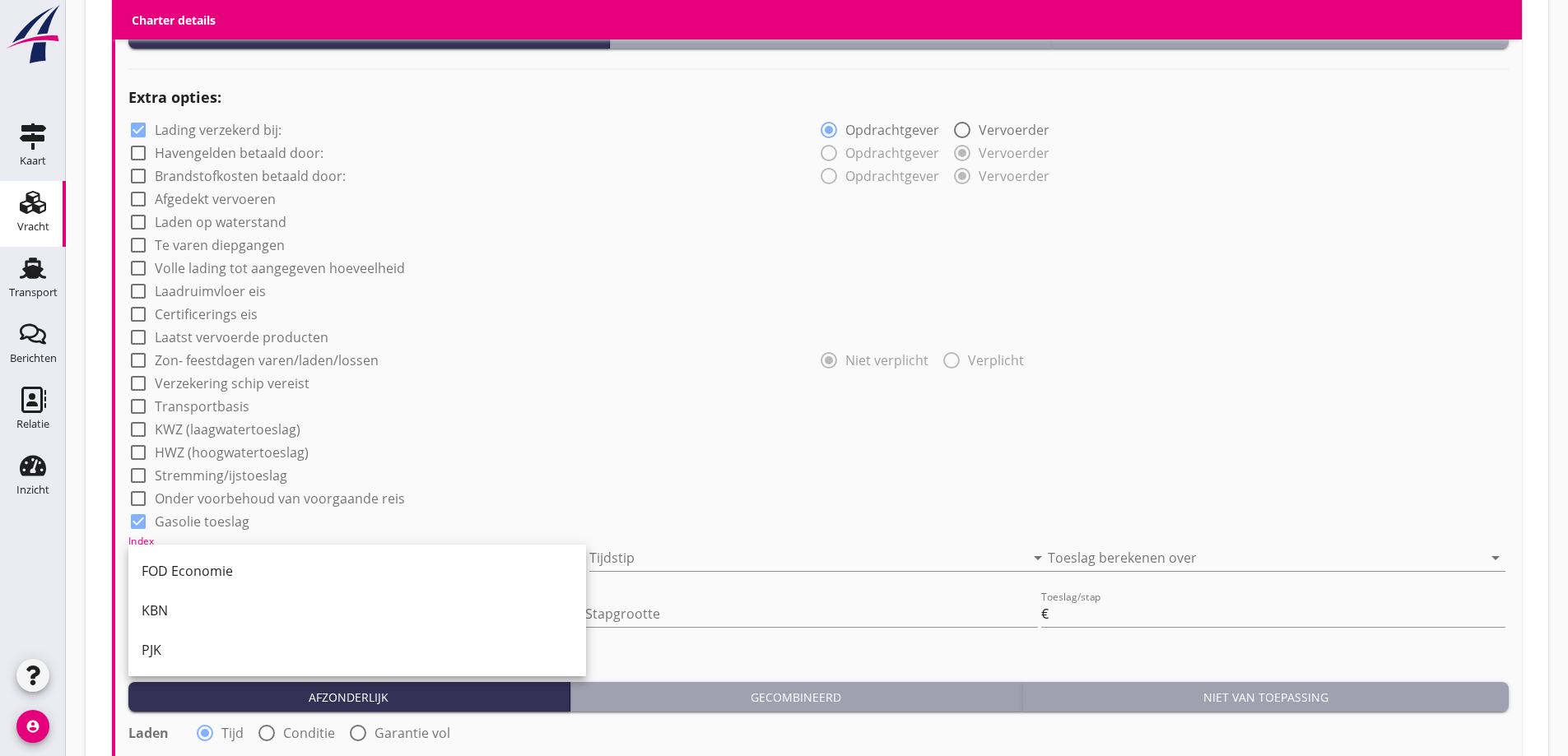
click at [408, 516] on div "check_box Gasolie toeslag" at bounding box center [818, 521] width 1380 height 23
click at [134, 518] on div at bounding box center [138, 522] width 28 height 28
checkbox input "false"
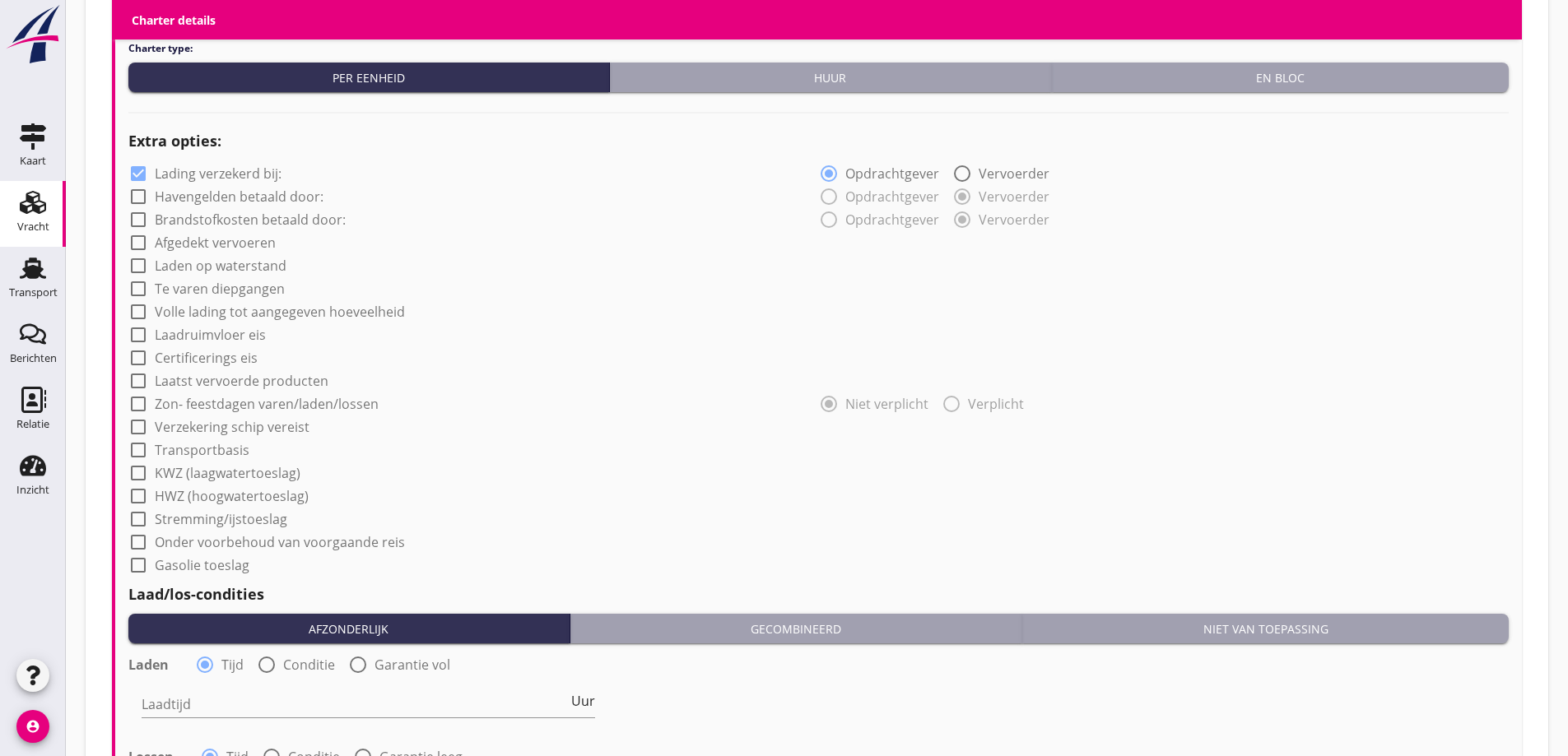
scroll to position [1112, 0]
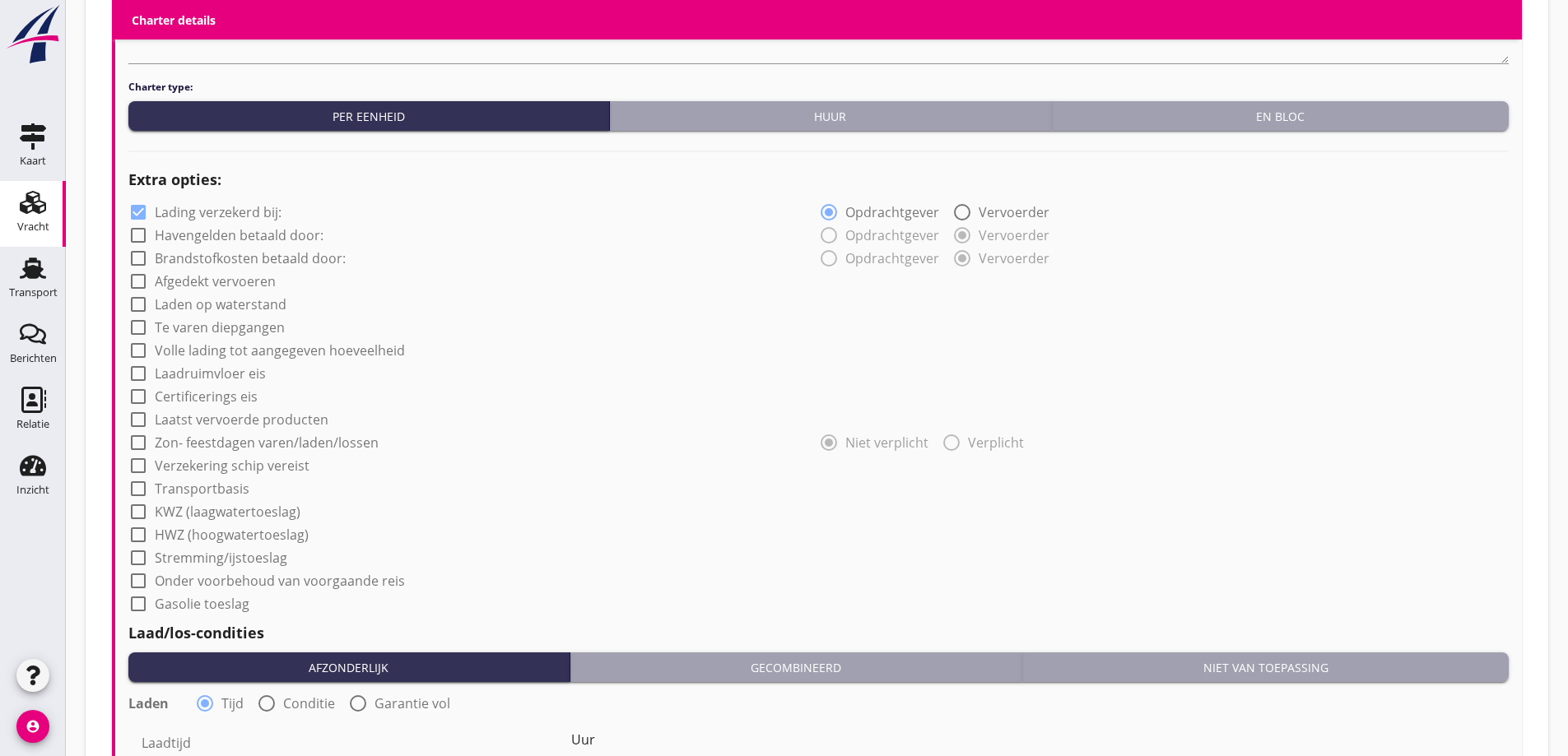
click at [139, 490] on div at bounding box center [138, 489] width 28 height 28
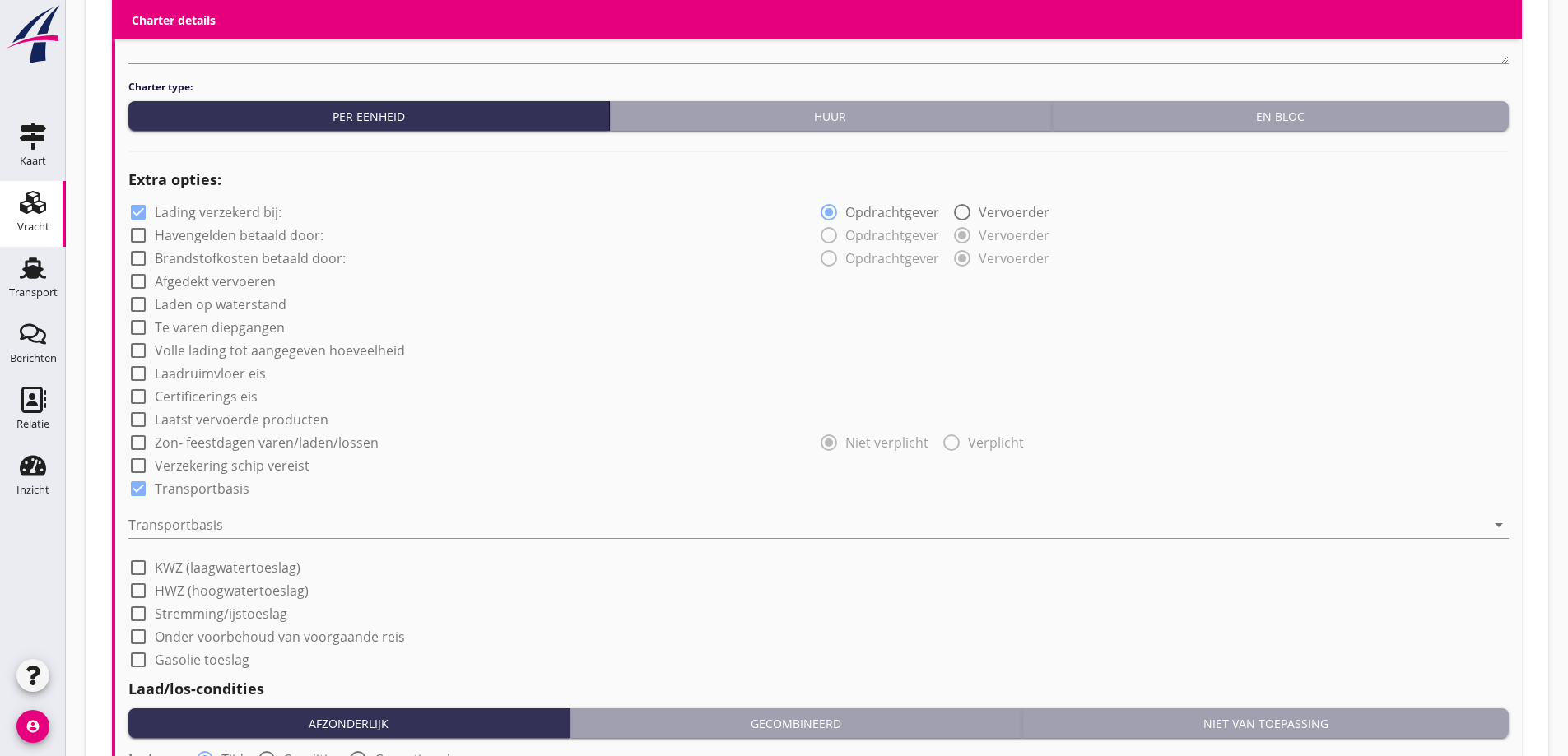
click at [139, 490] on div at bounding box center [138, 489] width 28 height 28
checkbox input "false"
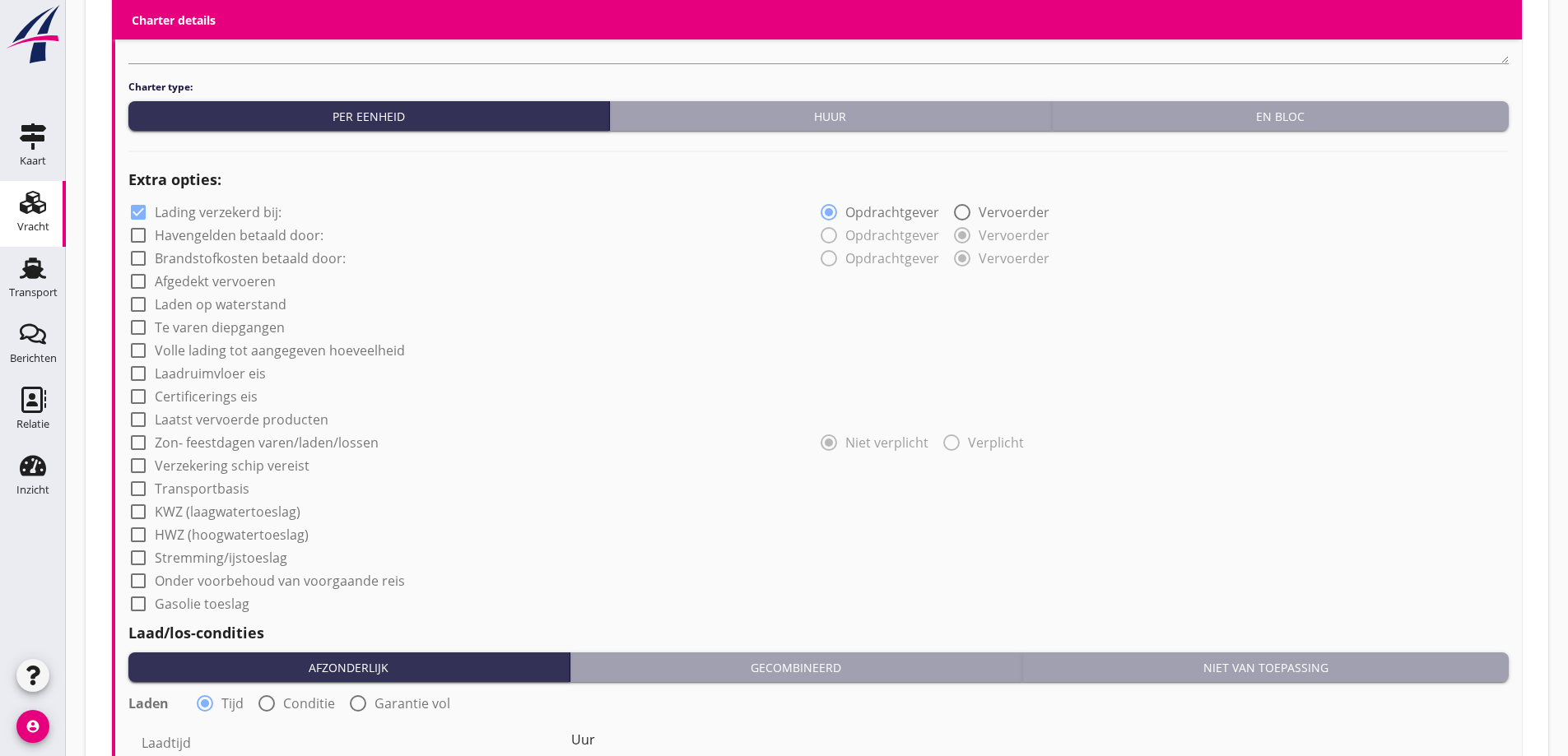
click at [145, 462] on div at bounding box center [138, 466] width 28 height 28
checkbox input "true"
click at [136, 417] on div at bounding box center [138, 420] width 28 height 28
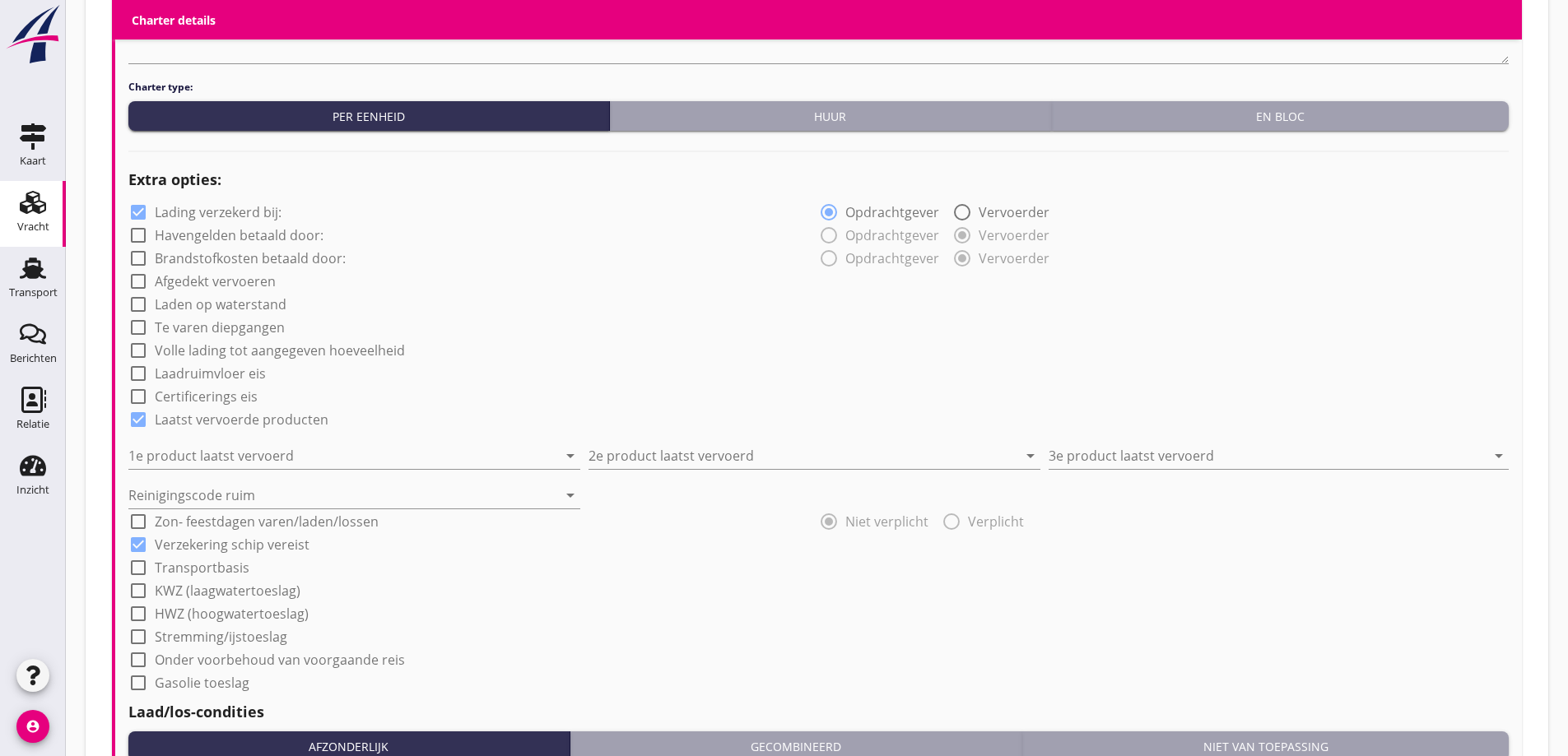
click at [142, 418] on div at bounding box center [138, 420] width 28 height 28
checkbox input "false"
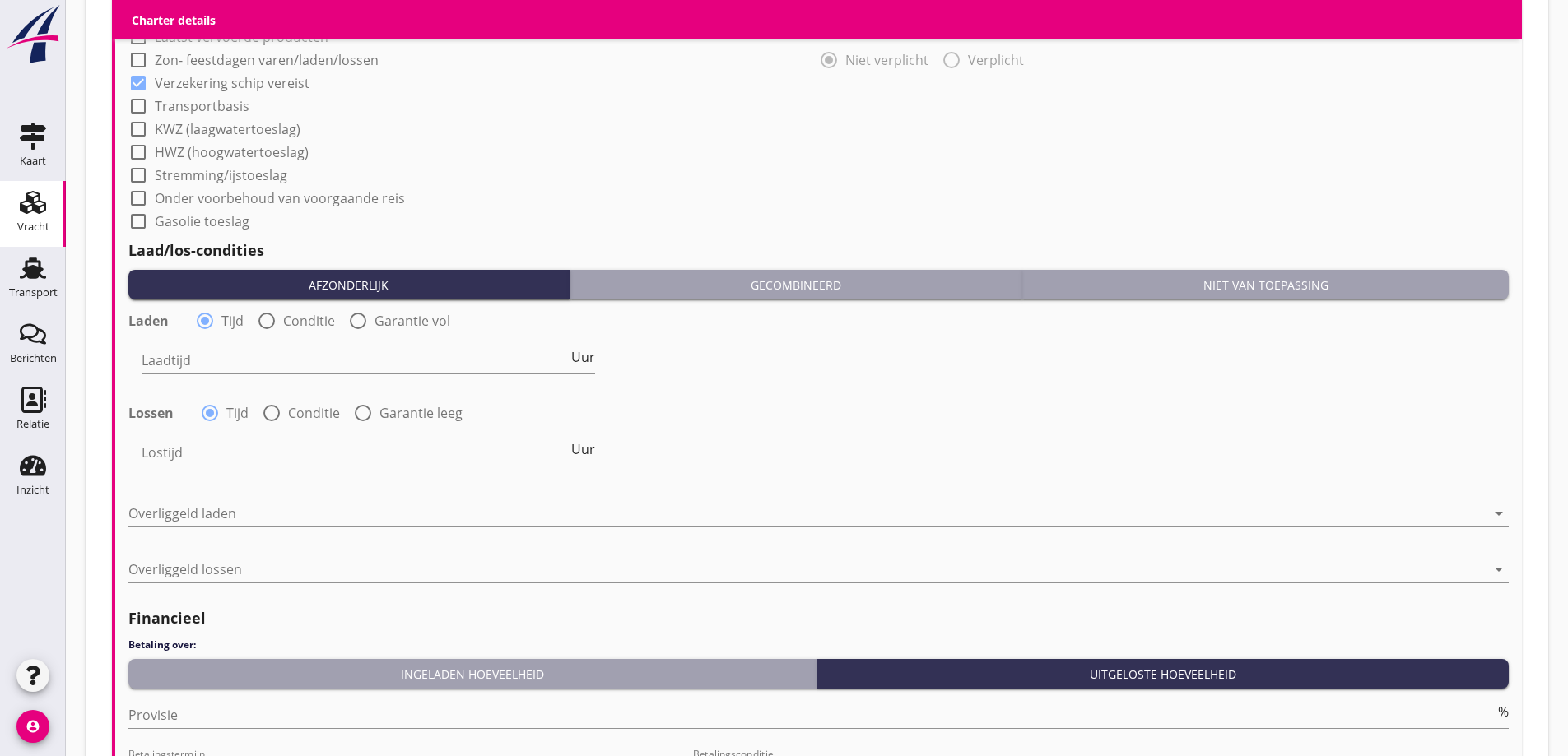
scroll to position [1524, 0]
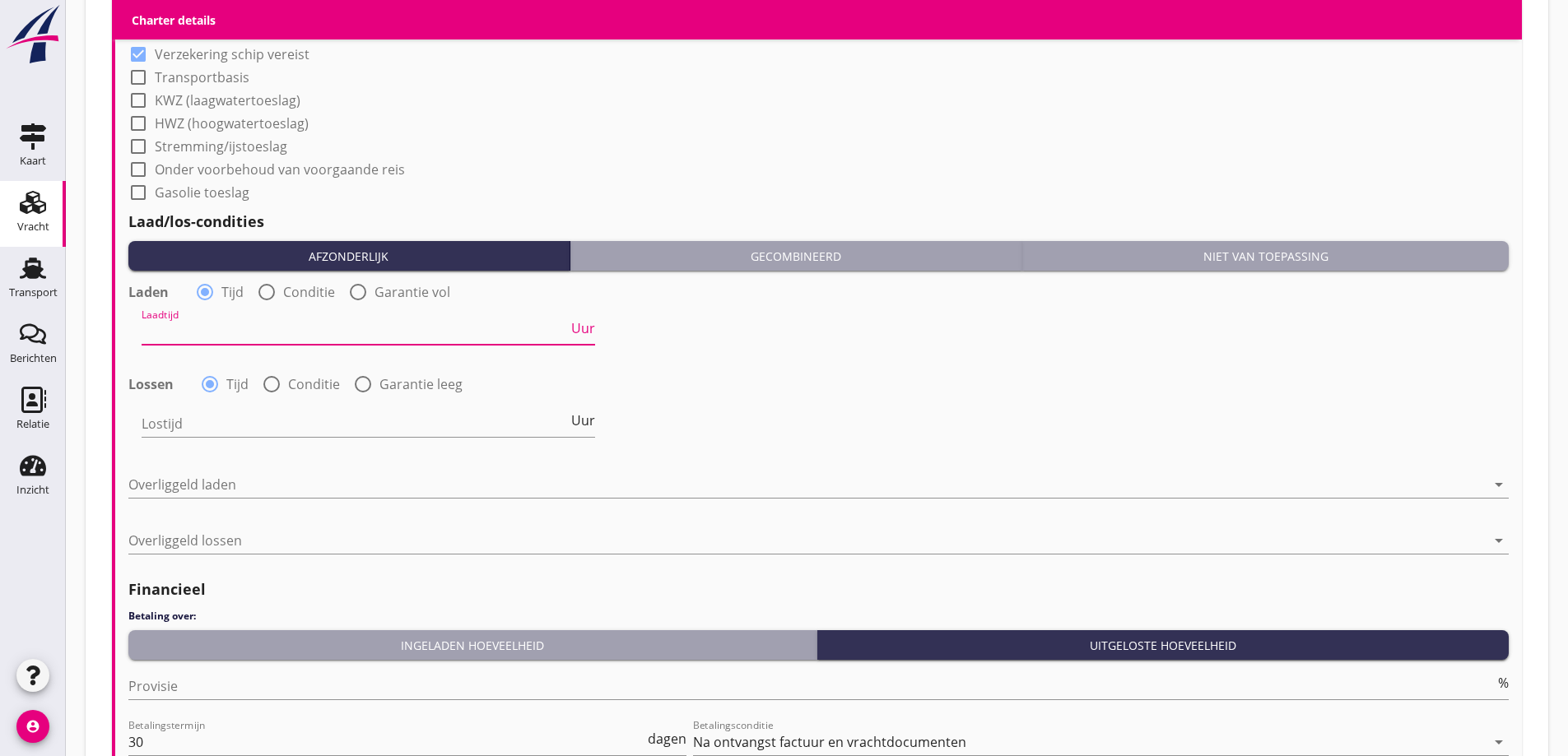
click at [286, 328] on input "Laadtijd" at bounding box center [355, 331] width 427 height 26
type input "24"
click at [279, 411] on div "Lostijd Uur" at bounding box center [368, 427] width 454 height 53
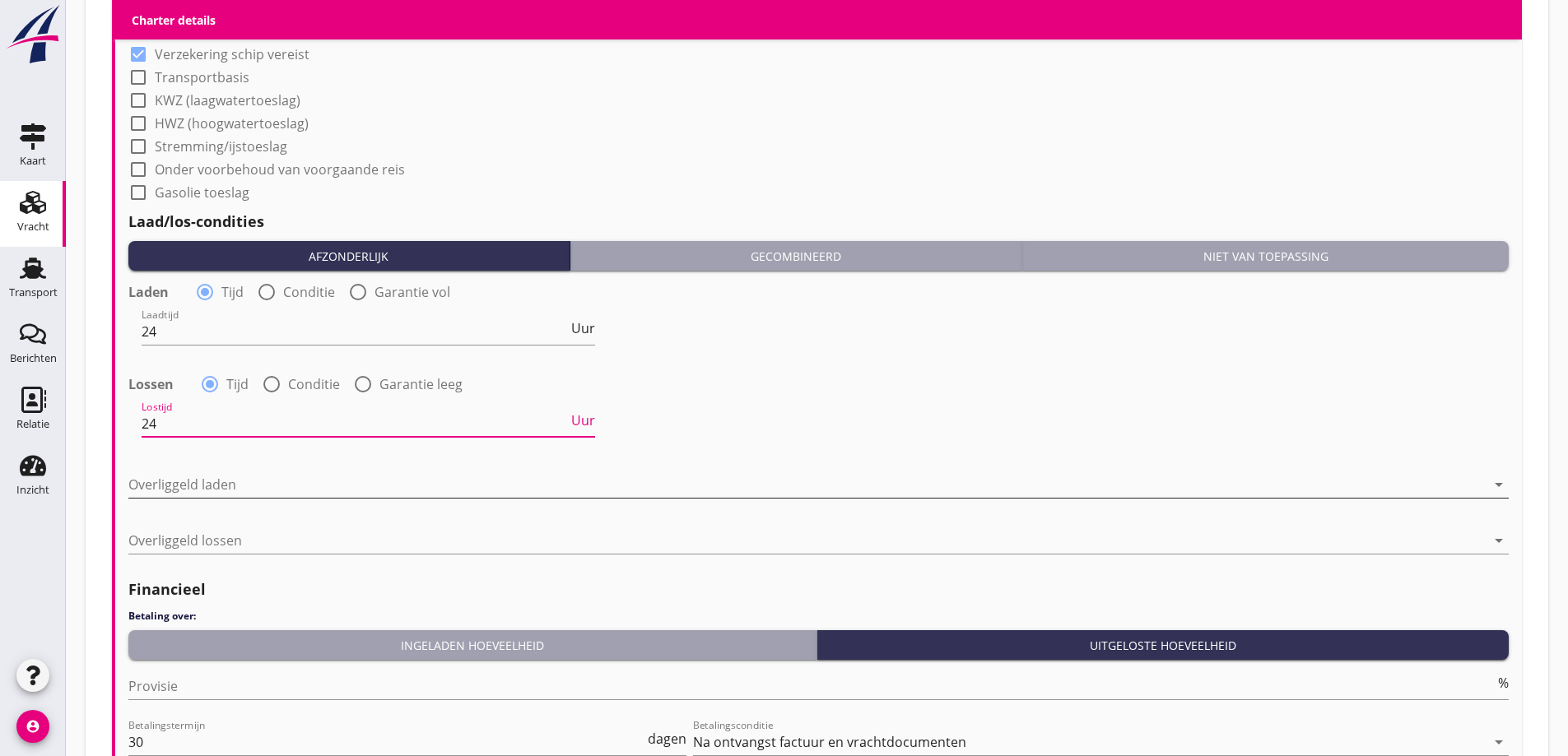
type input "24"
click at [284, 487] on div at bounding box center [807, 485] width 1357 height 26
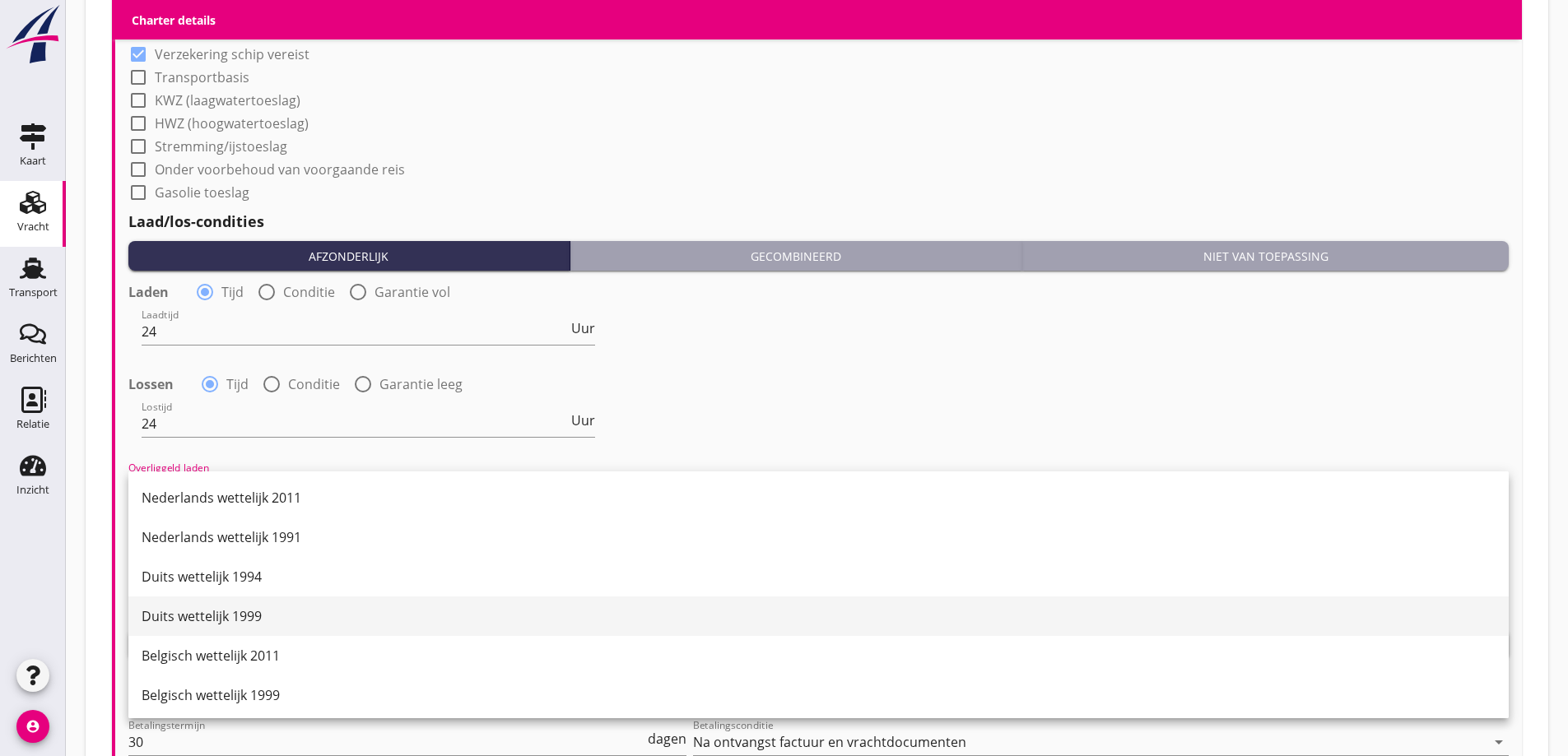
click at [280, 614] on div "Duits wettelijk 1999" at bounding box center [818, 616] width 1354 height 20
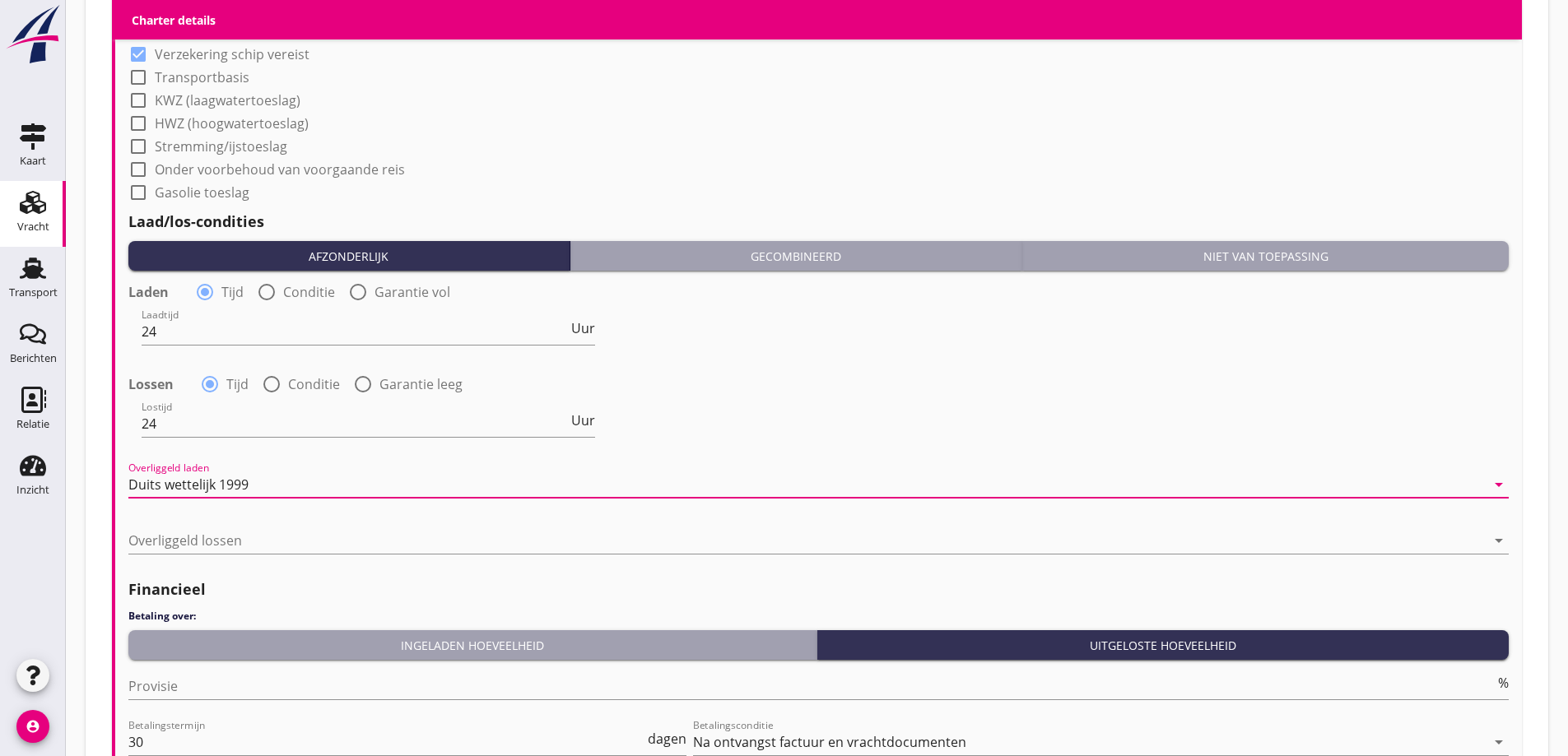
click at [277, 525] on div "Overliggeld lossen arrow_drop_down" at bounding box center [818, 544] width 1380 height 53
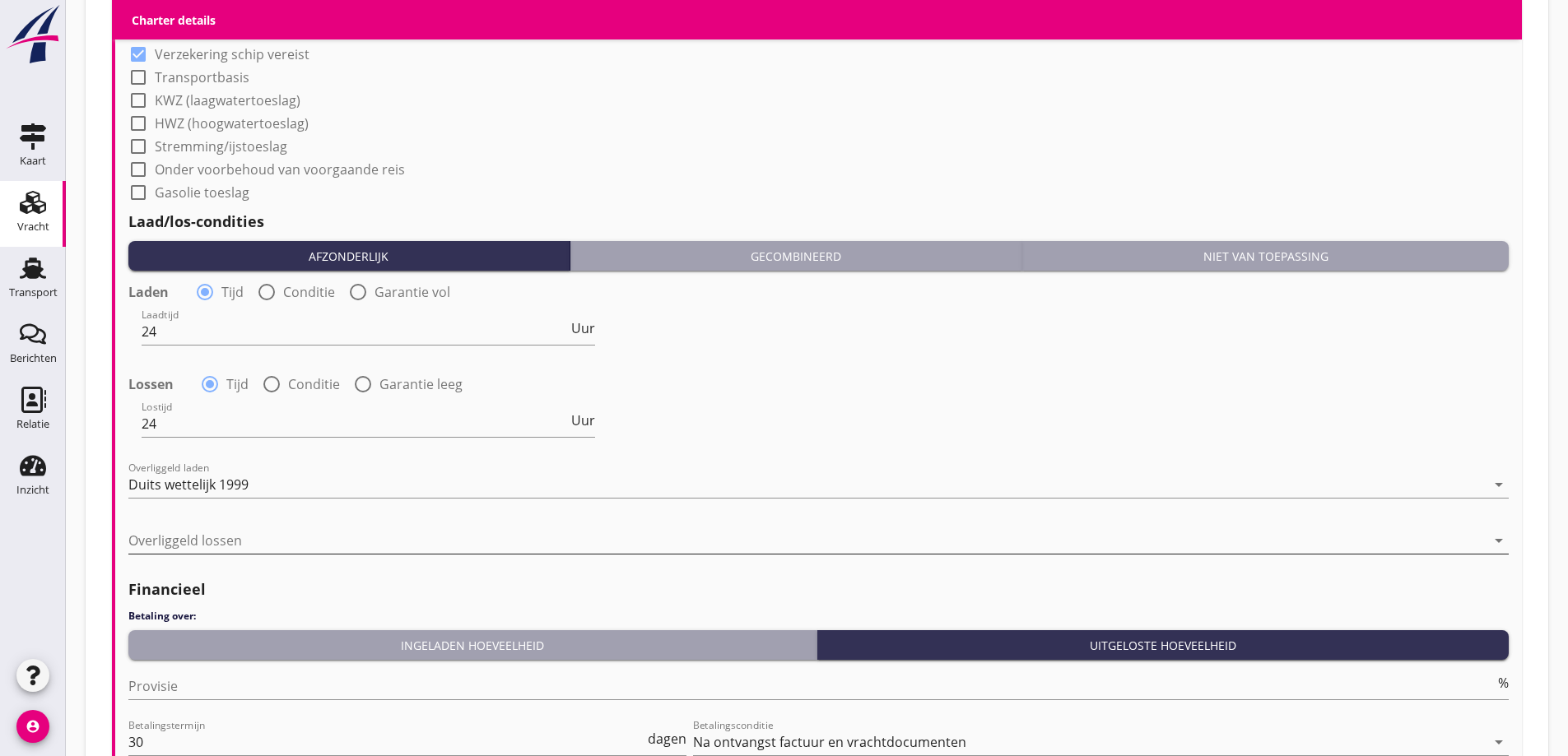
click at [269, 541] on div at bounding box center [807, 540] width 1357 height 26
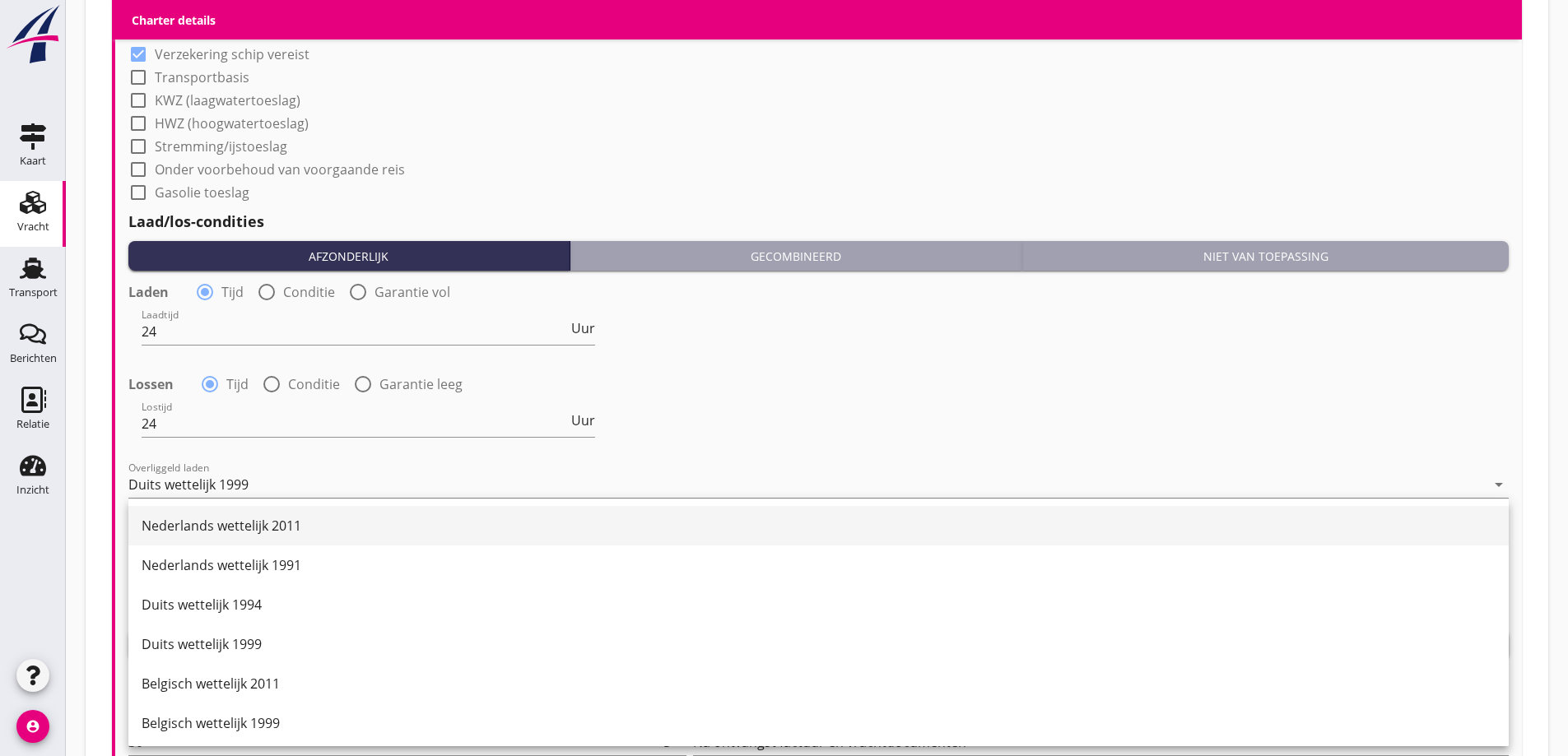
click at [282, 538] on div "Nederlands wettelijk 2011" at bounding box center [818, 526] width 1354 height 40
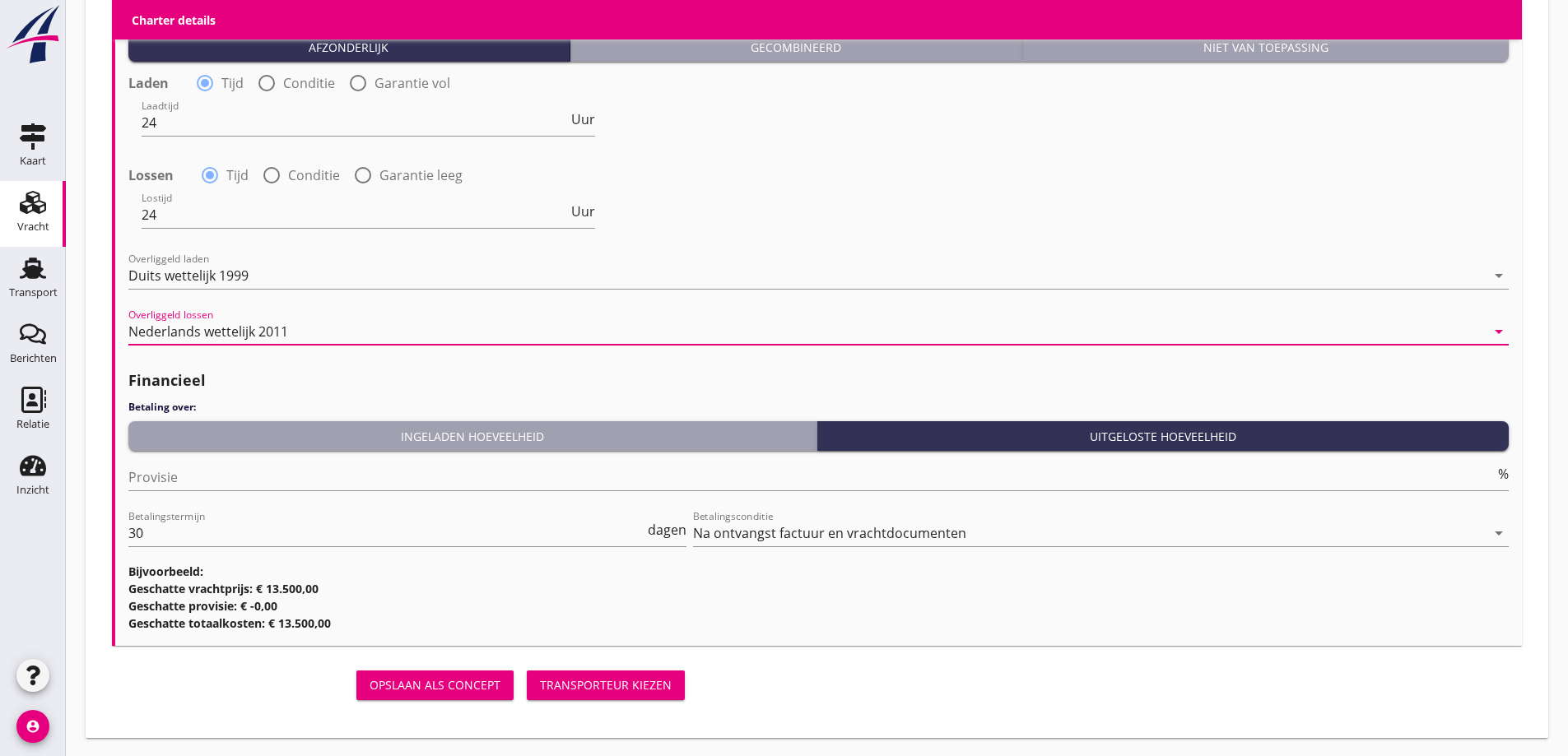
scroll to position [1734, 0]
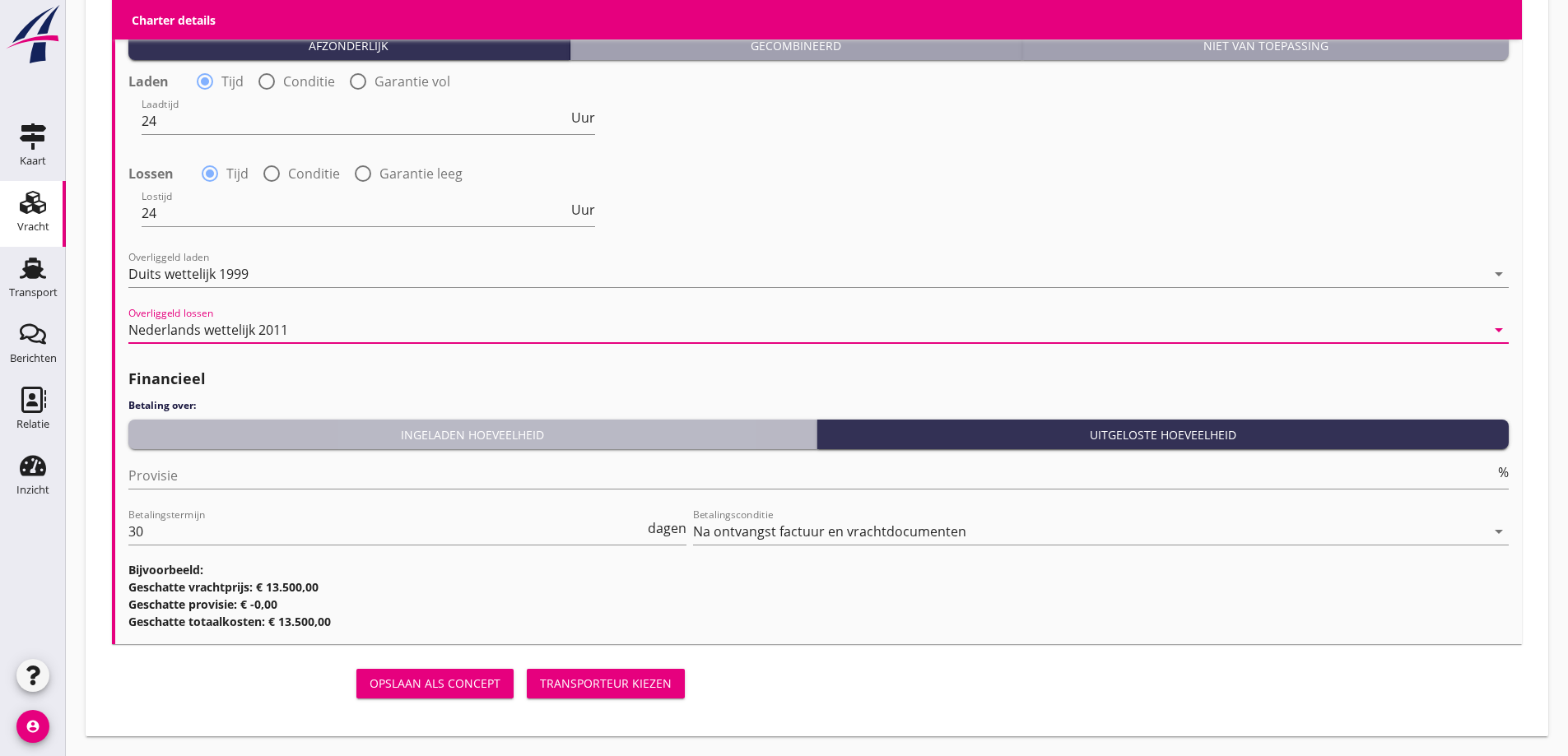
click at [674, 433] on div "Ingeladen hoeveelheid" at bounding box center [472, 435] width 675 height 17
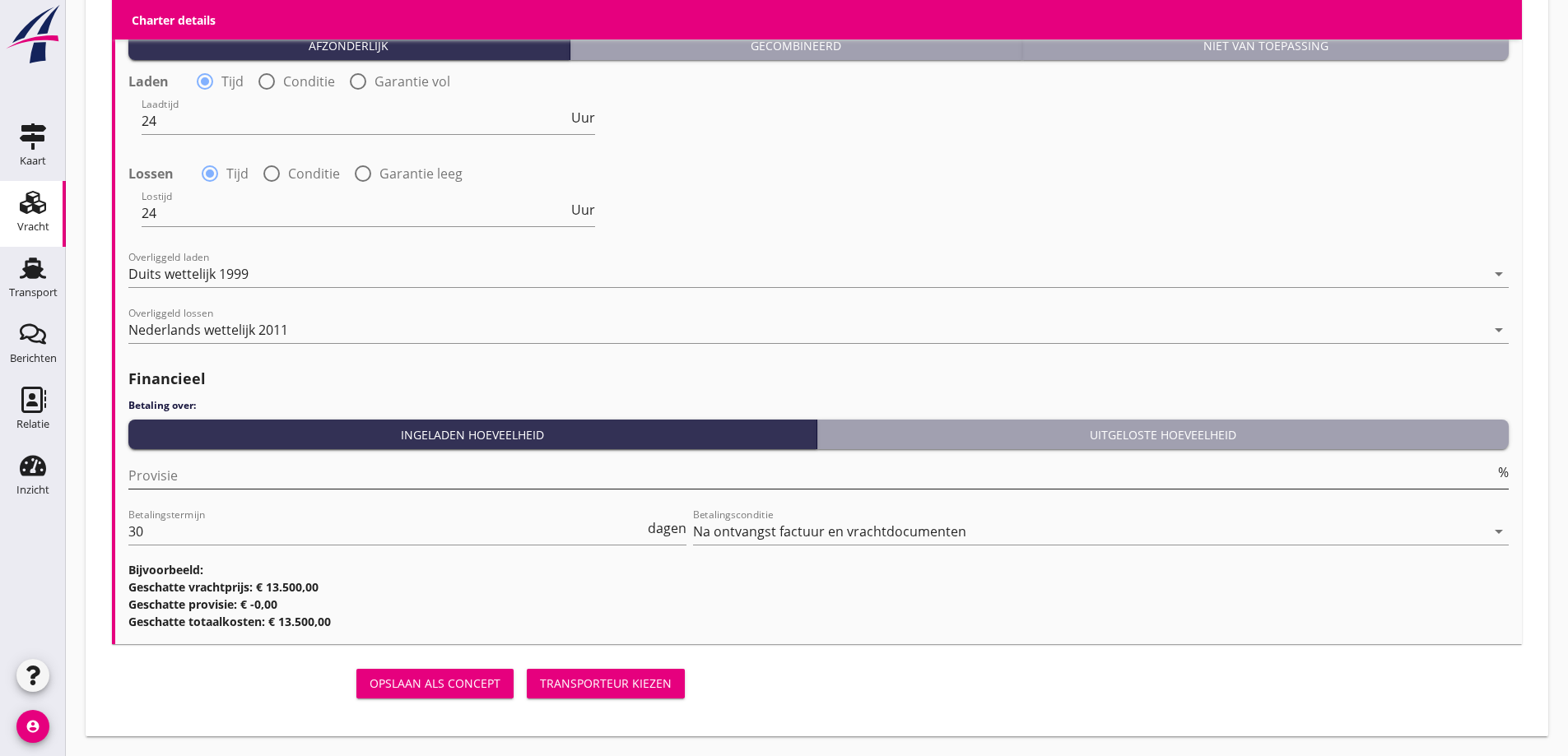
click at [399, 463] on div "Provisie %" at bounding box center [818, 479] width 1380 height 53
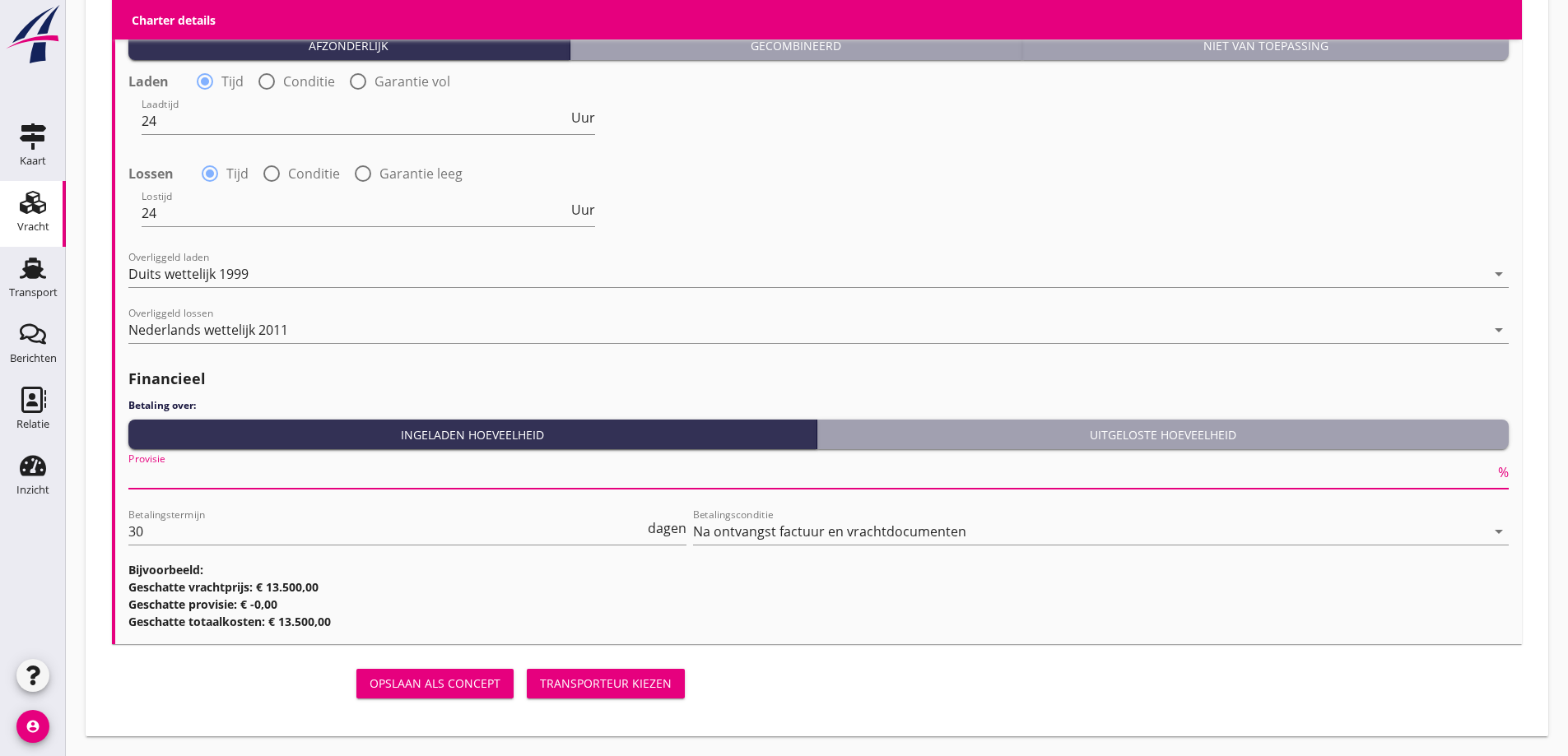
click at [390, 475] on input "Provisie" at bounding box center [811, 476] width 1366 height 26
type input "5"
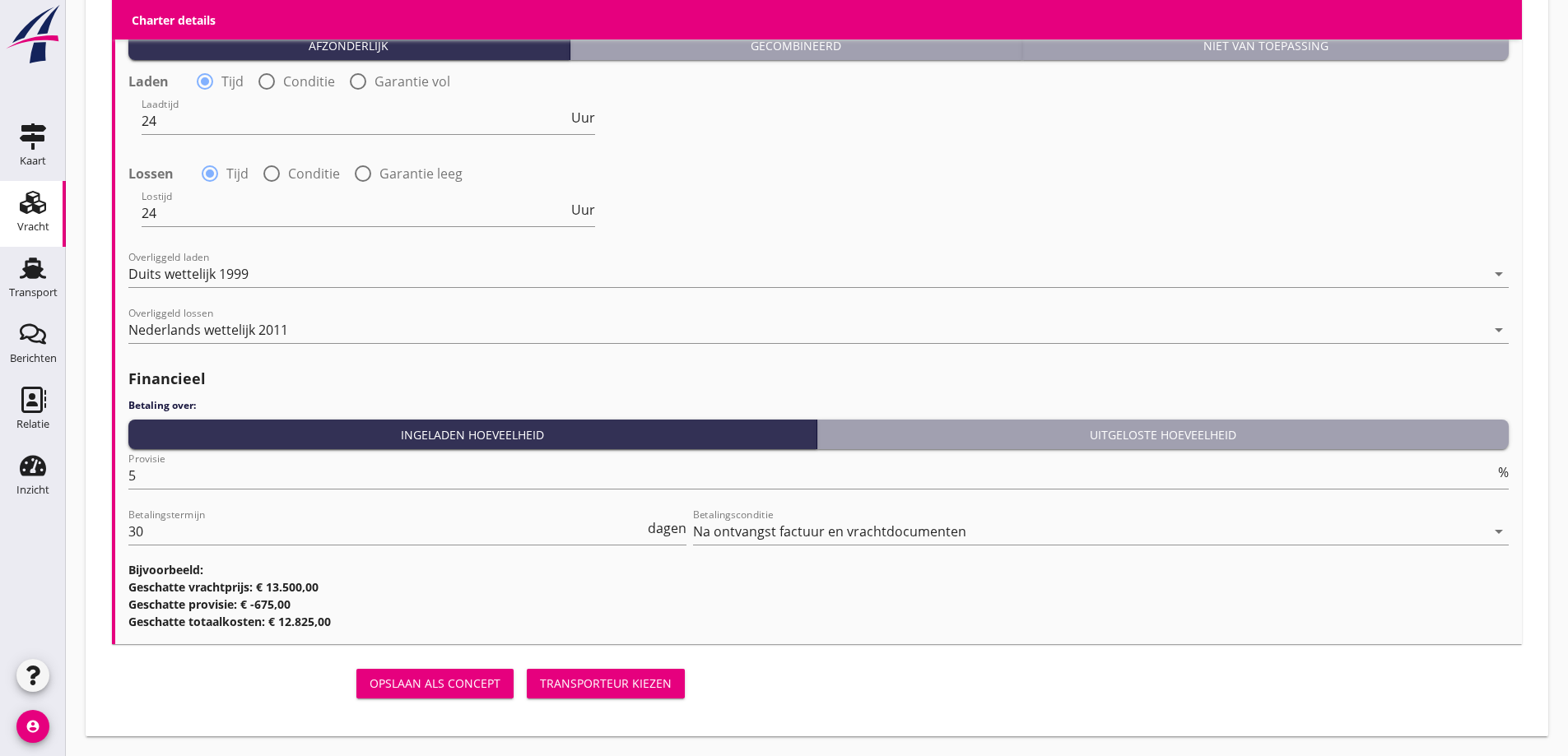
click at [846, 525] on div "Na ontvangst factuur en vrachtdocumenten" at bounding box center [830, 531] width 274 height 15
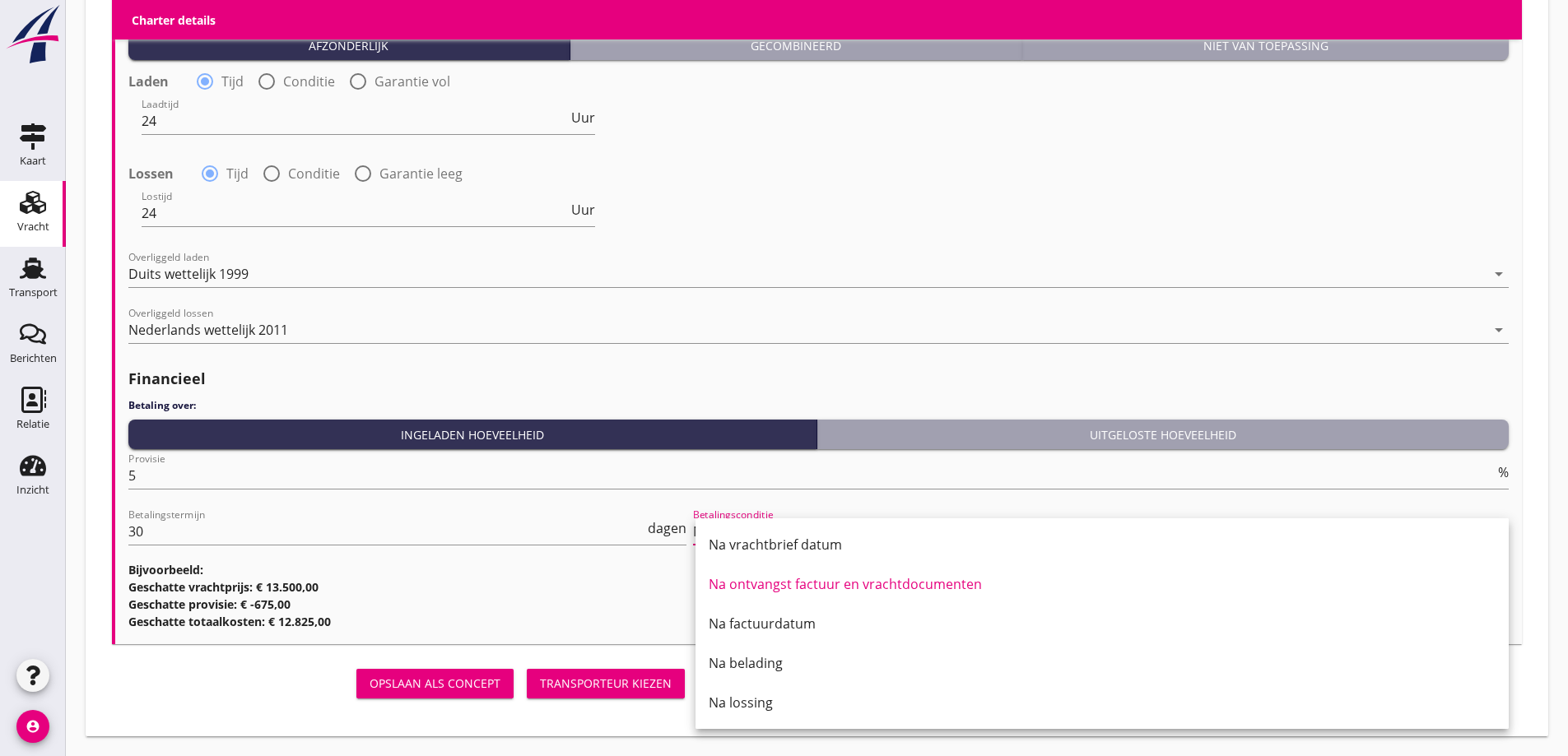
click at [621, 573] on h3 "Bijvoorbeeld:" at bounding box center [818, 569] width 1380 height 17
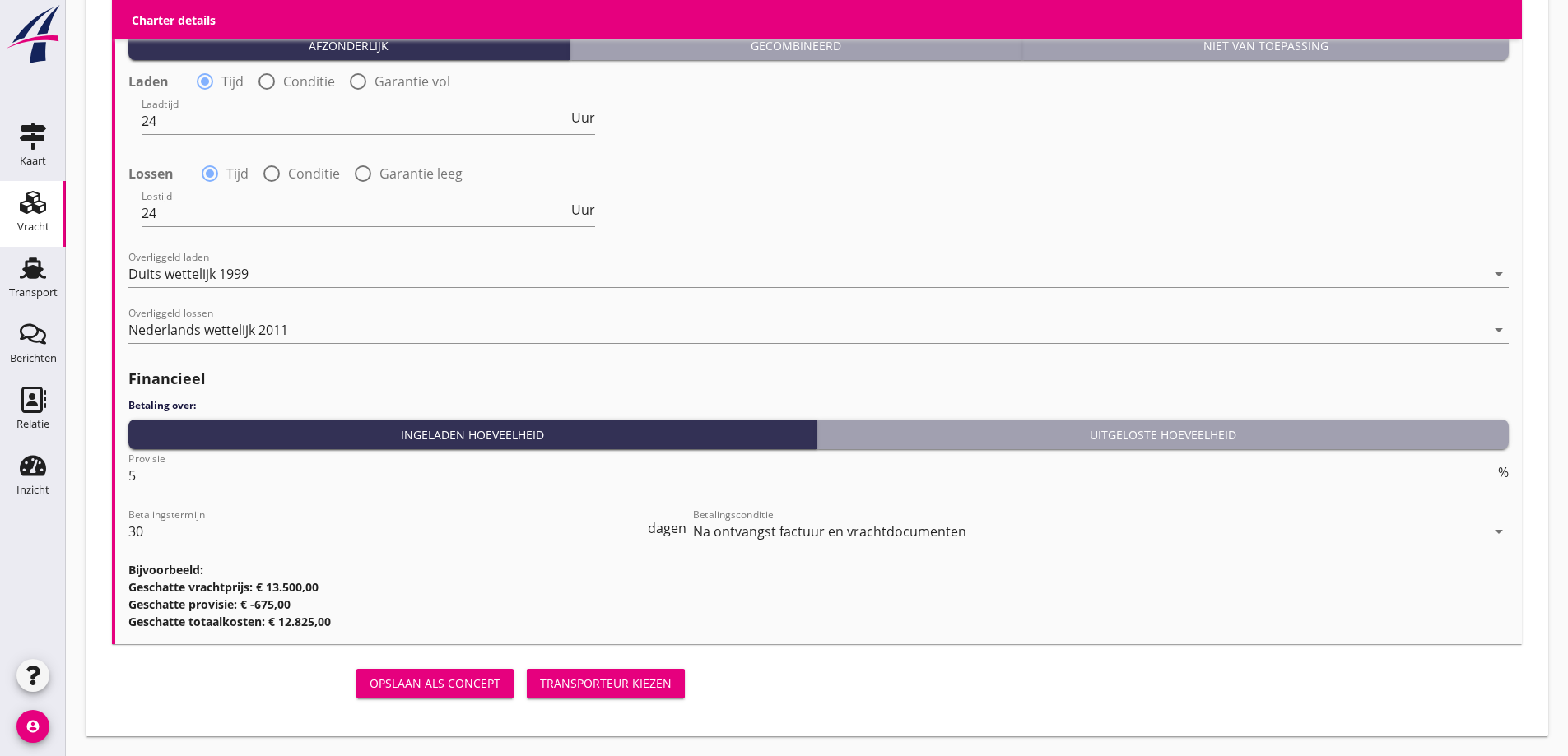
click at [603, 682] on div "Transporteur kiezen" at bounding box center [605, 683] width 131 height 17
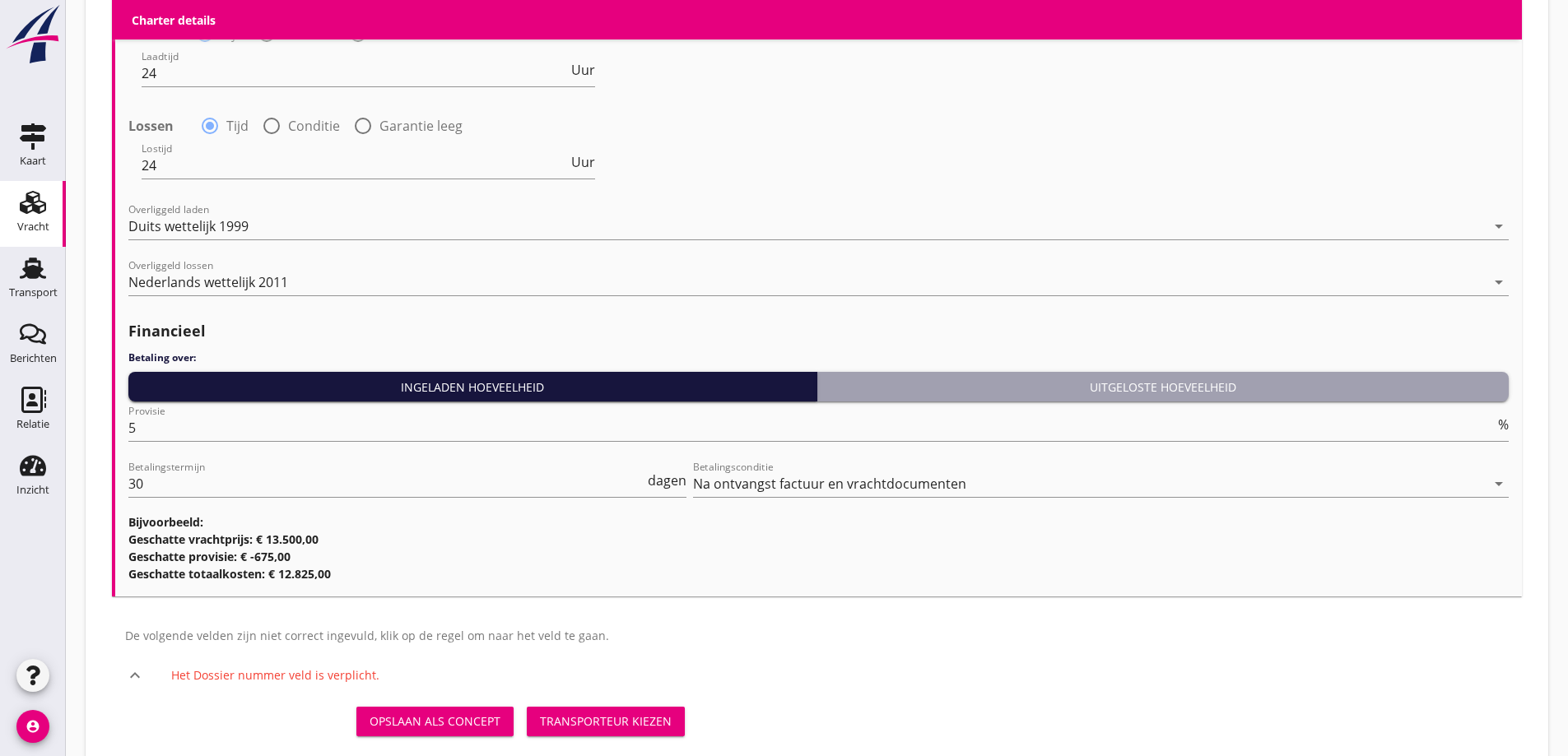
scroll to position [1823, 0]
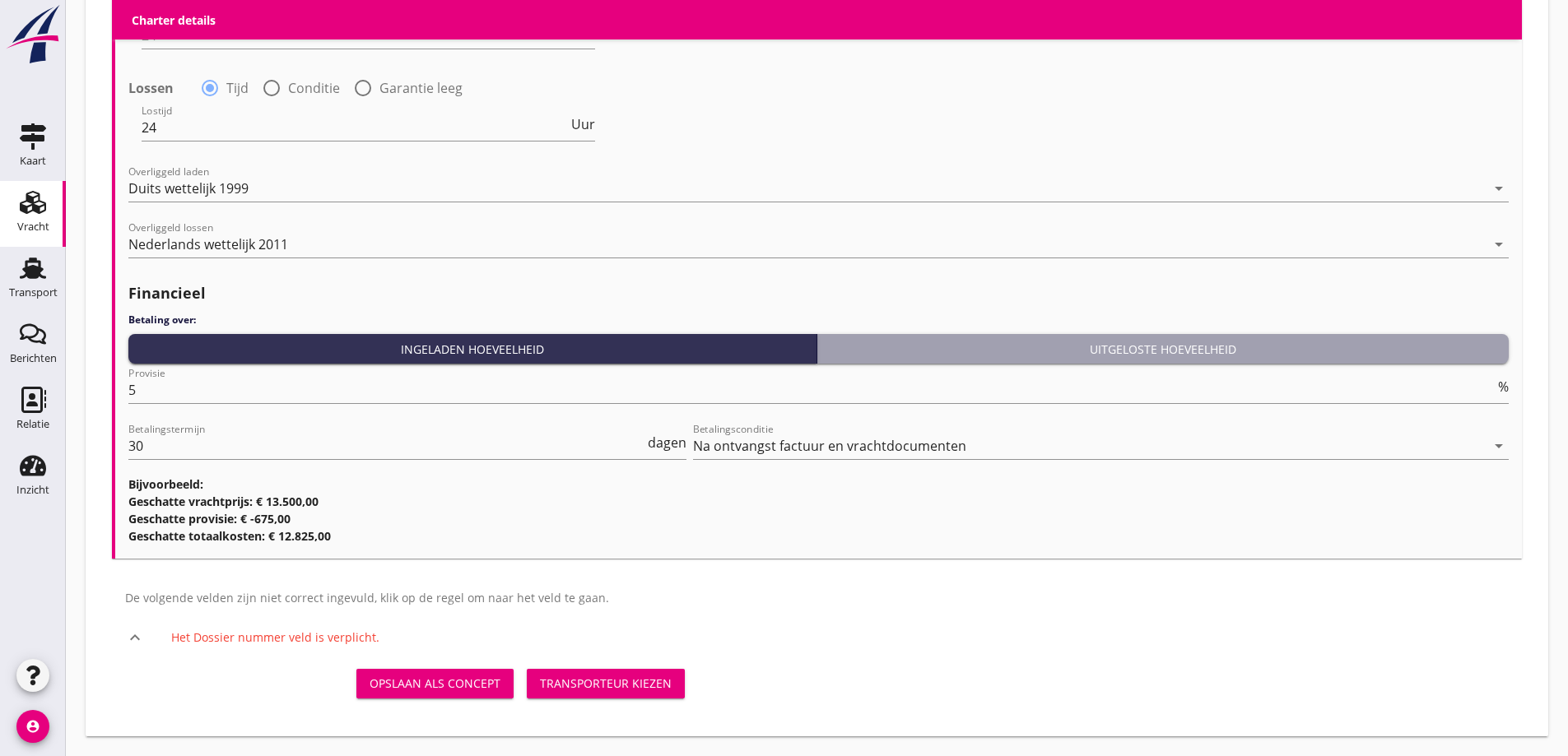
click at [581, 685] on div "Transporteur kiezen" at bounding box center [605, 683] width 131 height 17
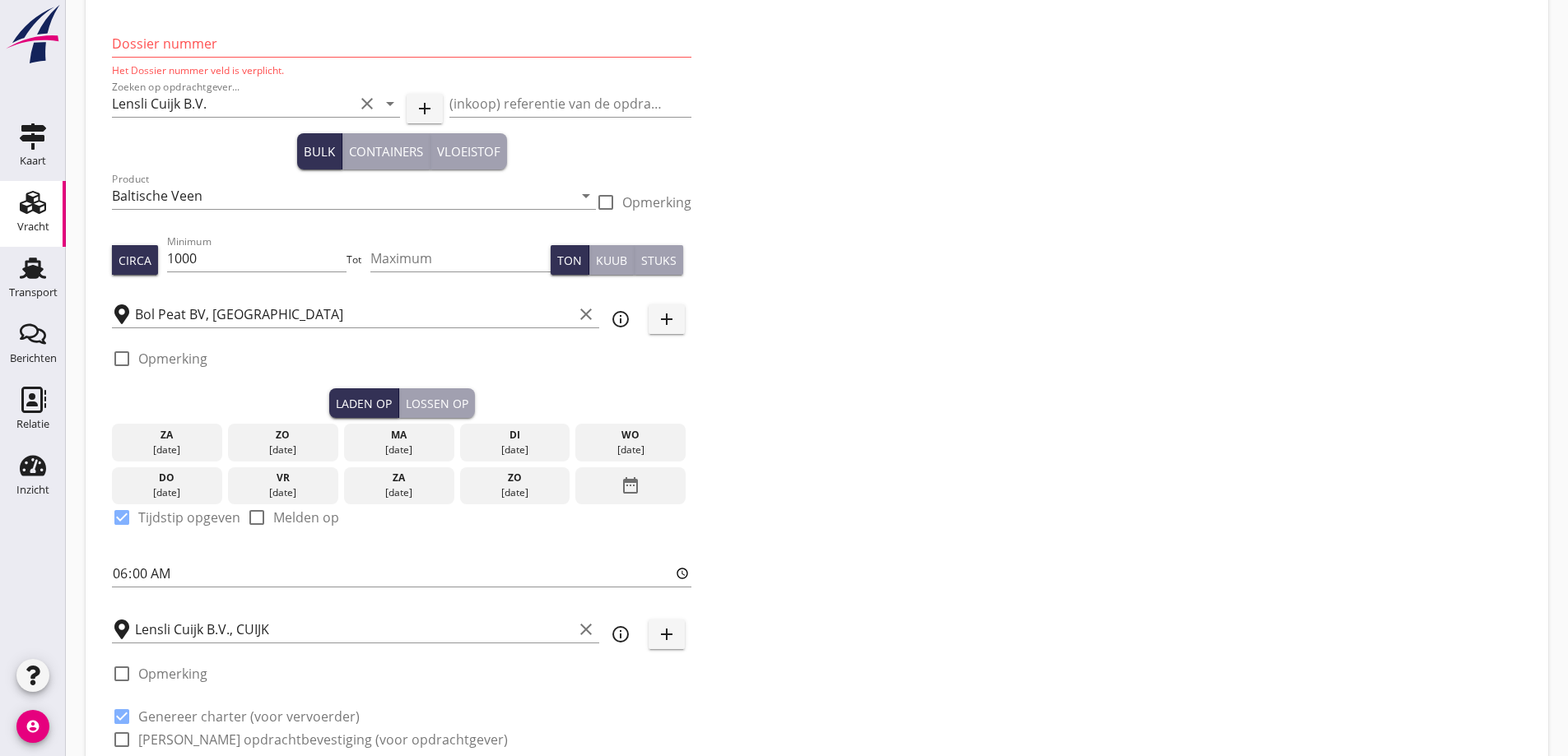
scroll to position [0, 0]
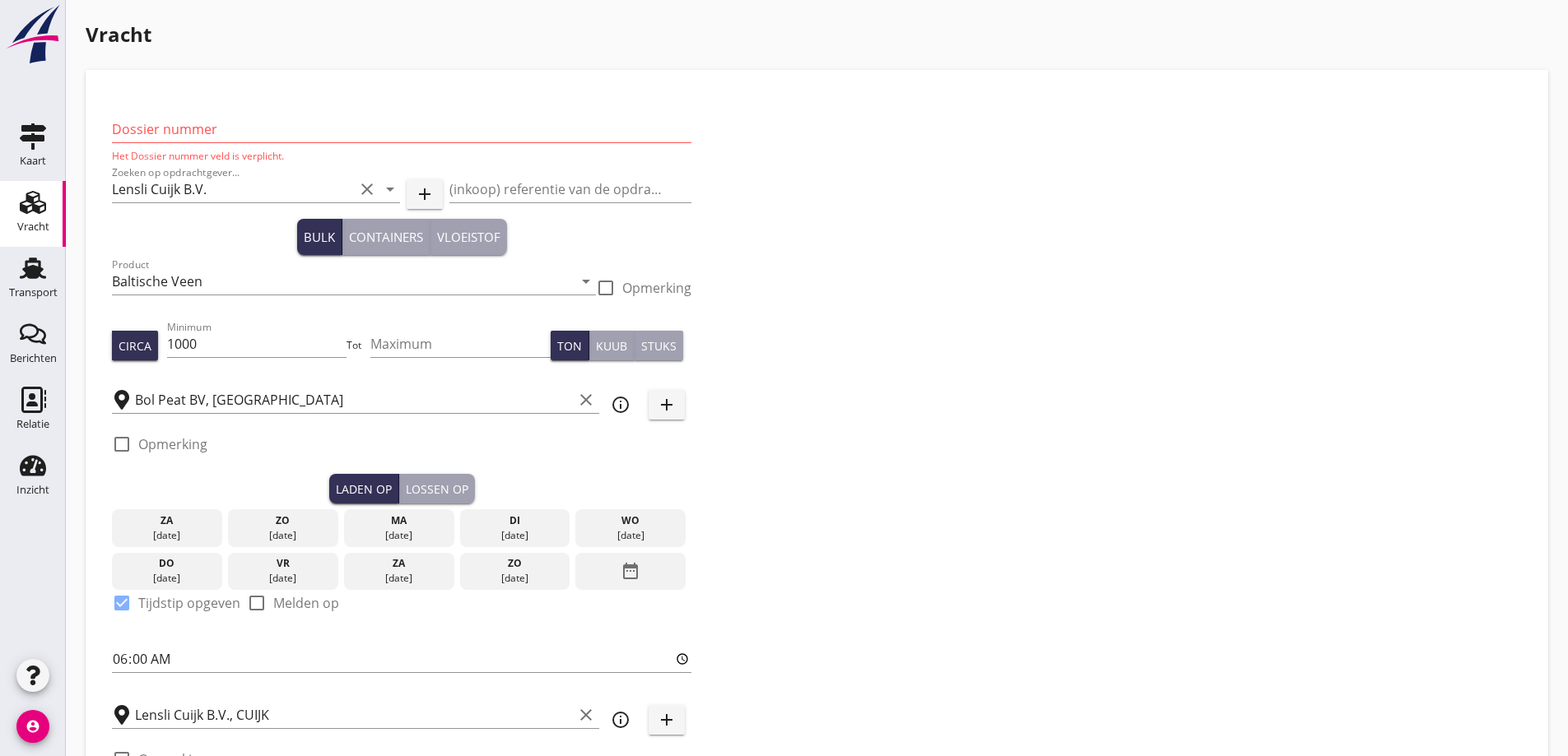
click at [350, 130] on input "Dossier nummer" at bounding box center [401, 129] width 579 height 26
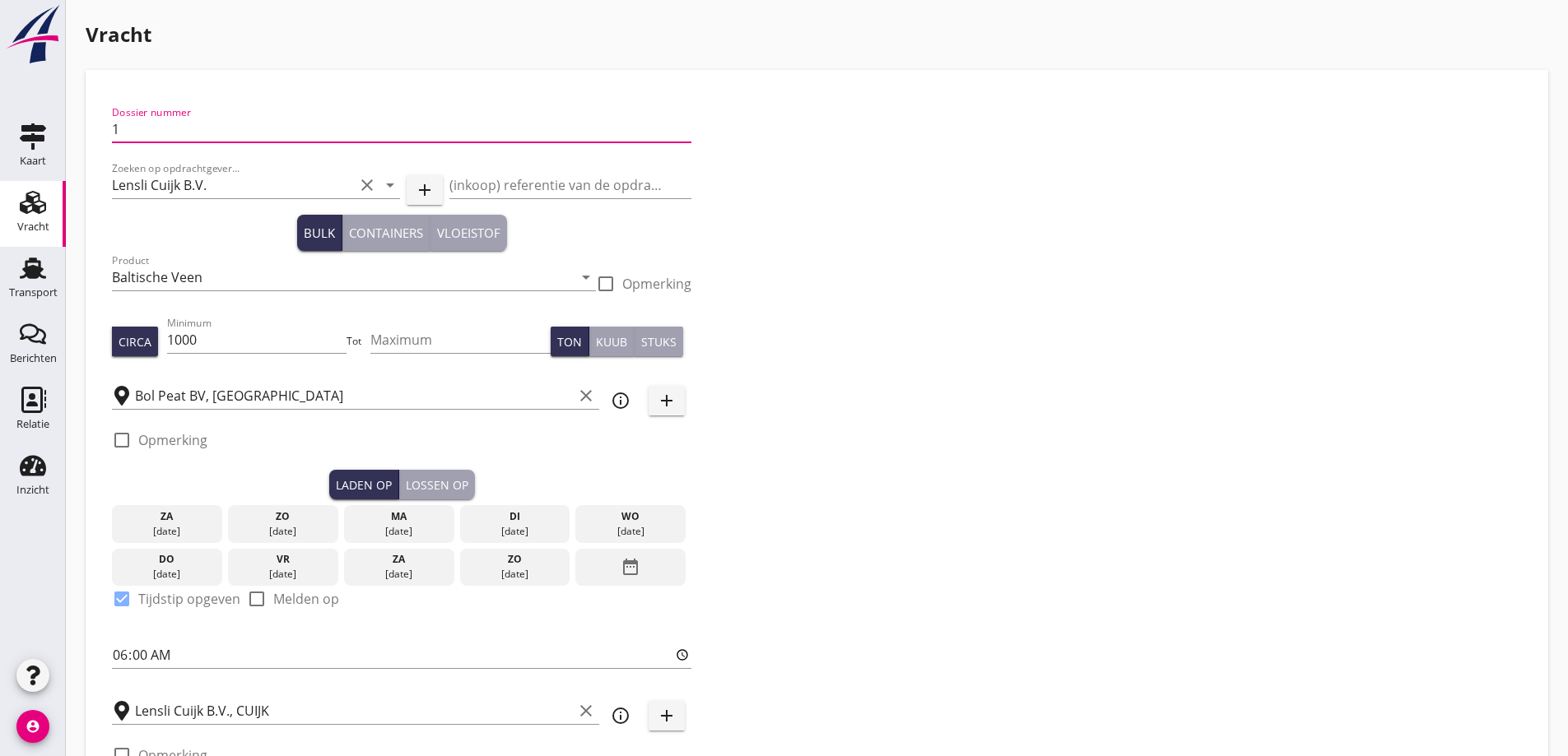
type input "1"
click at [804, 283] on div "Dossier nummer 1 Zoeken op opdrachtgever... Lensli Cuijk B.V. clear arrow_drop_…" at bounding box center [817, 473] width 1423 height 754
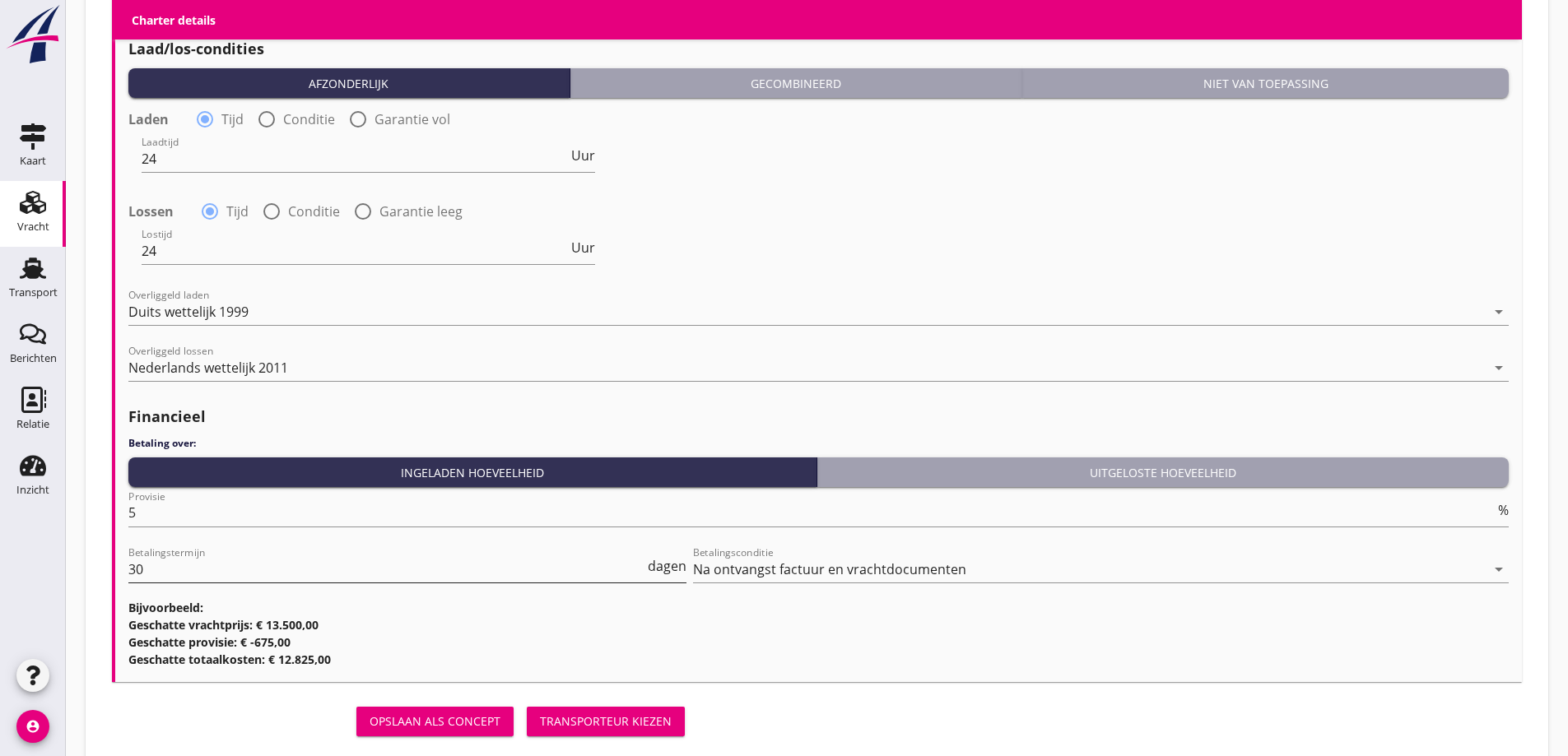
scroll to position [1734, 0]
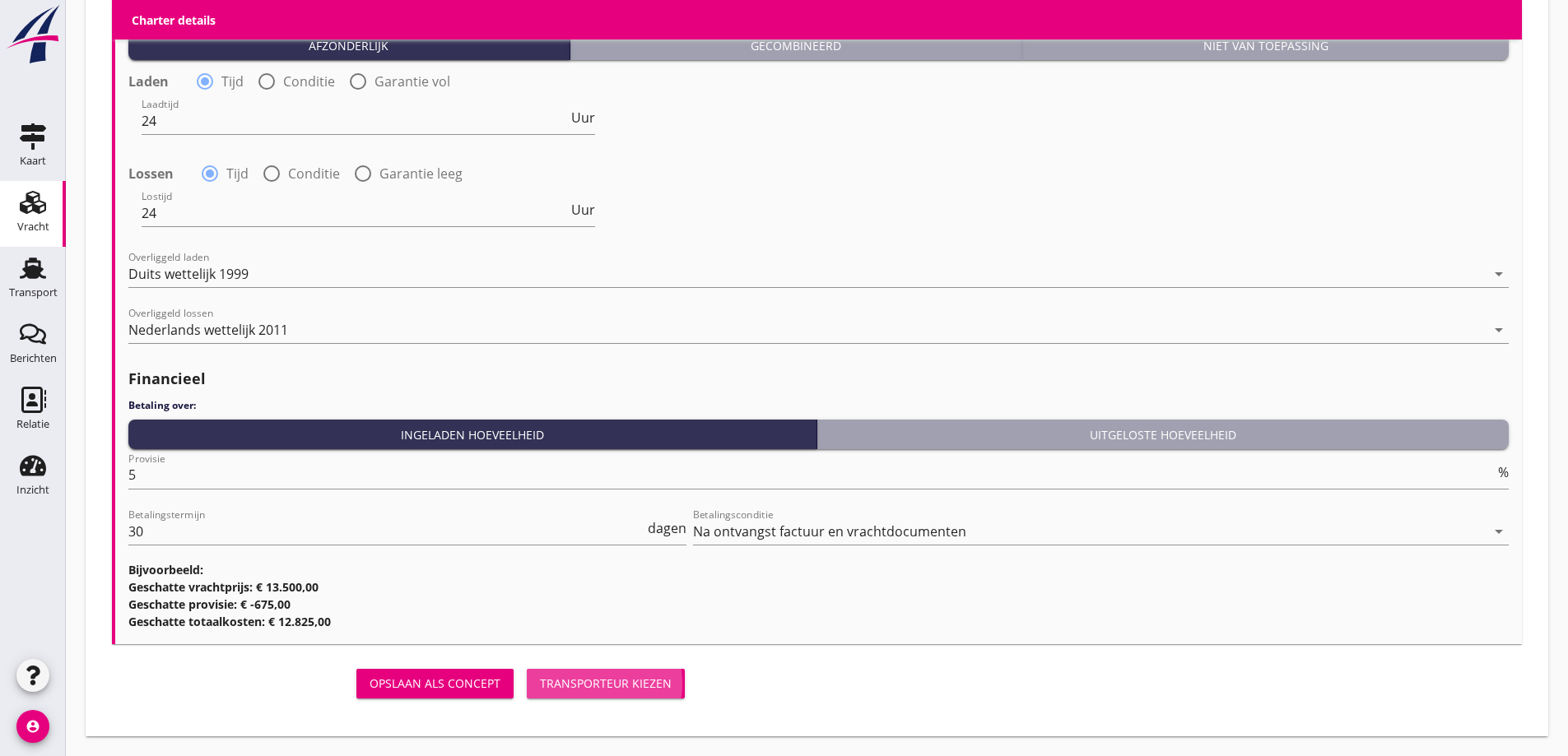
click at [566, 687] on div "Transporteur kiezen" at bounding box center [605, 683] width 131 height 17
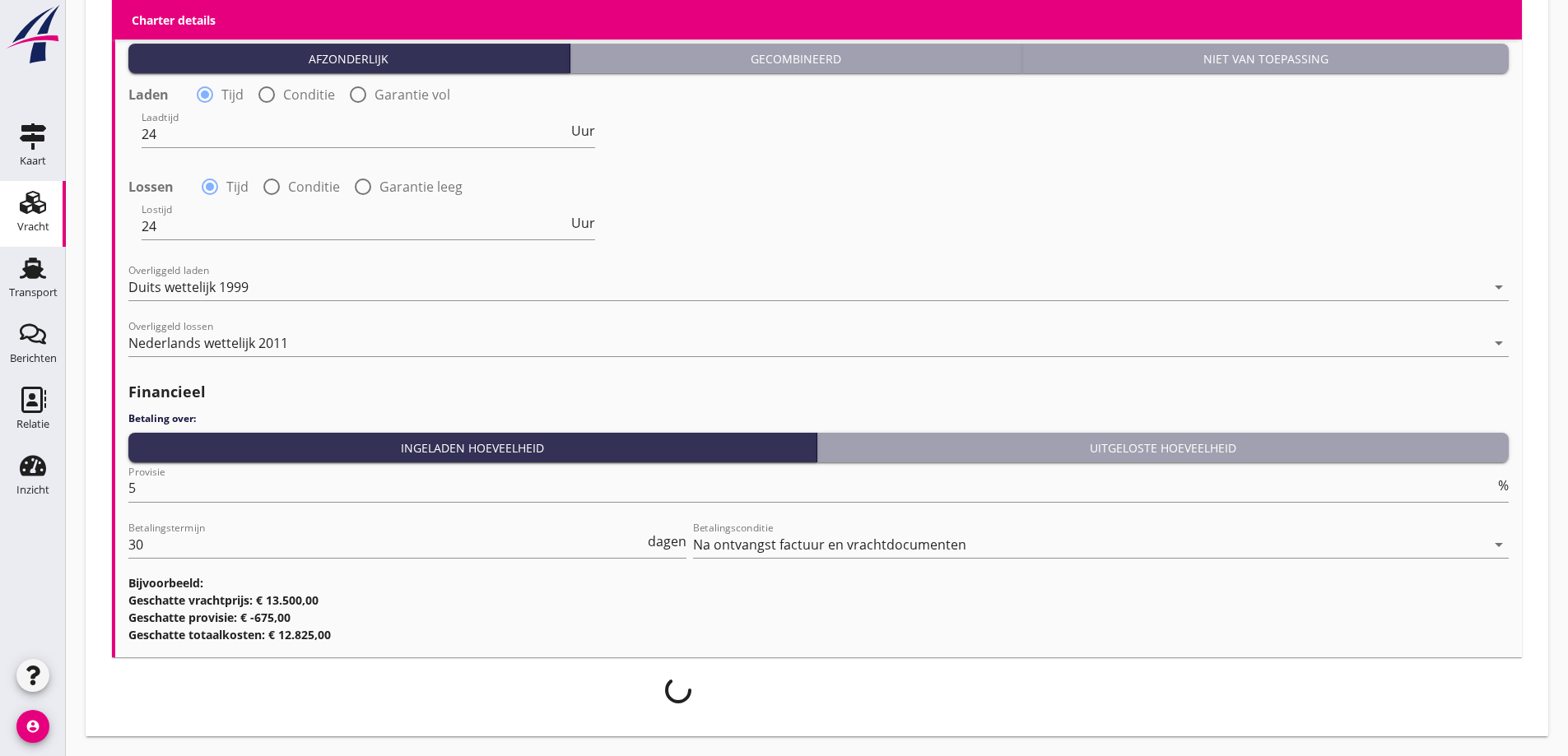
scroll to position [1721, 0]
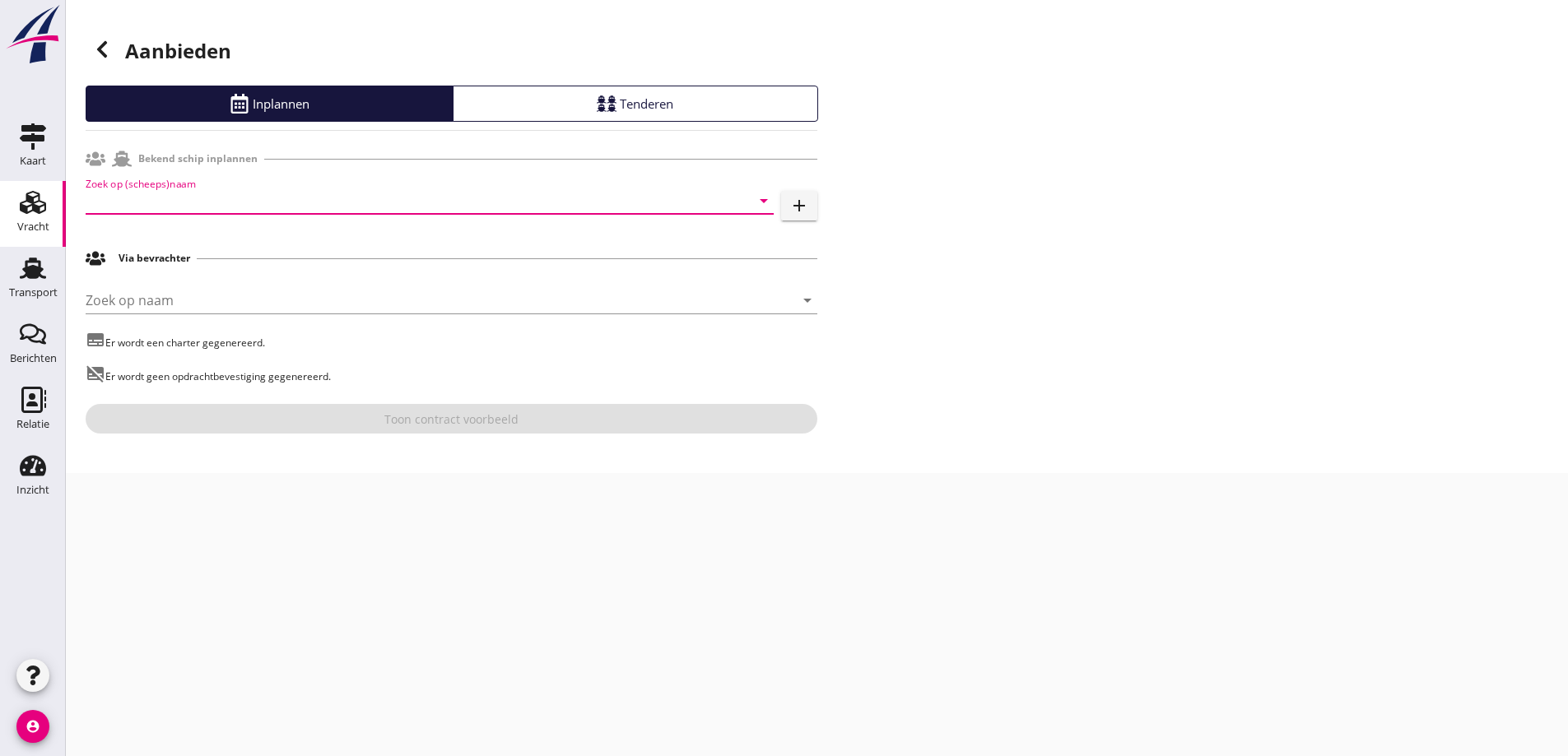
click at [252, 200] on input "Zoek op (scheeps)naam" at bounding box center [407, 201] width 642 height 26
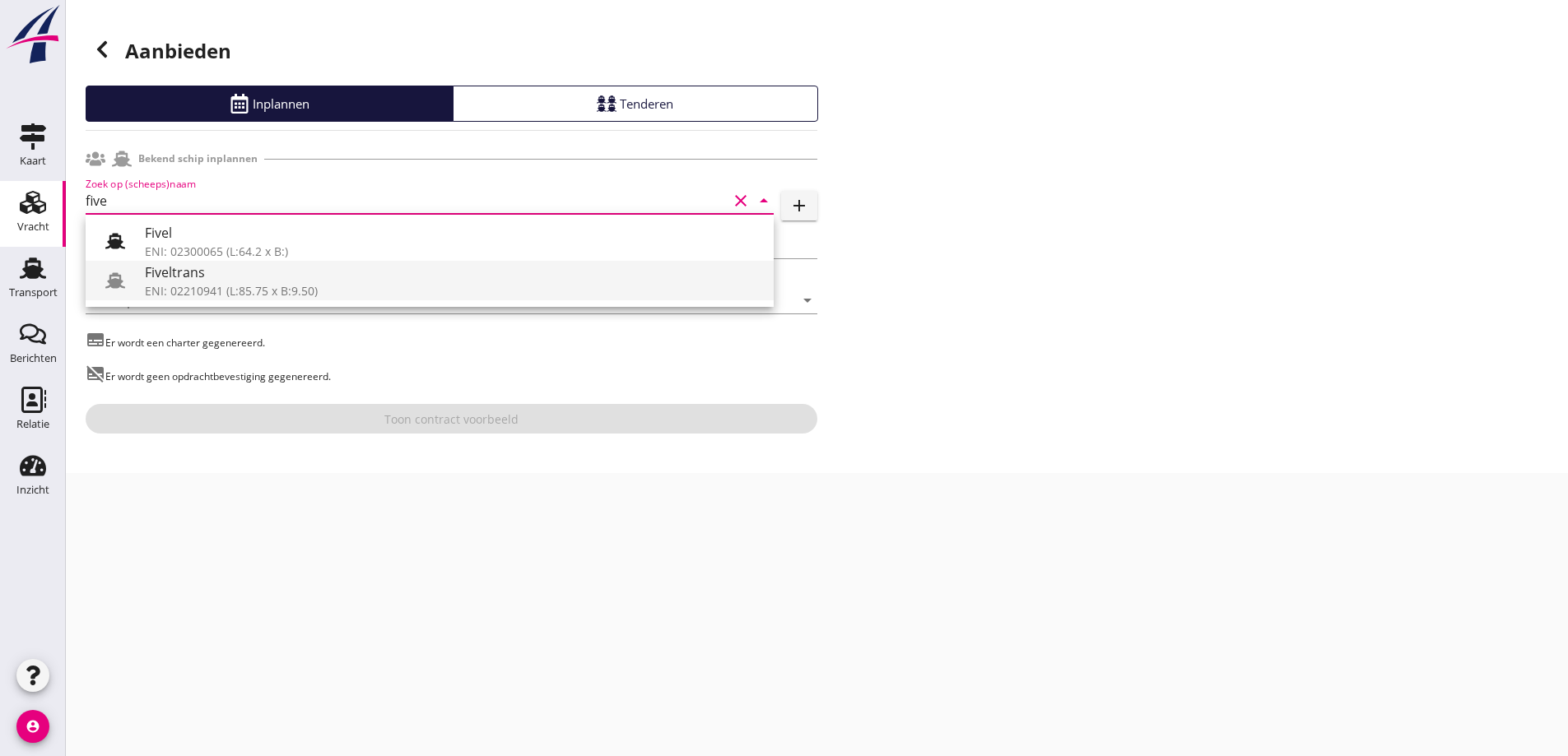
click at [240, 277] on div "Fiveltrans" at bounding box center [452, 273] width 616 height 20
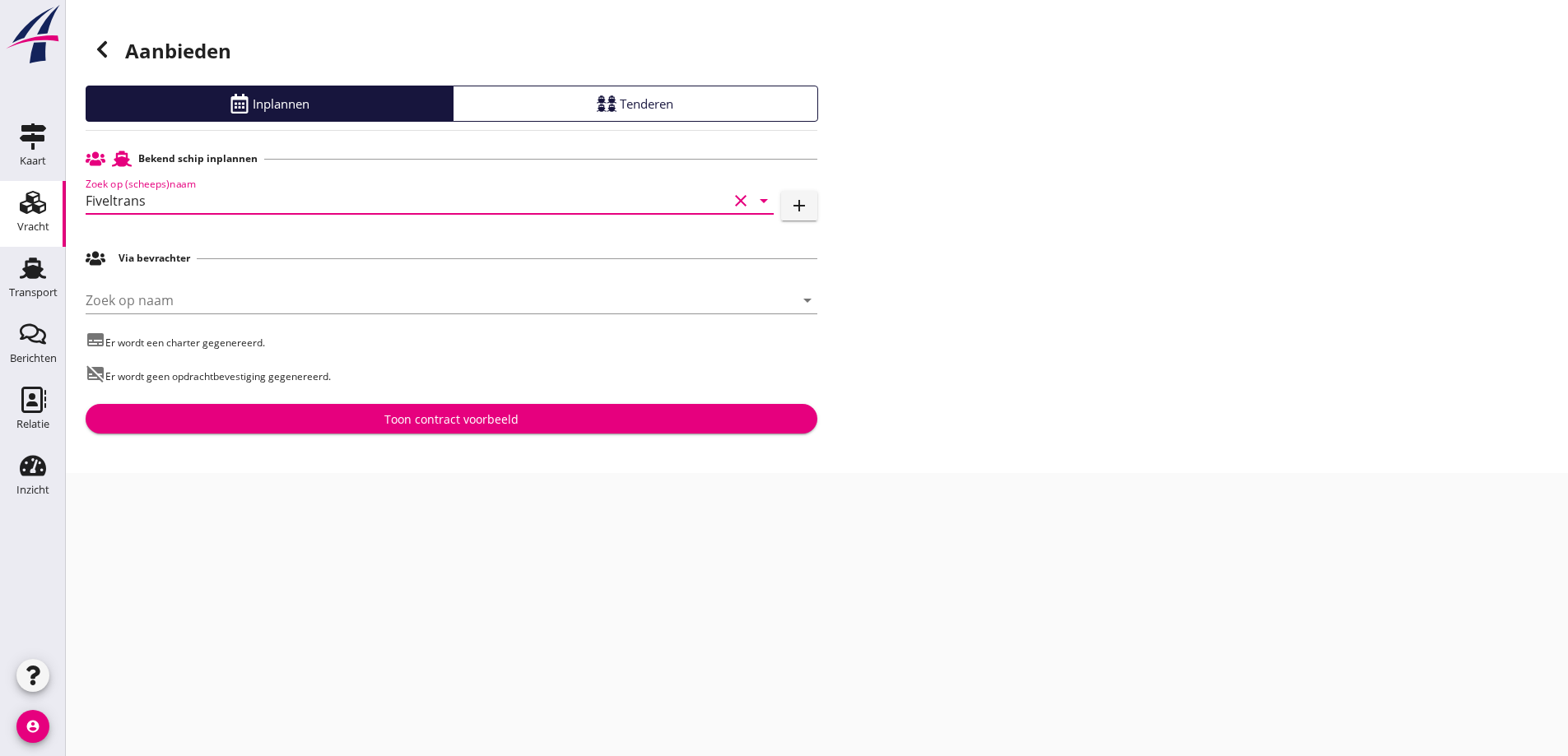
type input "Fiveltrans"
click at [425, 414] on div "Toon contract voorbeeld" at bounding box center [451, 419] width 134 height 17
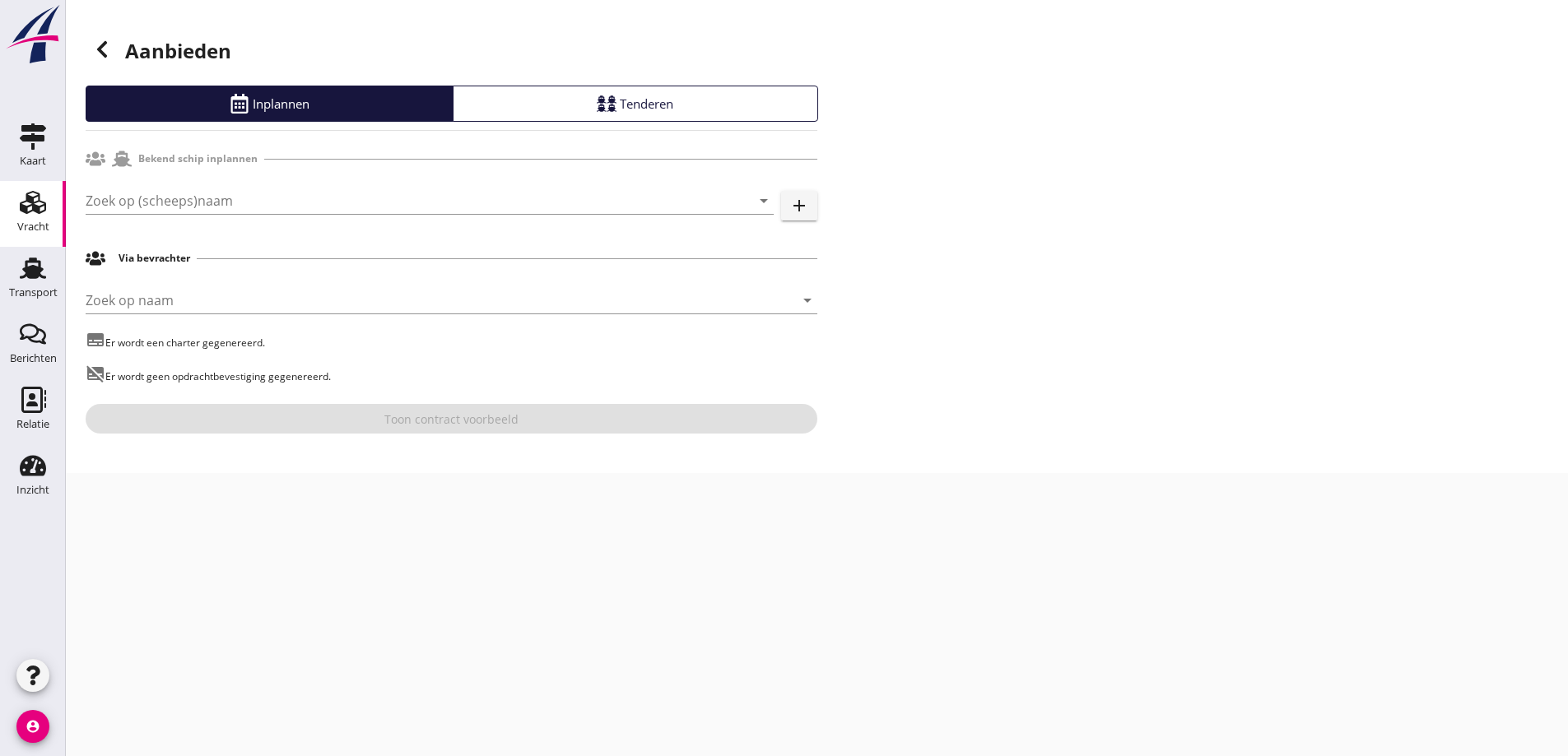
click at [98, 42] on icon at bounding box center [102, 50] width 20 height 20
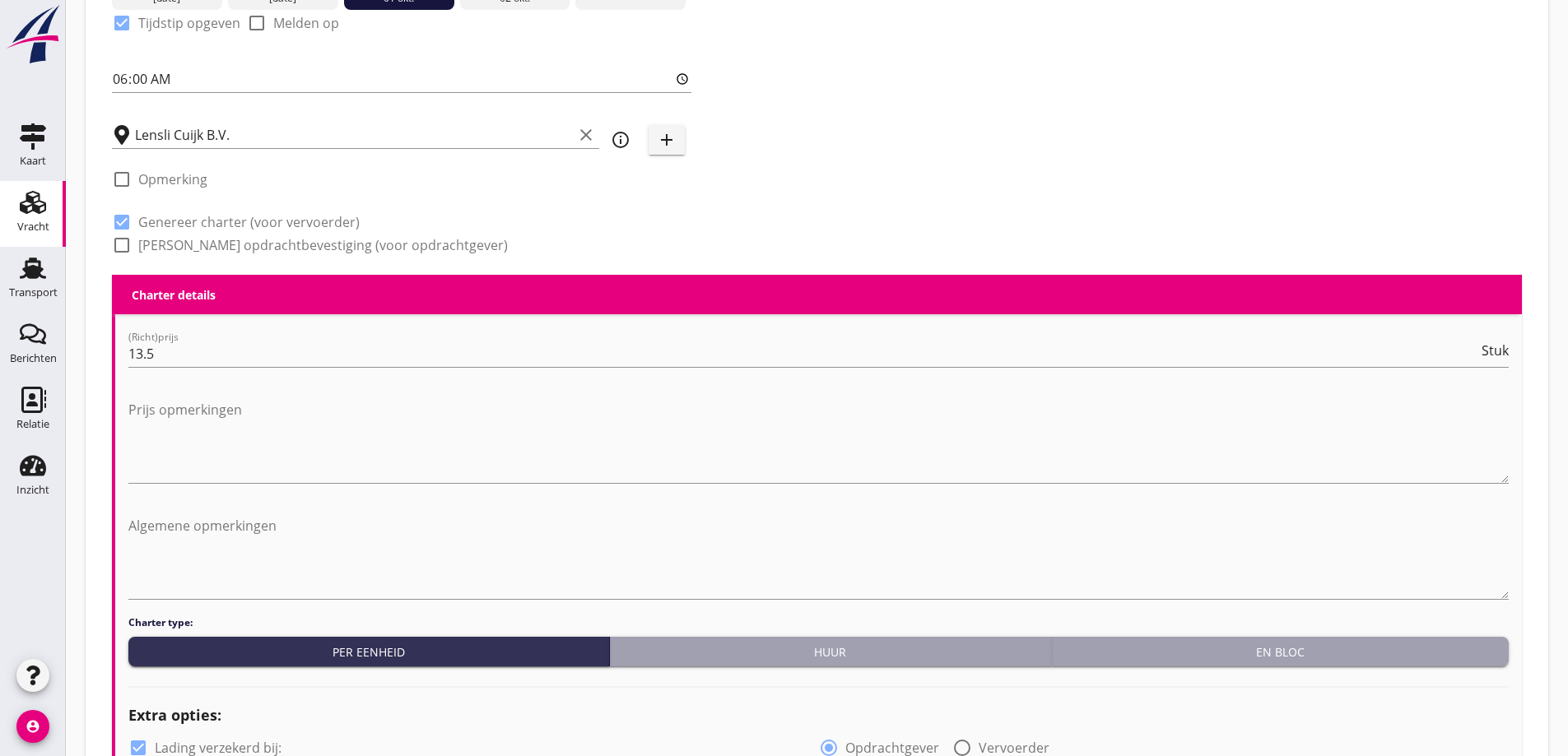
scroll to position [740, 0]
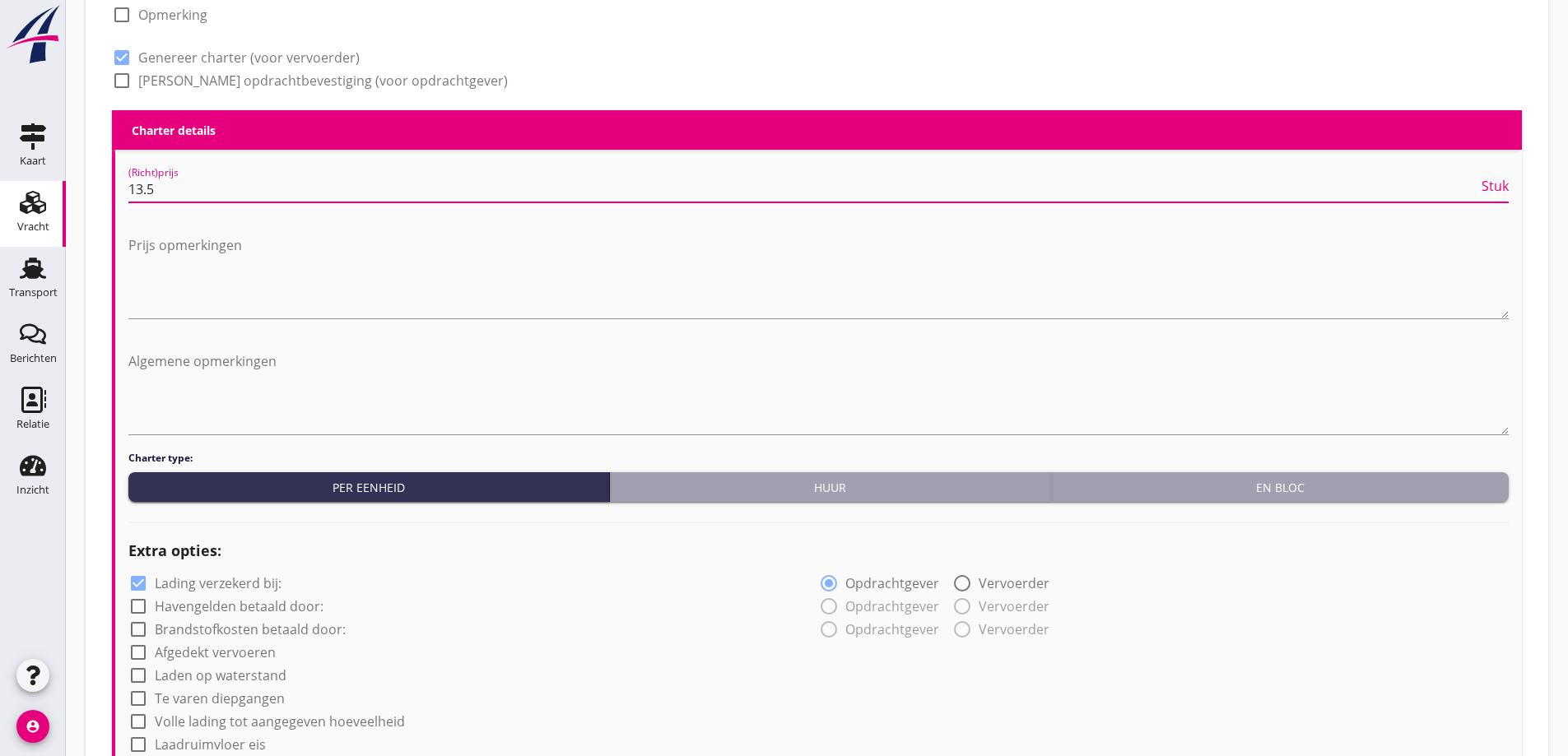
click at [179, 191] on input "13.5" at bounding box center [803, 189] width 1350 height 26
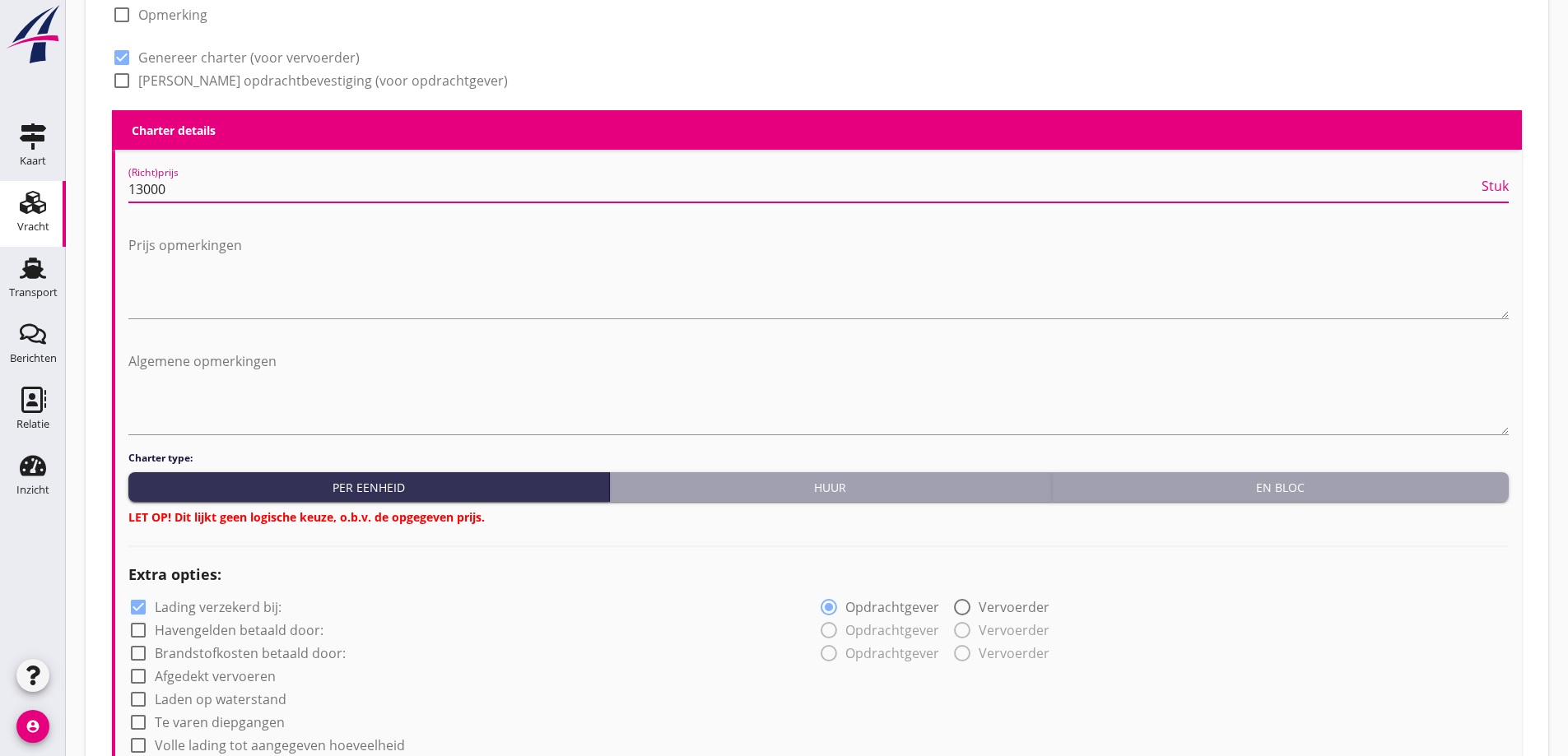
click at [1482, 184] on span "Stuk" at bounding box center [1495, 186] width 27 height 13
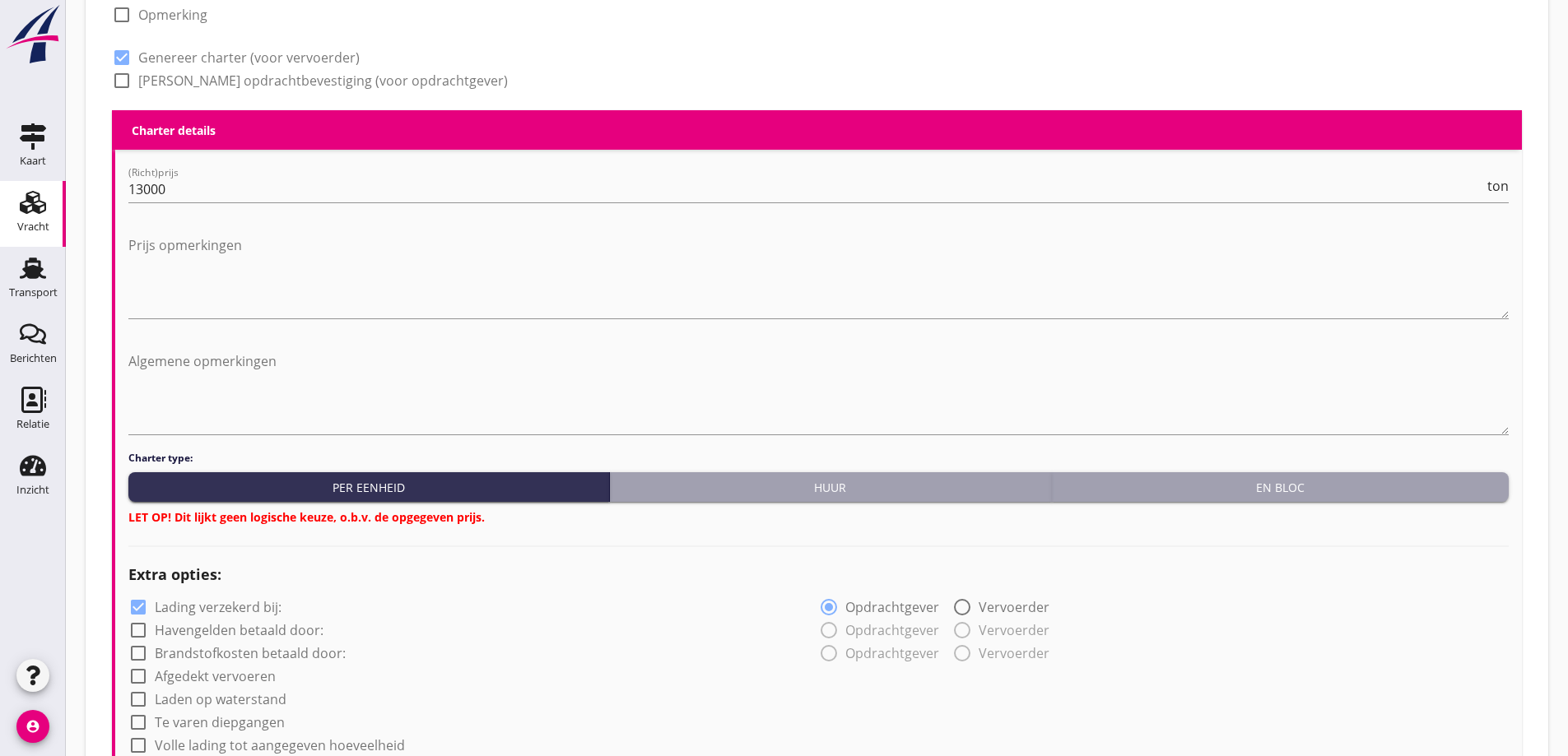
click at [1495, 187] on span "ton" at bounding box center [1499, 186] width 21 height 13
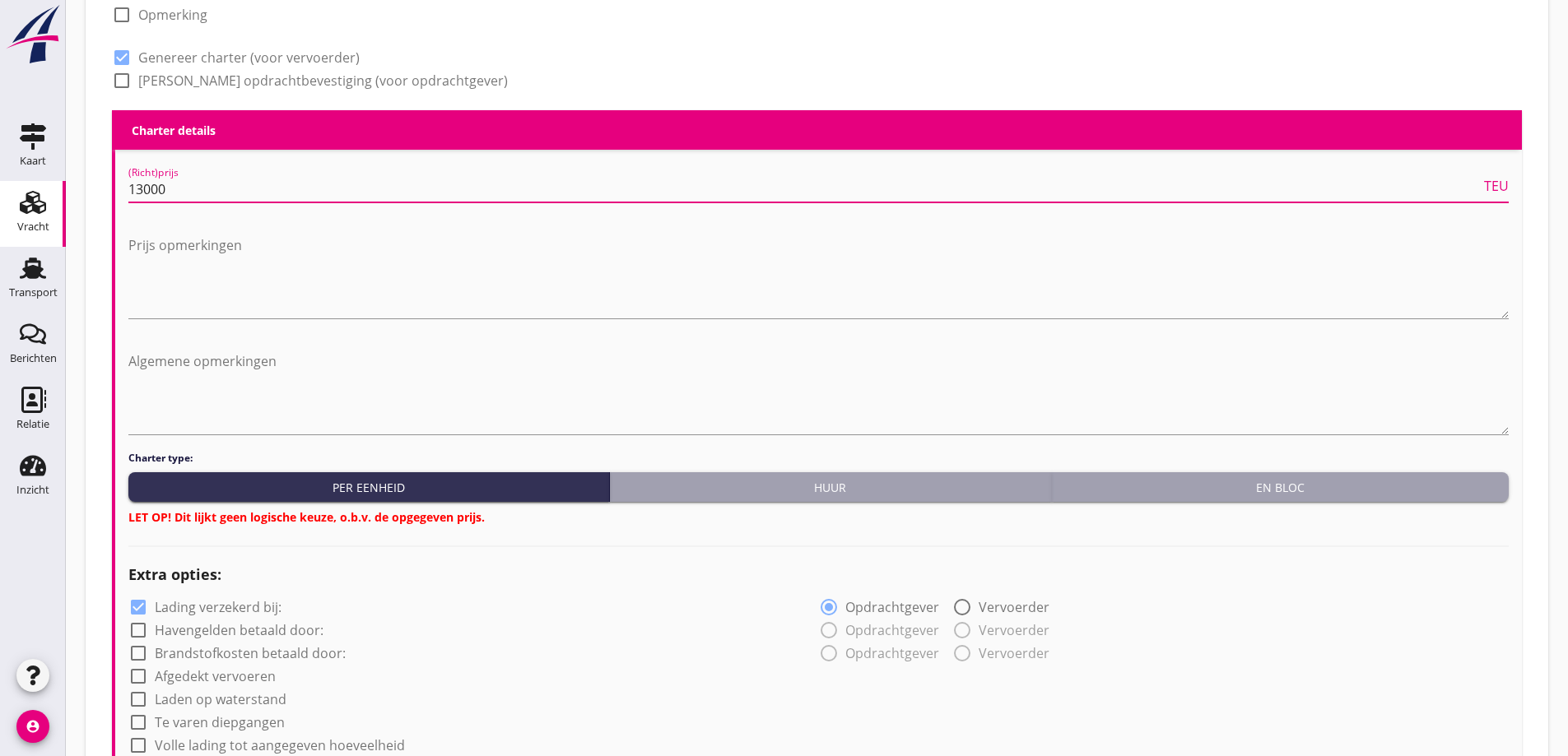
click at [1495, 187] on span "TEU" at bounding box center [1497, 186] width 25 height 13
click at [1495, 187] on span "m3" at bounding box center [1499, 186] width 20 height 13
click at [1491, 187] on span "Stuk" at bounding box center [1495, 186] width 27 height 13
click at [1502, 190] on span "ton" at bounding box center [1499, 186] width 21 height 13
click at [1502, 190] on span "TEU" at bounding box center [1497, 186] width 25 height 13
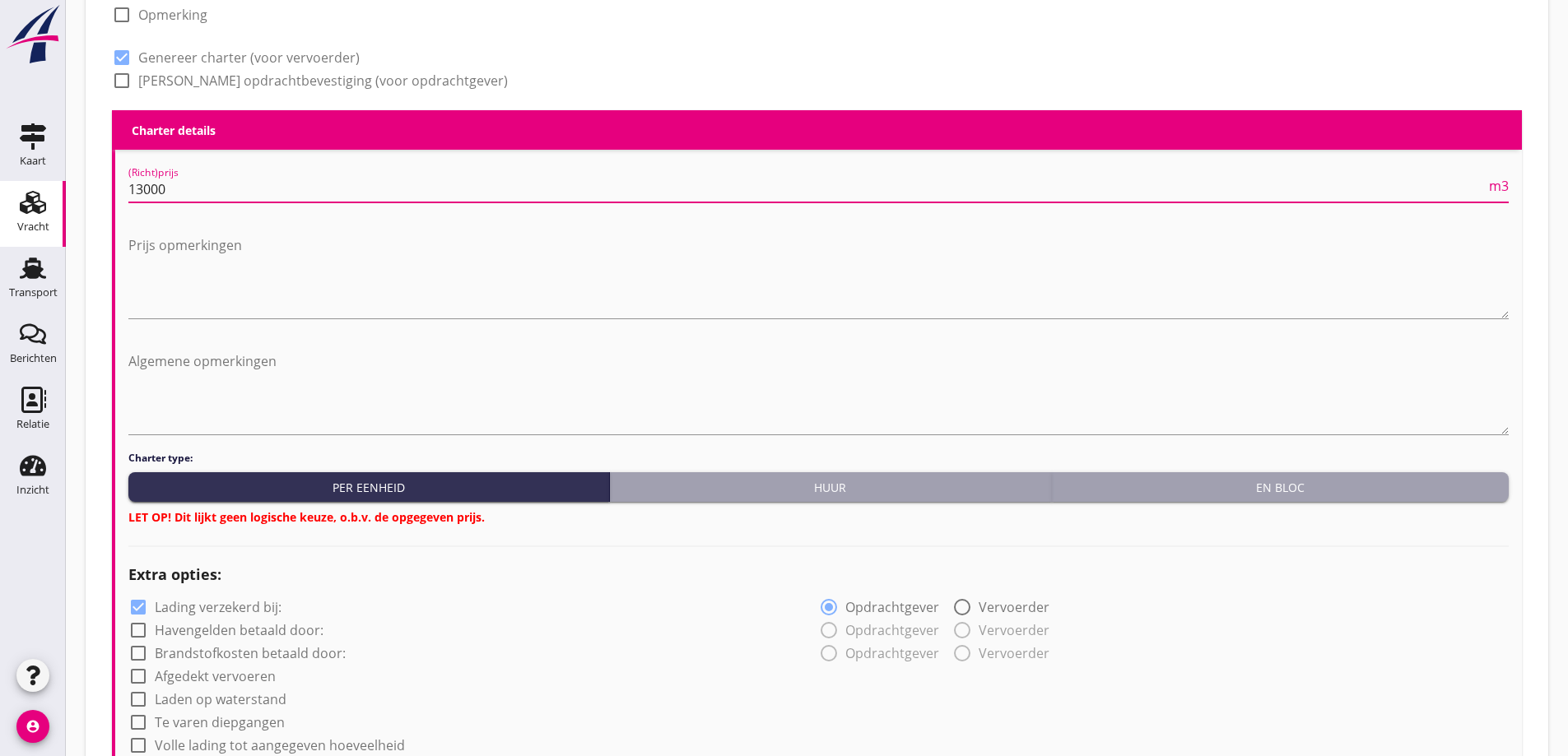
click at [1502, 190] on span "m3" at bounding box center [1499, 186] width 20 height 13
drag, startPoint x: 214, startPoint y: 193, endPoint x: 207, endPoint y: 197, distance: 8.1
click at [207, 197] on input "13000" at bounding box center [803, 189] width 1350 height 26
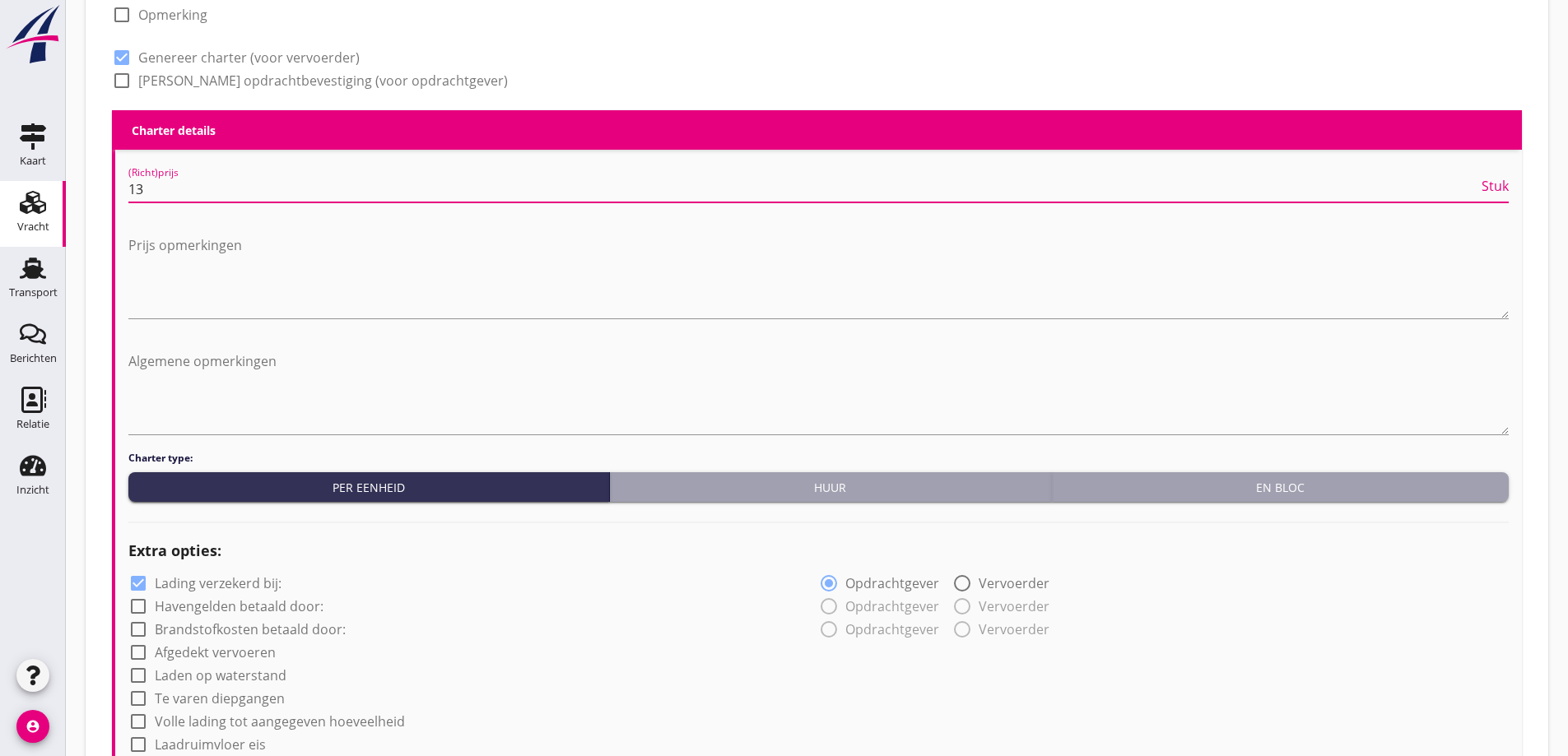
type input "1"
type input "1.5"
type input "13"
type input "13.500"
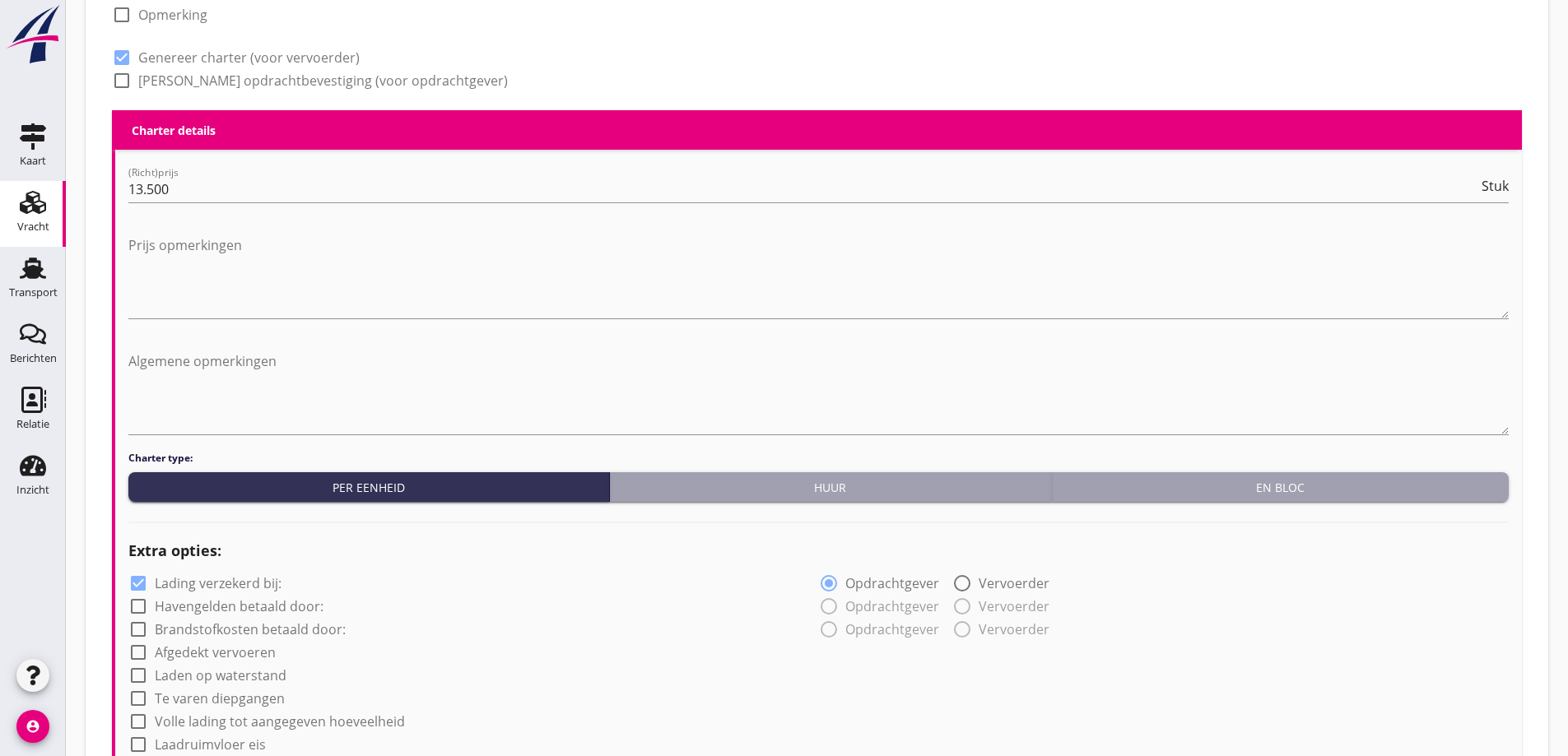
click at [216, 226] on div "(Richt)prijs 13.500 Stuk Prijs opmerkingen" at bounding box center [818, 249] width 1380 height 172
click at [346, 292] on textarea "Prijs opmerkingen" at bounding box center [818, 275] width 1380 height 87
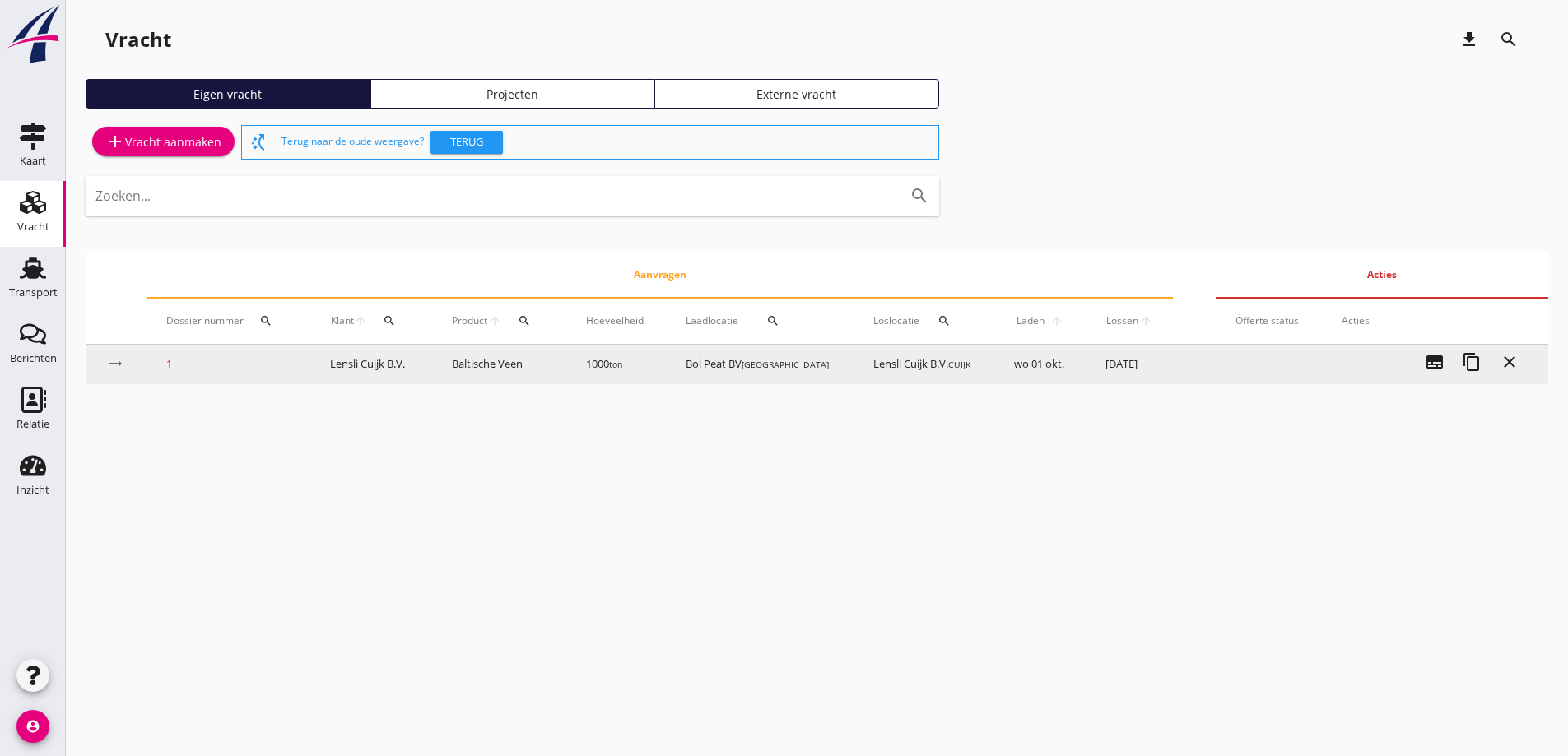
click at [279, 360] on td "1" at bounding box center [228, 364] width 164 height 40
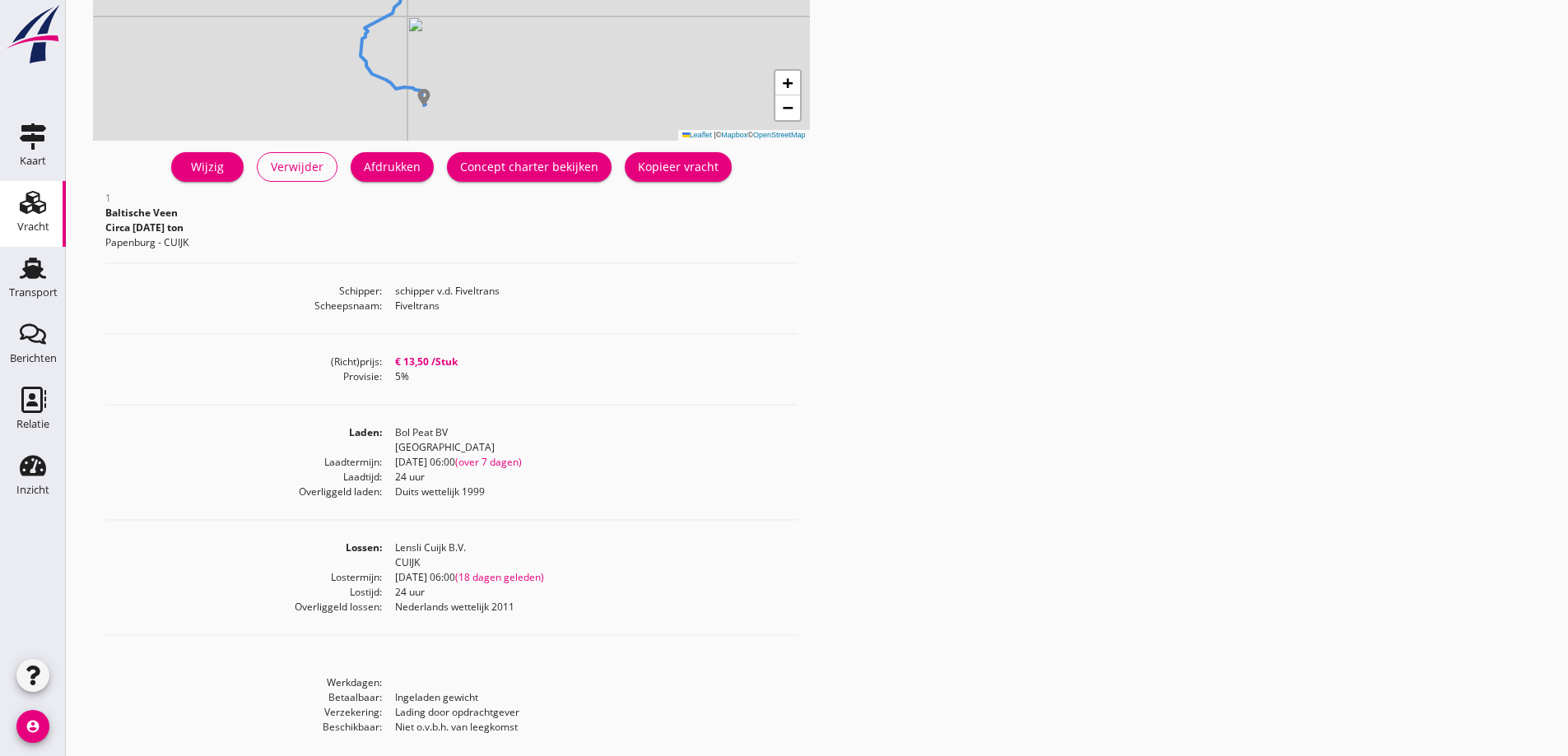
scroll to position [150, 0]
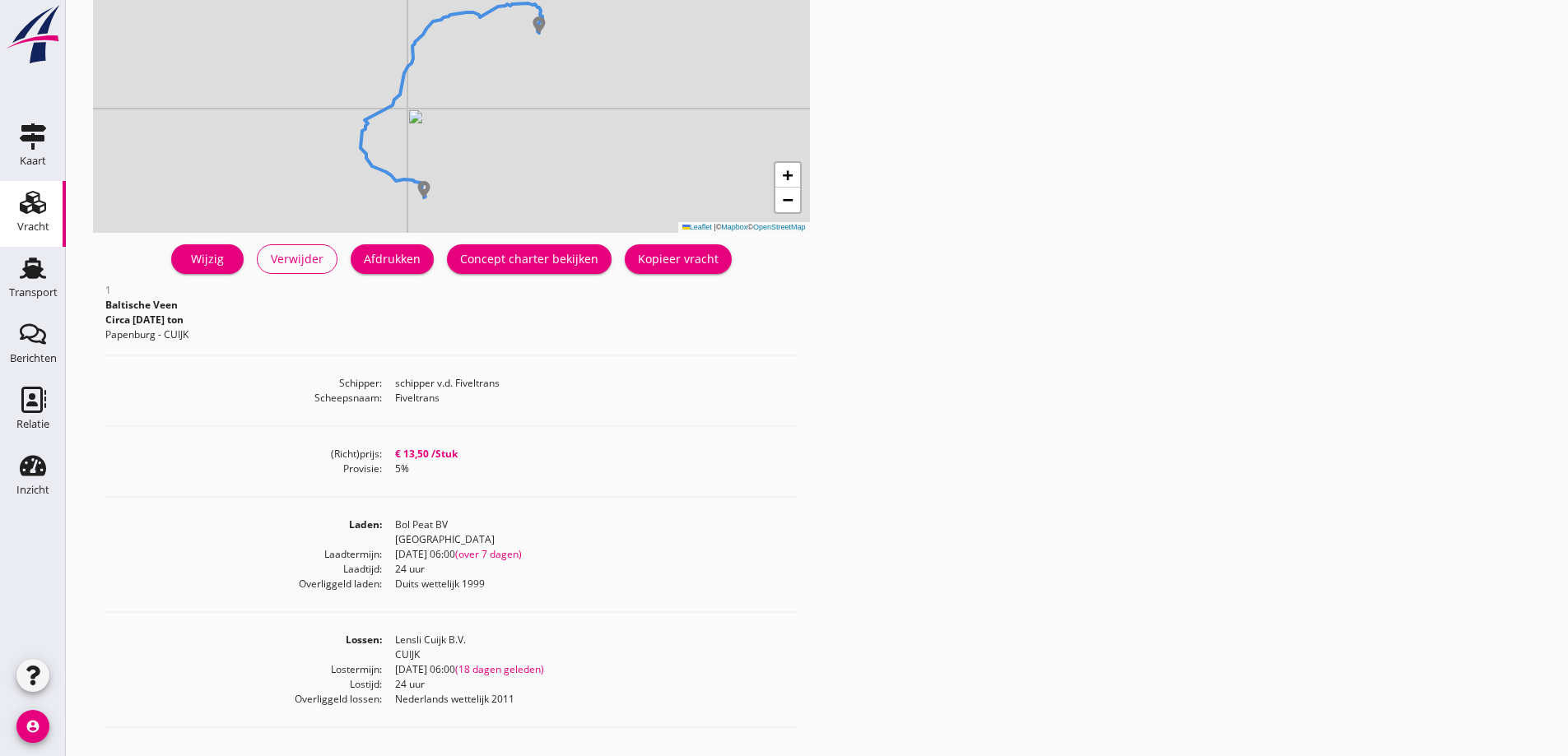
click at [296, 256] on div "Verwijder" at bounding box center [298, 259] width 53 height 17
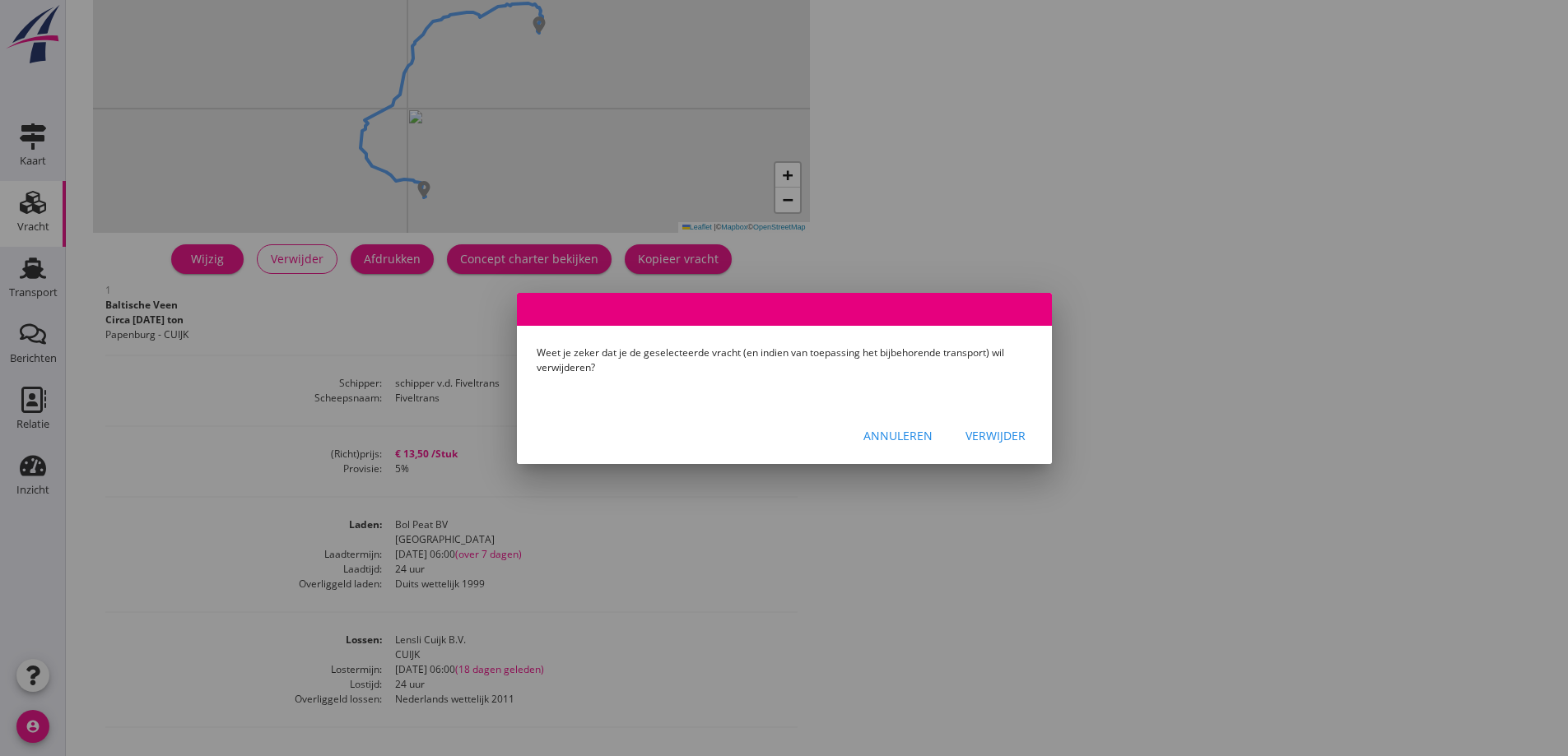
click at [1004, 449] on button "Verwijder" at bounding box center [995, 436] width 87 height 30
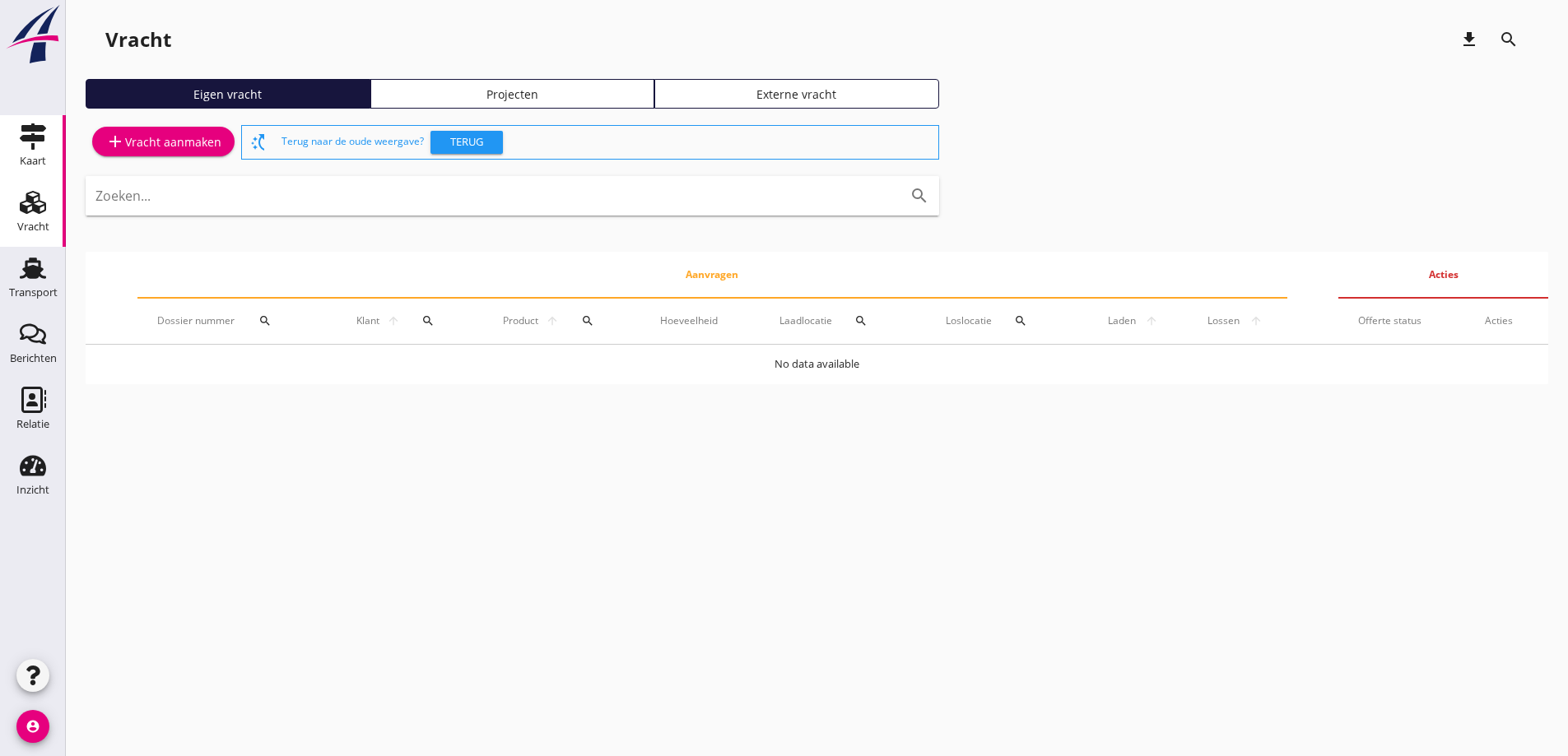
click at [44, 162] on div "Kaart" at bounding box center [33, 160] width 26 height 11
